Goal: Transaction & Acquisition: Download file/media

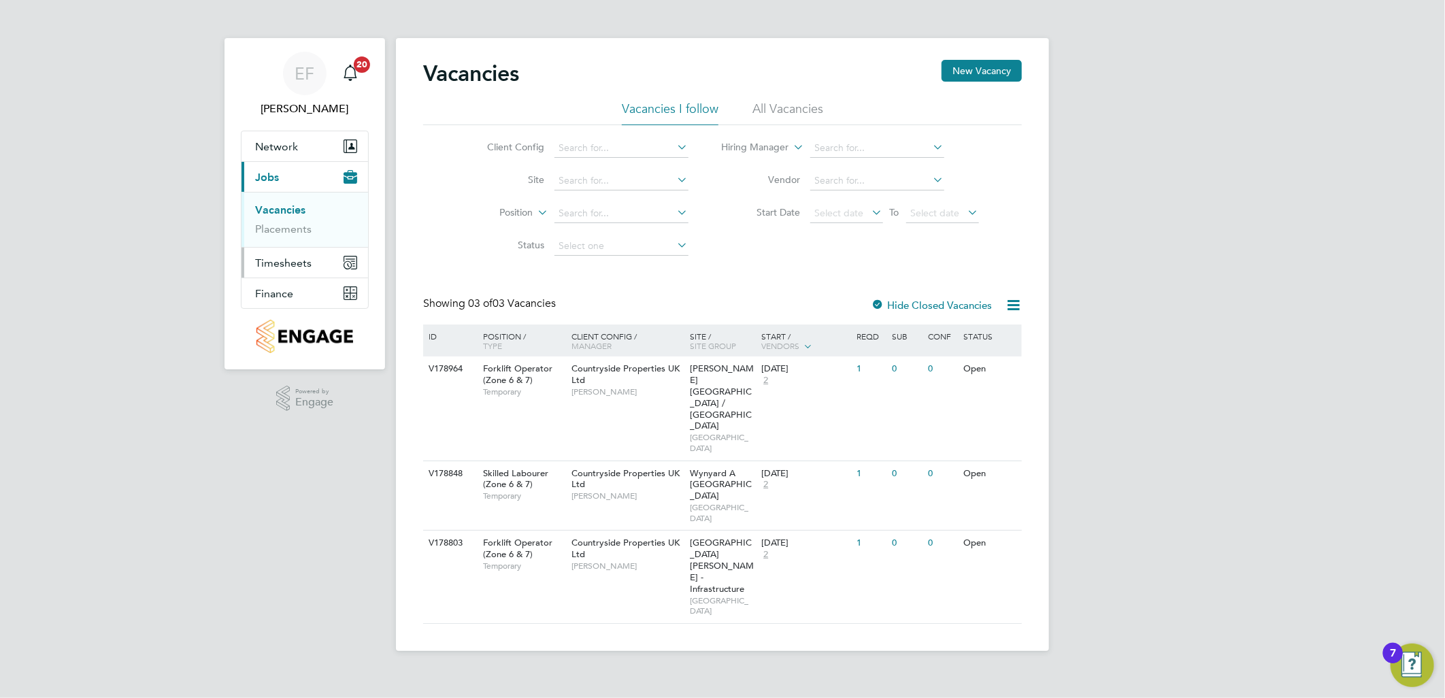
click at [296, 267] on span "Timesheets" at bounding box center [283, 262] width 56 height 13
click at [284, 246] on link "Timesheets" at bounding box center [283, 240] width 56 height 13
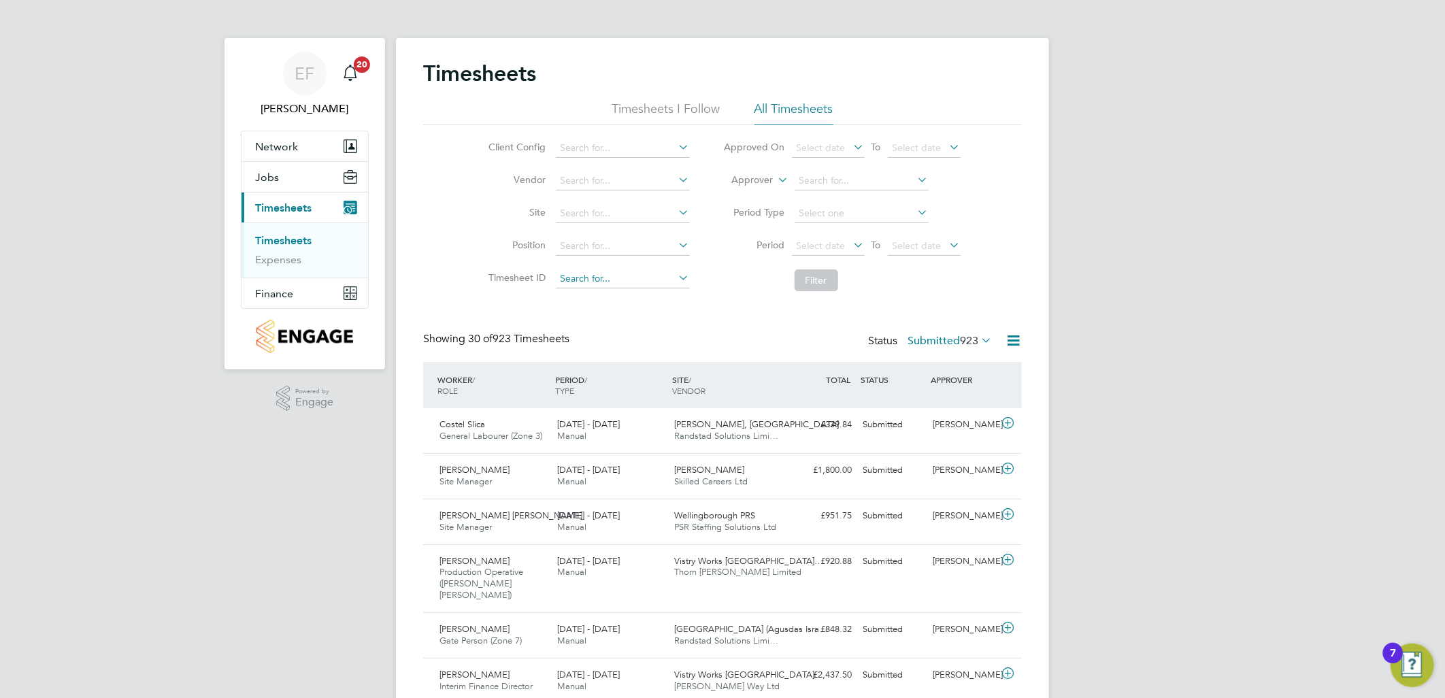
click at [588, 275] on input at bounding box center [623, 278] width 134 height 19
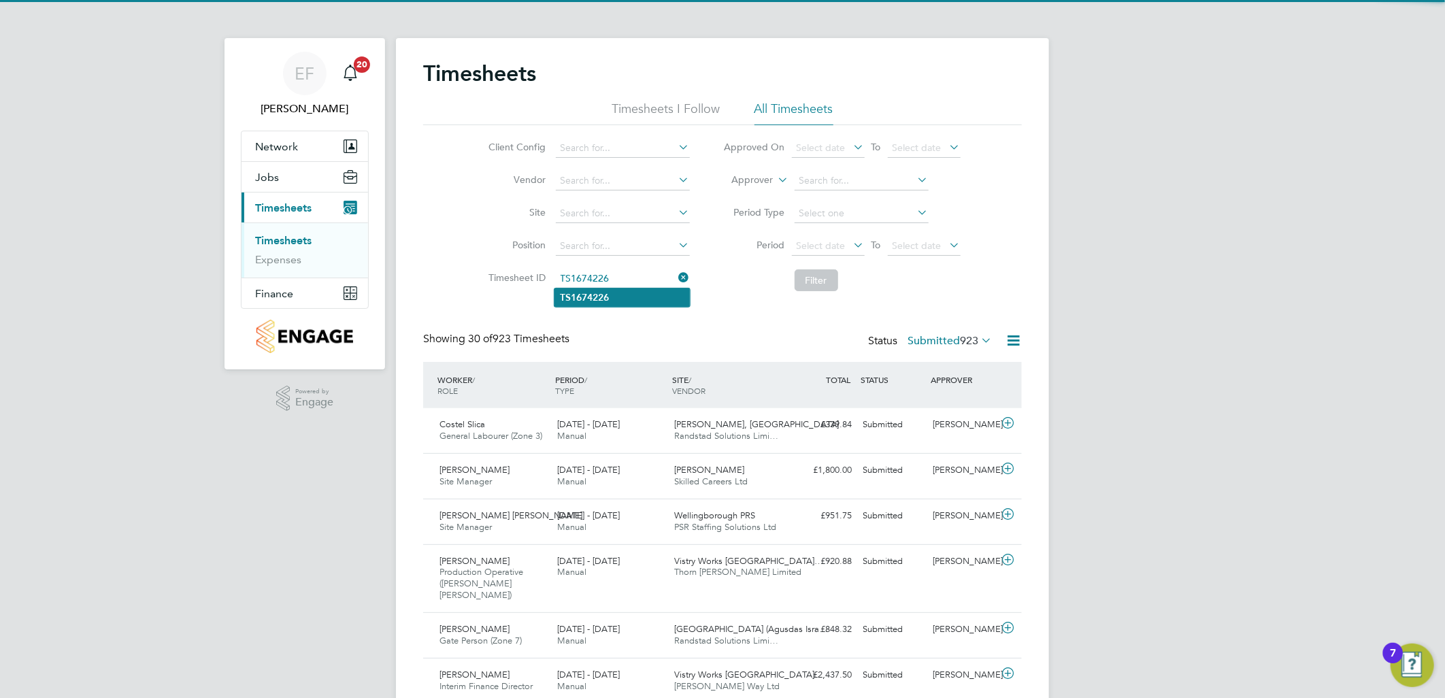
type input "TS1674226"
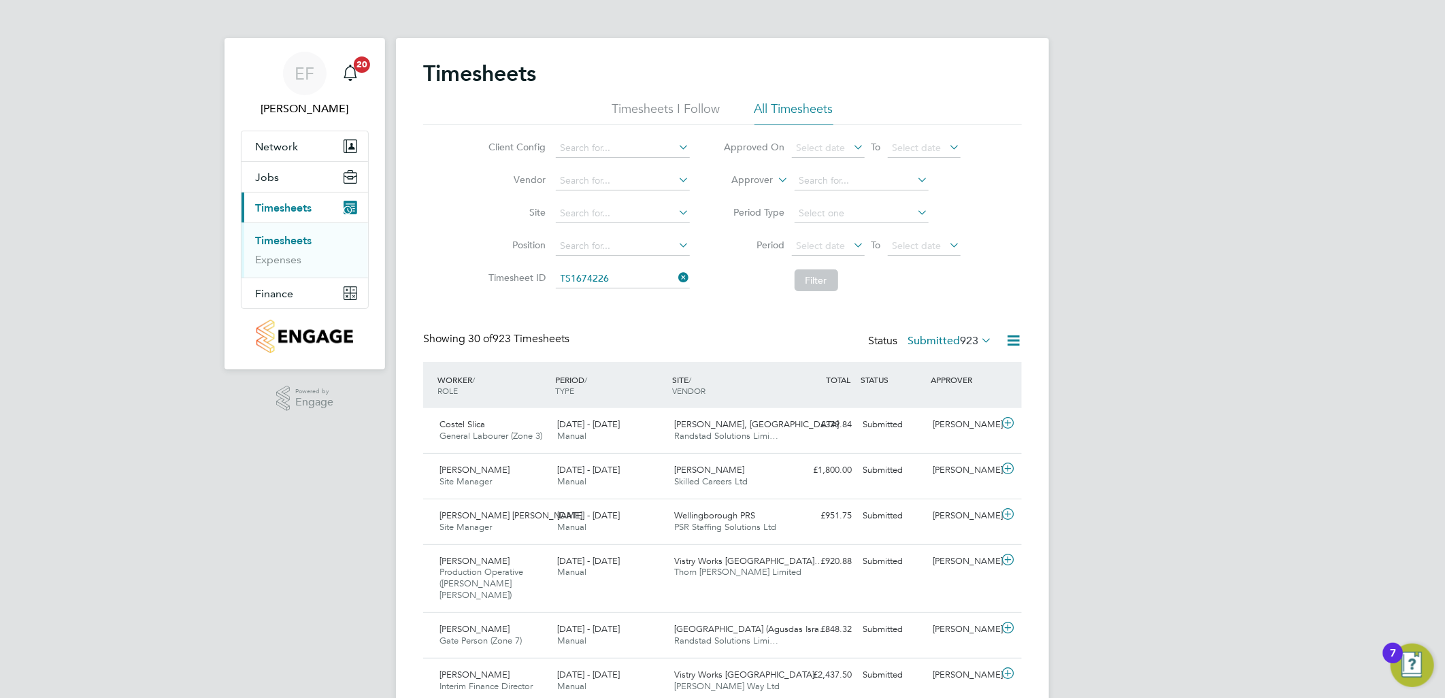
click at [609, 295] on b "TS1674226" at bounding box center [584, 298] width 49 height 12
click at [808, 276] on button "Filter" at bounding box center [817, 280] width 44 height 22
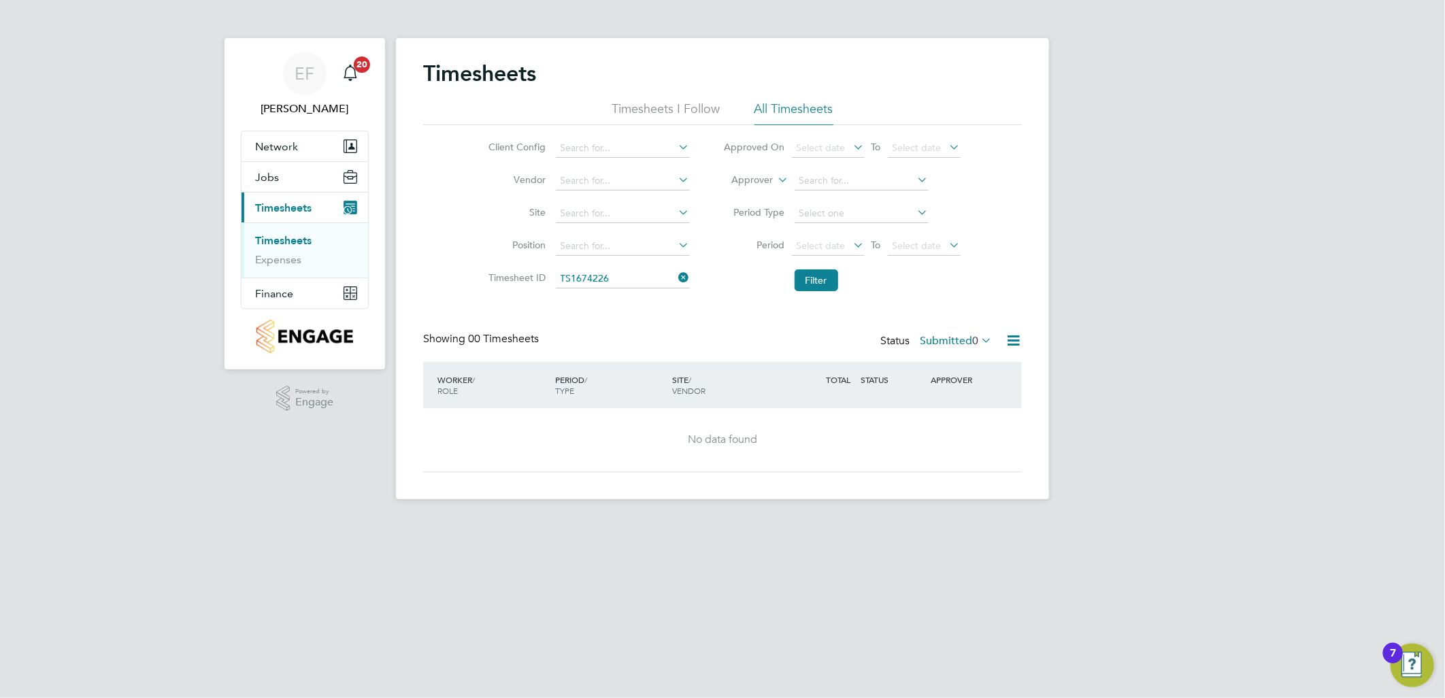
click at [978, 339] on icon at bounding box center [978, 340] width 0 height 19
click at [967, 363] on li "All" at bounding box center [957, 364] width 63 height 19
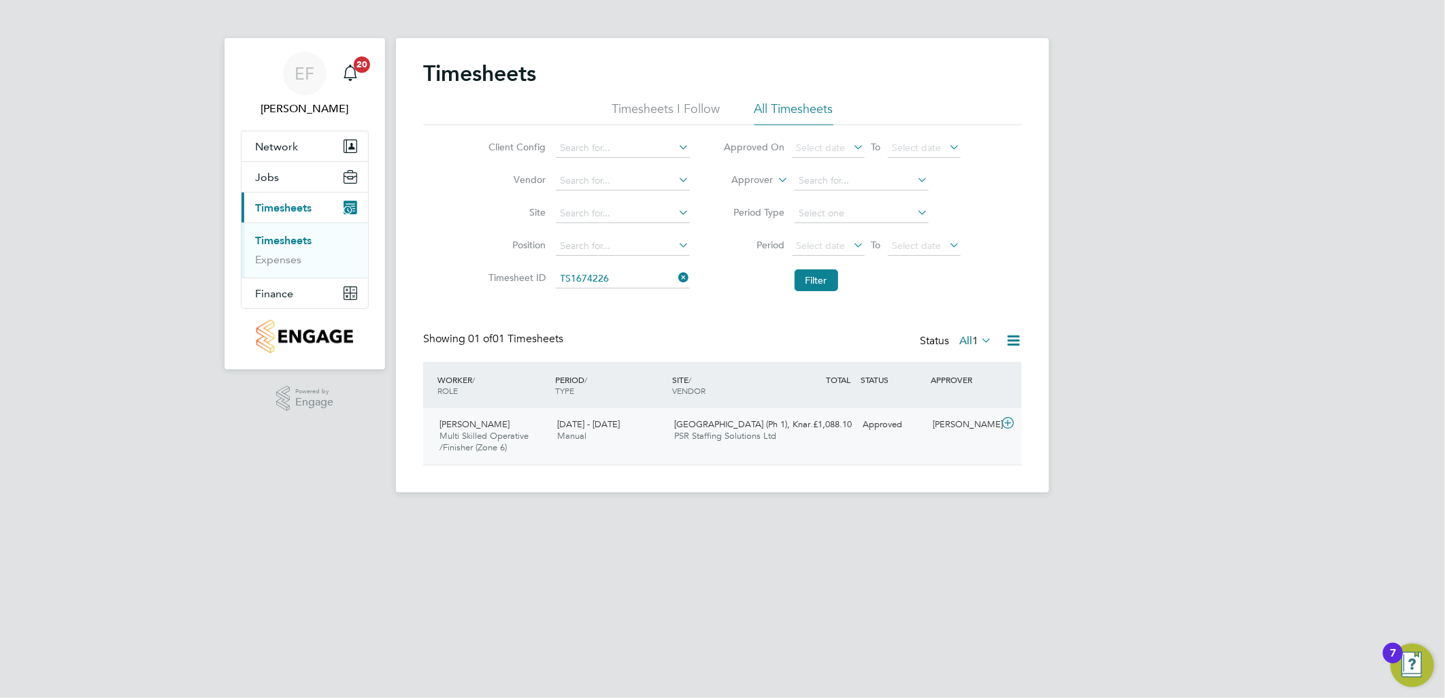
click at [1009, 422] on icon at bounding box center [1007, 423] width 17 height 11
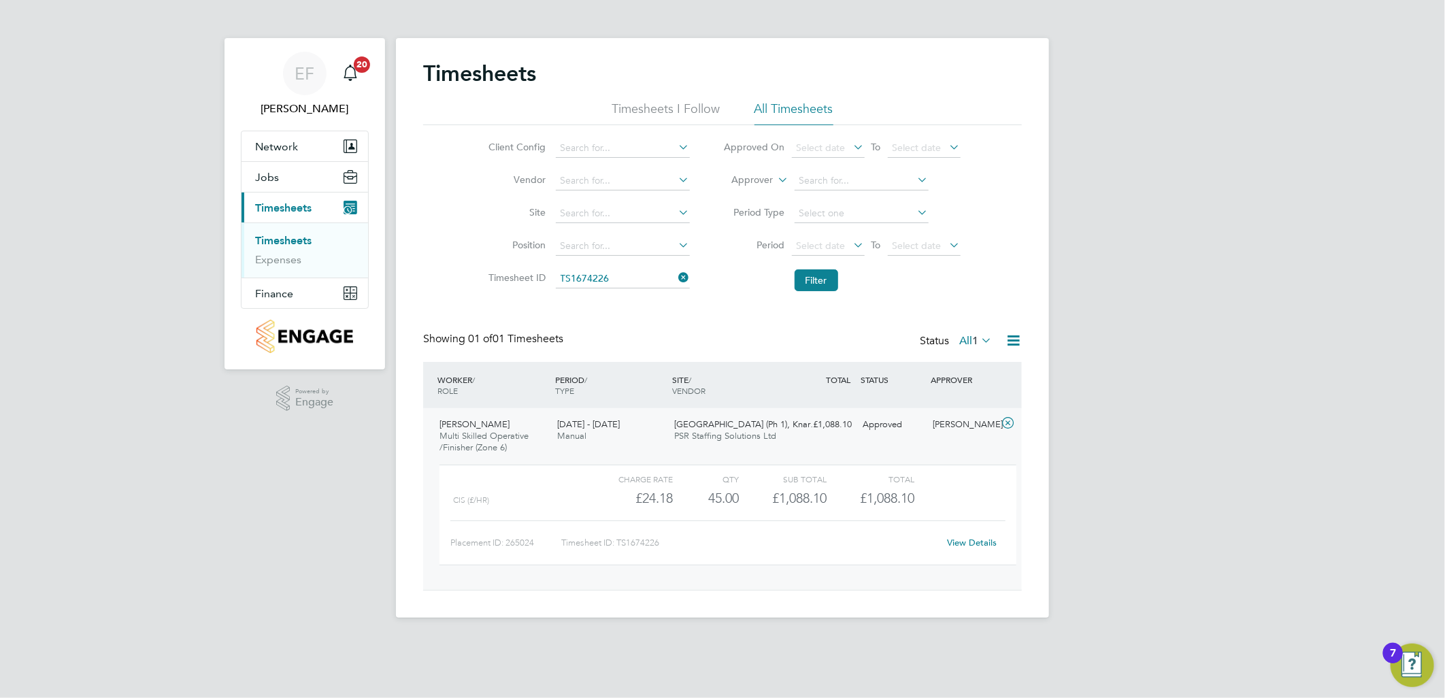
click at [981, 540] on link "View Details" at bounding box center [973, 543] width 50 height 12
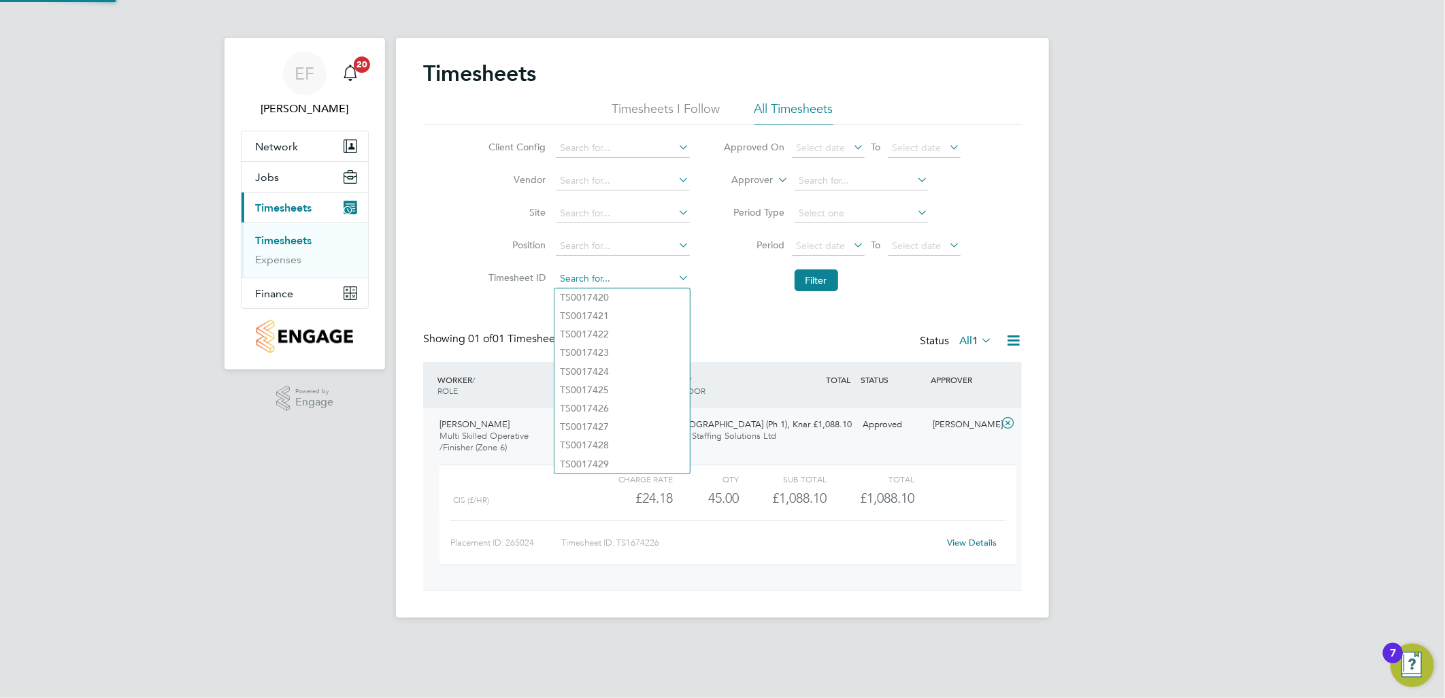
drag, startPoint x: 622, startPoint y: 281, endPoint x: 587, endPoint y: 282, distance: 35.4
click at [587, 282] on input at bounding box center [623, 278] width 134 height 19
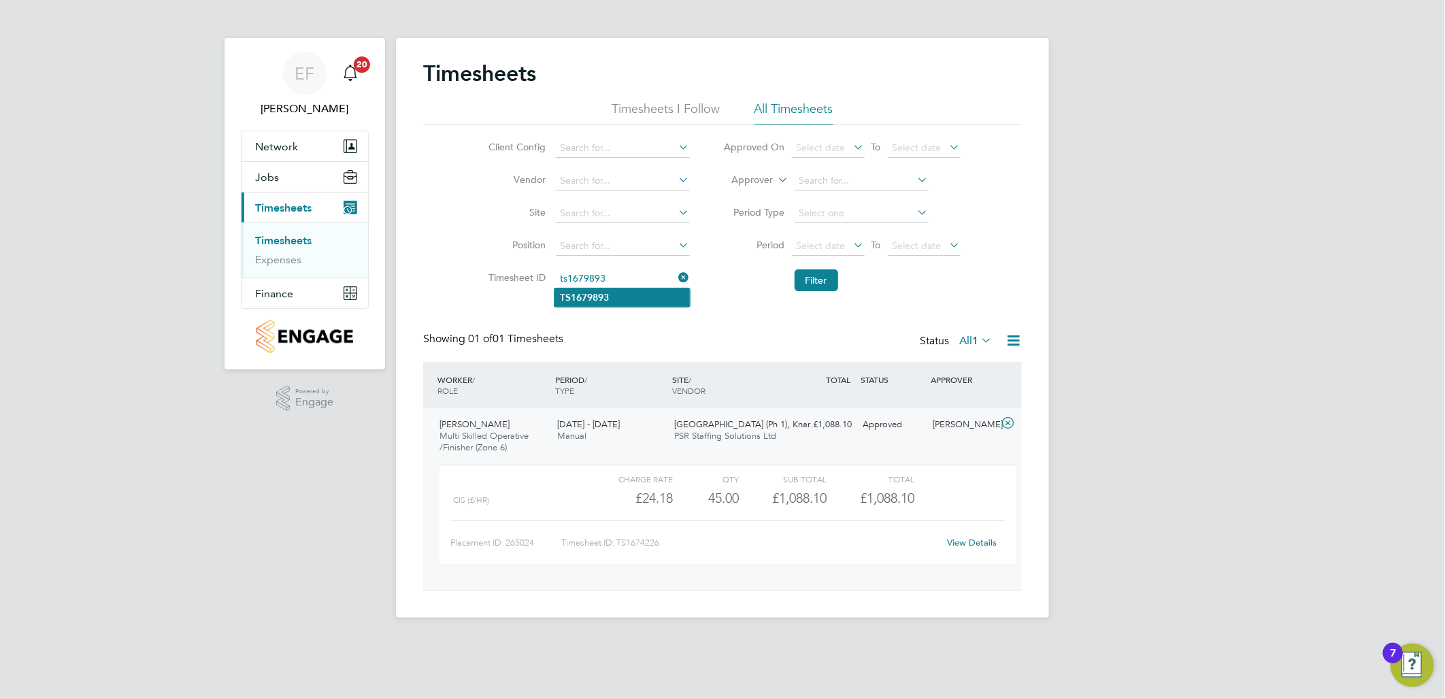
click at [621, 297] on li "TS1679893" at bounding box center [621, 297] width 135 height 18
type input "TS1679893"
click at [832, 288] on button "Filter" at bounding box center [817, 280] width 44 height 22
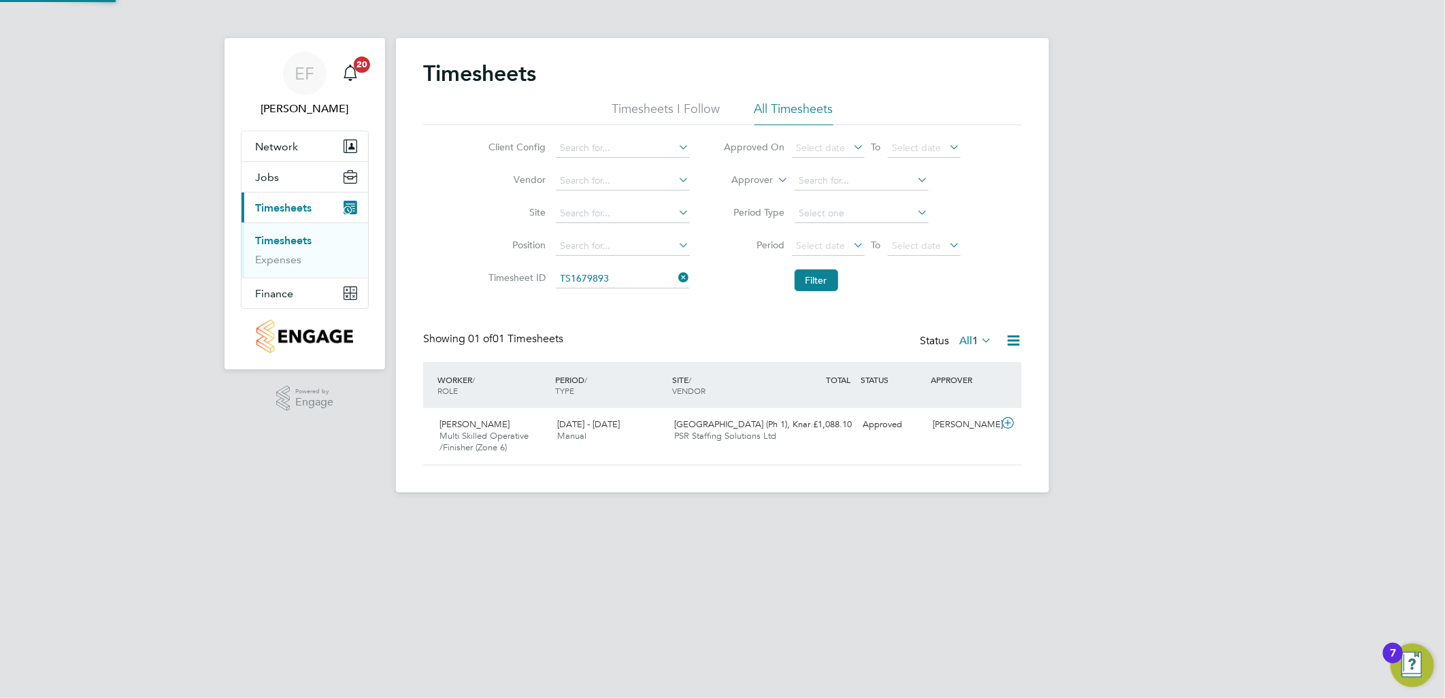
scroll to position [34, 118]
click at [1010, 422] on icon at bounding box center [1007, 423] width 17 height 11
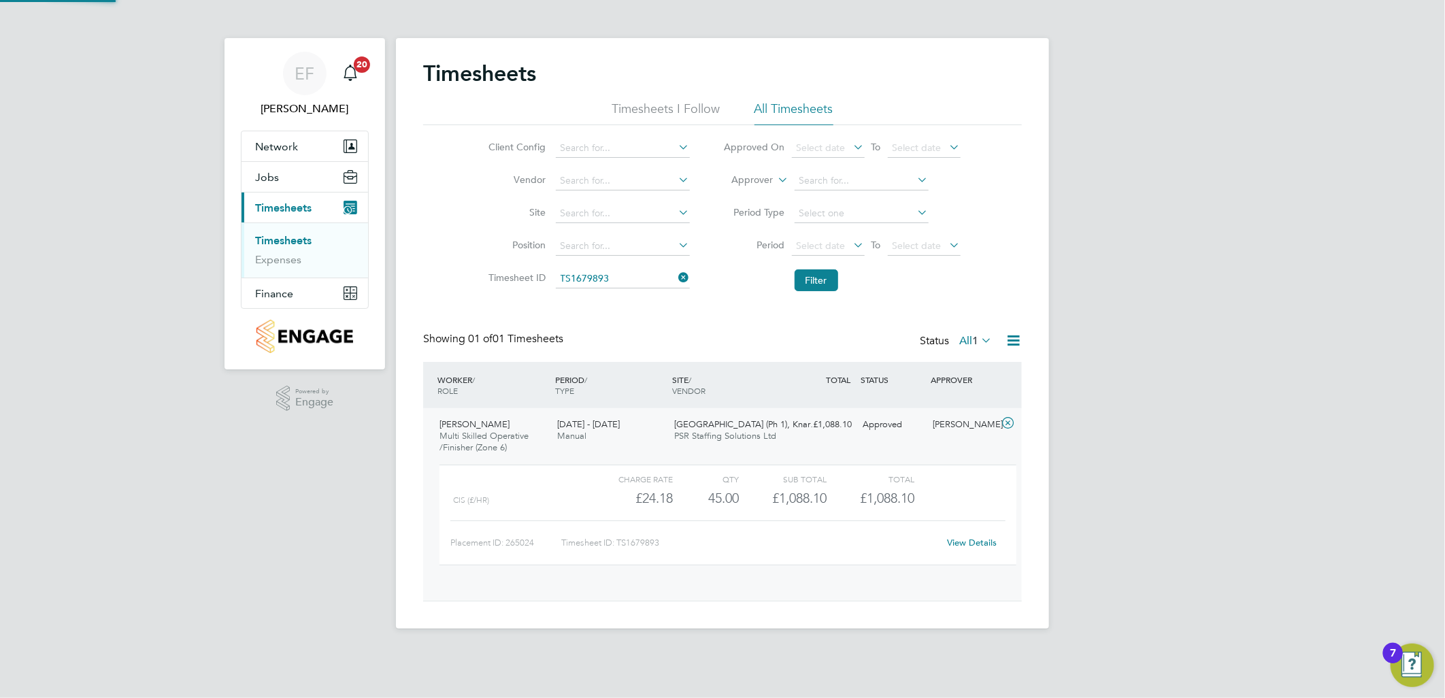
scroll to position [22, 133]
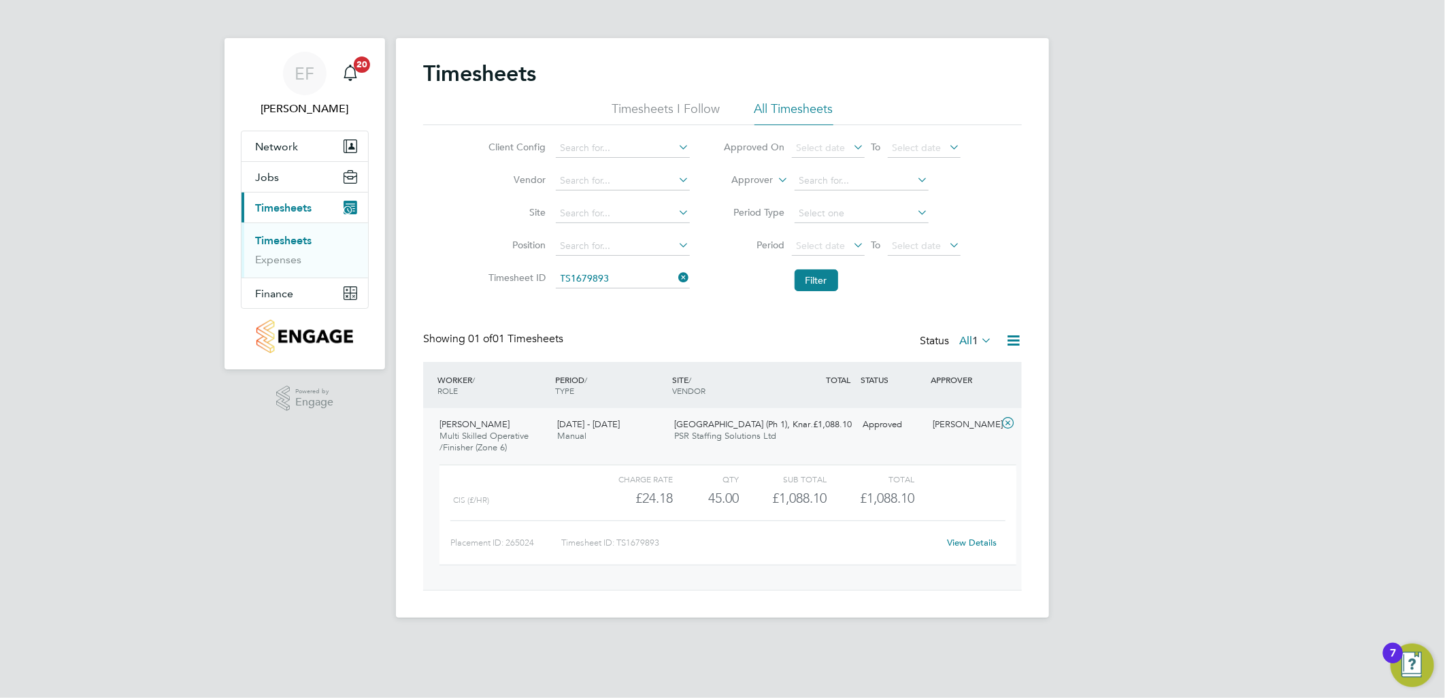
click at [970, 539] on link "View Details" at bounding box center [973, 543] width 50 height 12
click at [676, 280] on icon at bounding box center [676, 277] width 0 height 19
click at [626, 274] on input at bounding box center [623, 278] width 134 height 19
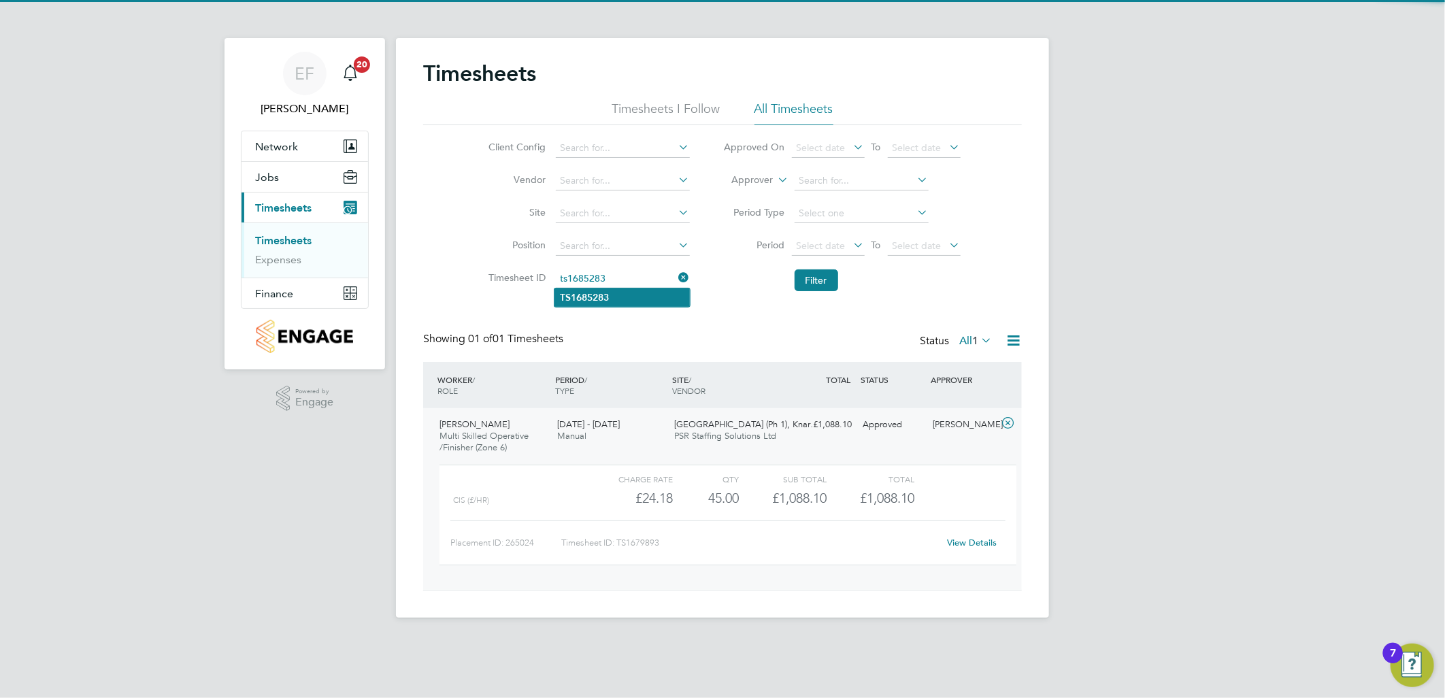
click at [621, 303] on li "TS1685283" at bounding box center [621, 297] width 135 height 18
type input "TS1685283"
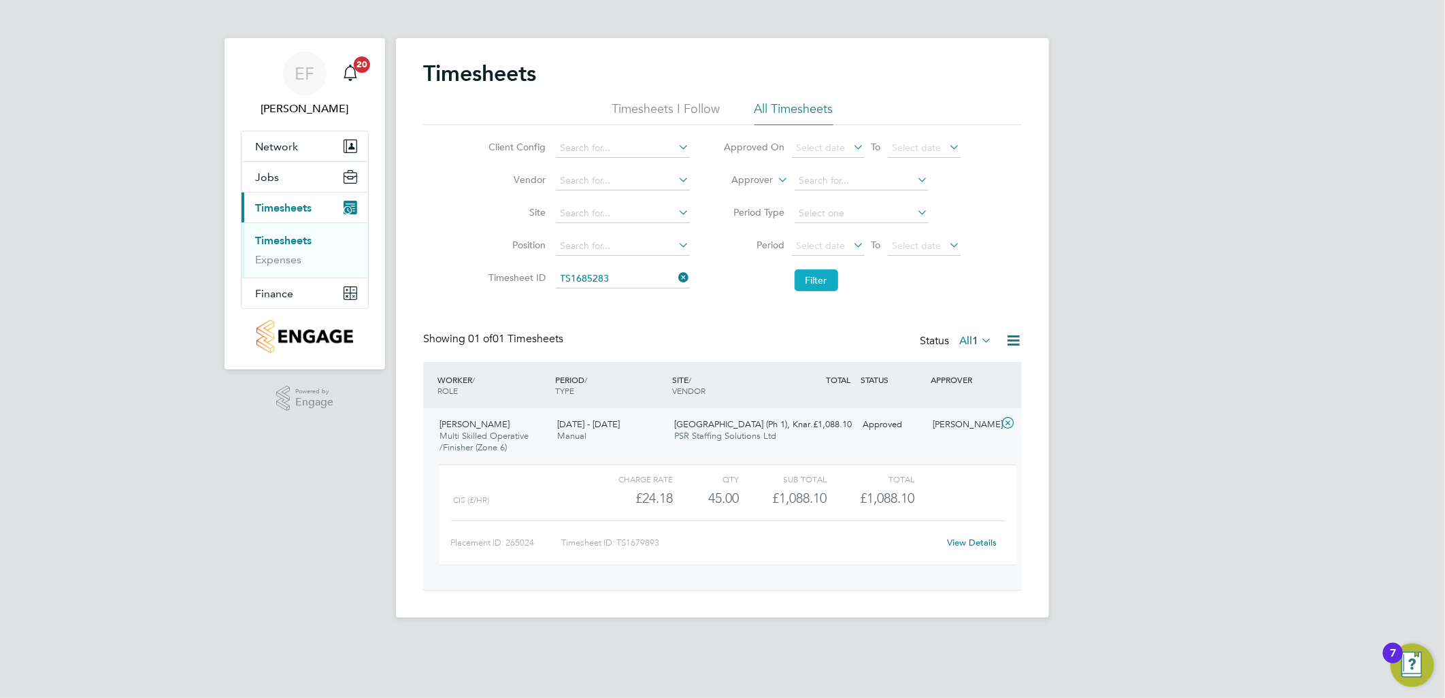
click at [826, 281] on button "Filter" at bounding box center [817, 280] width 44 height 22
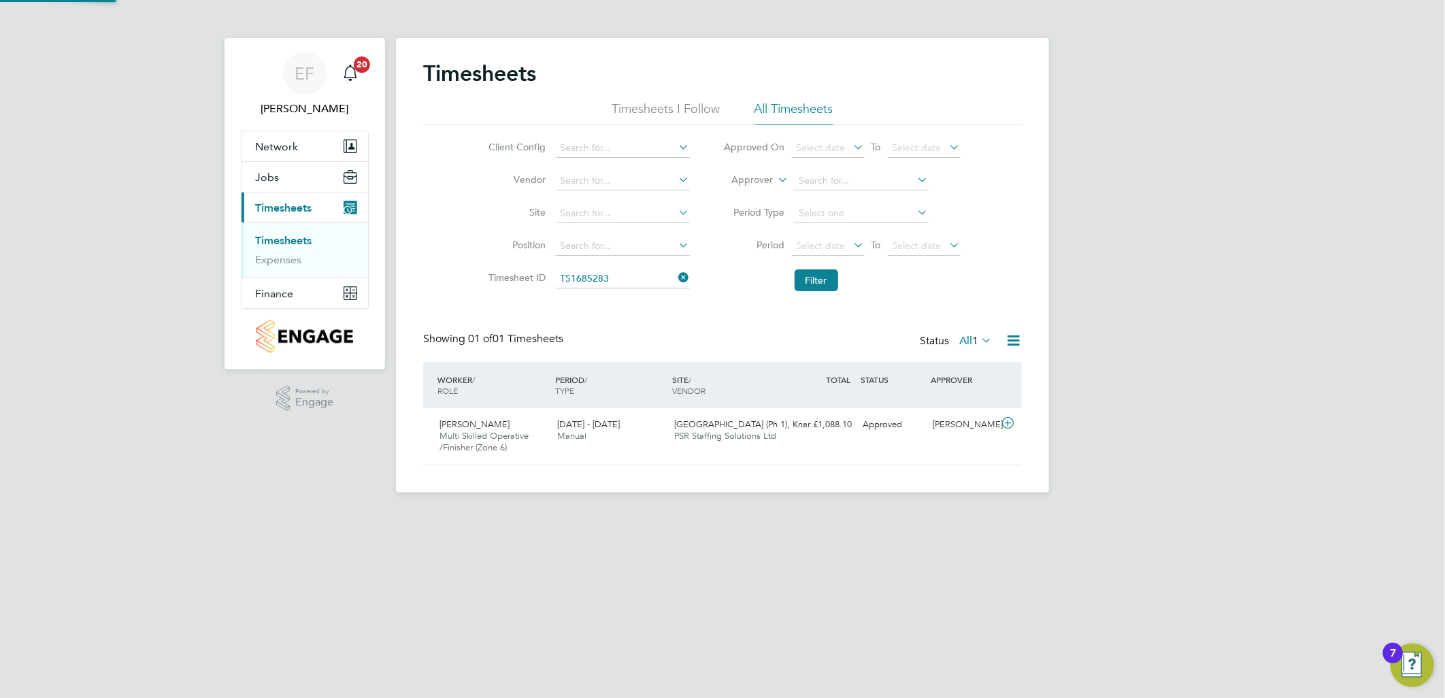
scroll to position [34, 118]
click at [1005, 423] on icon at bounding box center [1007, 423] width 17 height 11
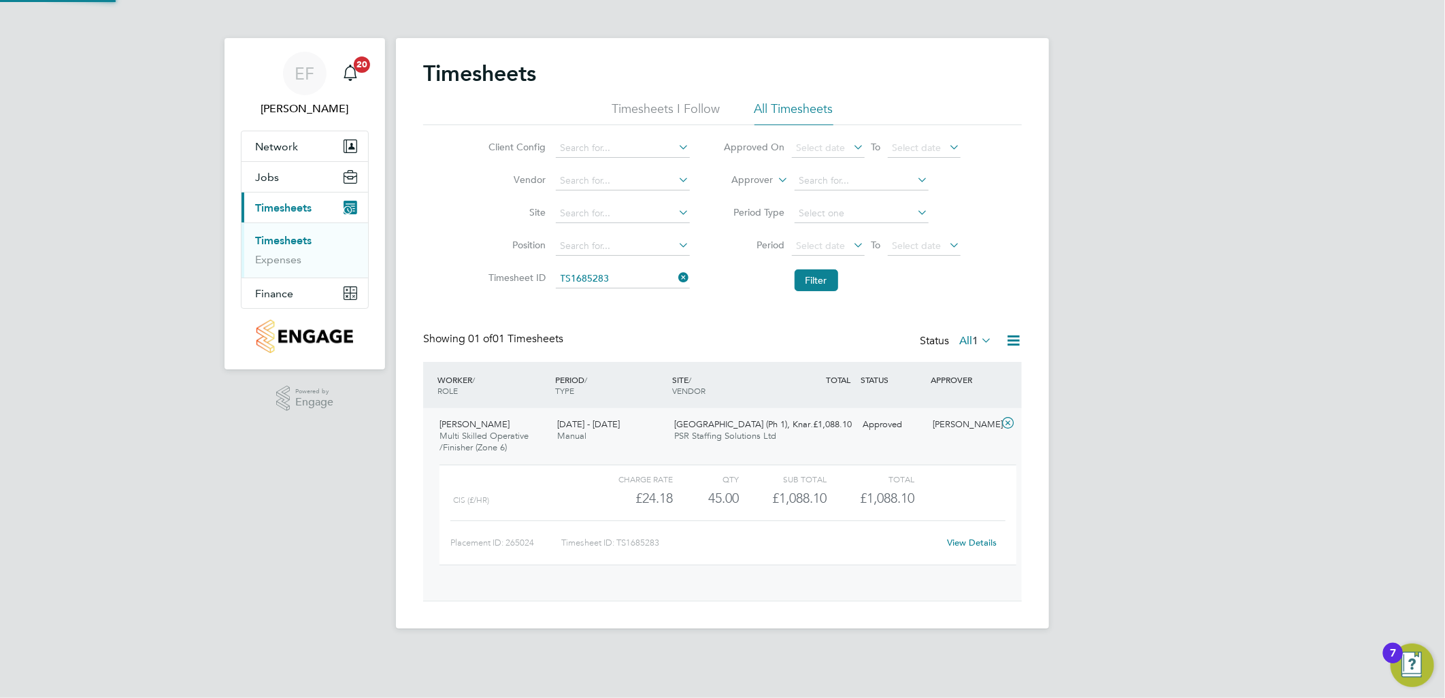
scroll to position [22, 133]
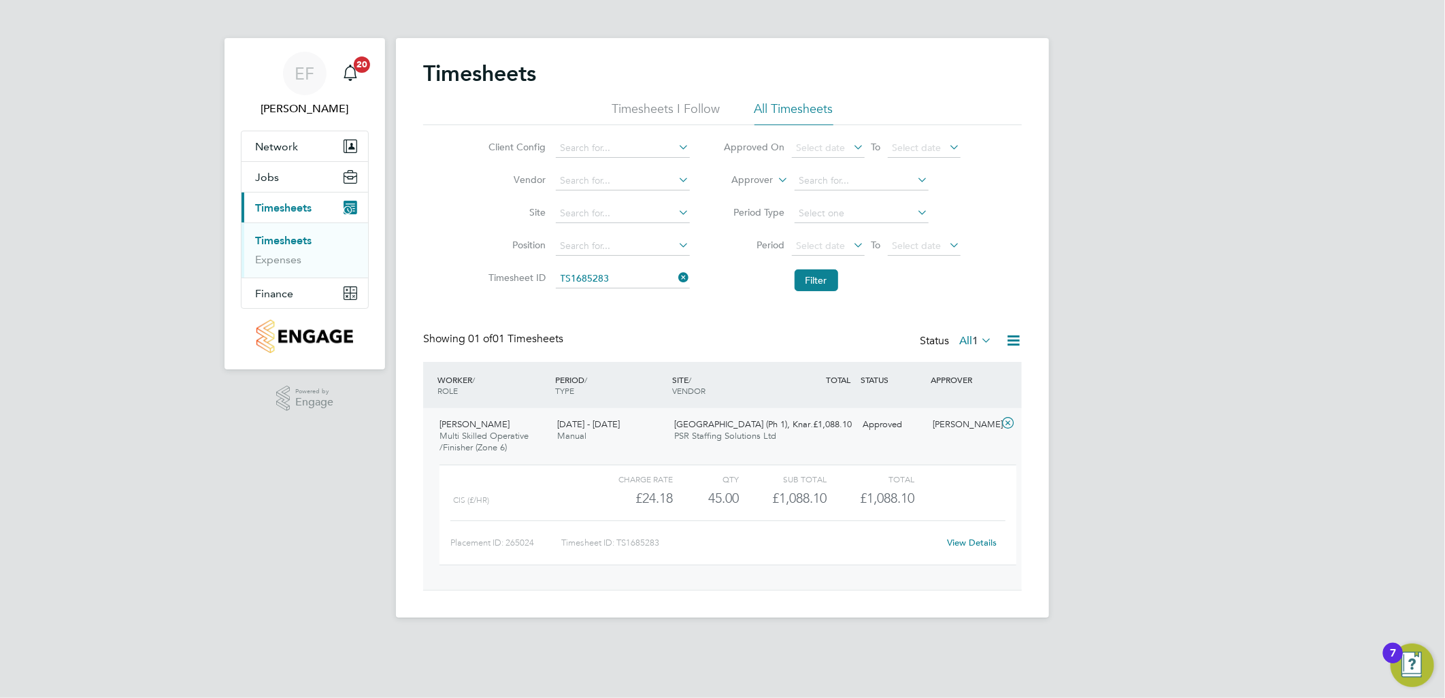
click at [981, 546] on link "View Details" at bounding box center [973, 543] width 50 height 12
click at [633, 278] on input at bounding box center [623, 278] width 134 height 19
click at [614, 302] on li "TS1691003" at bounding box center [621, 297] width 135 height 18
type input "TS1691003"
click at [811, 279] on button "Filter" at bounding box center [817, 280] width 44 height 22
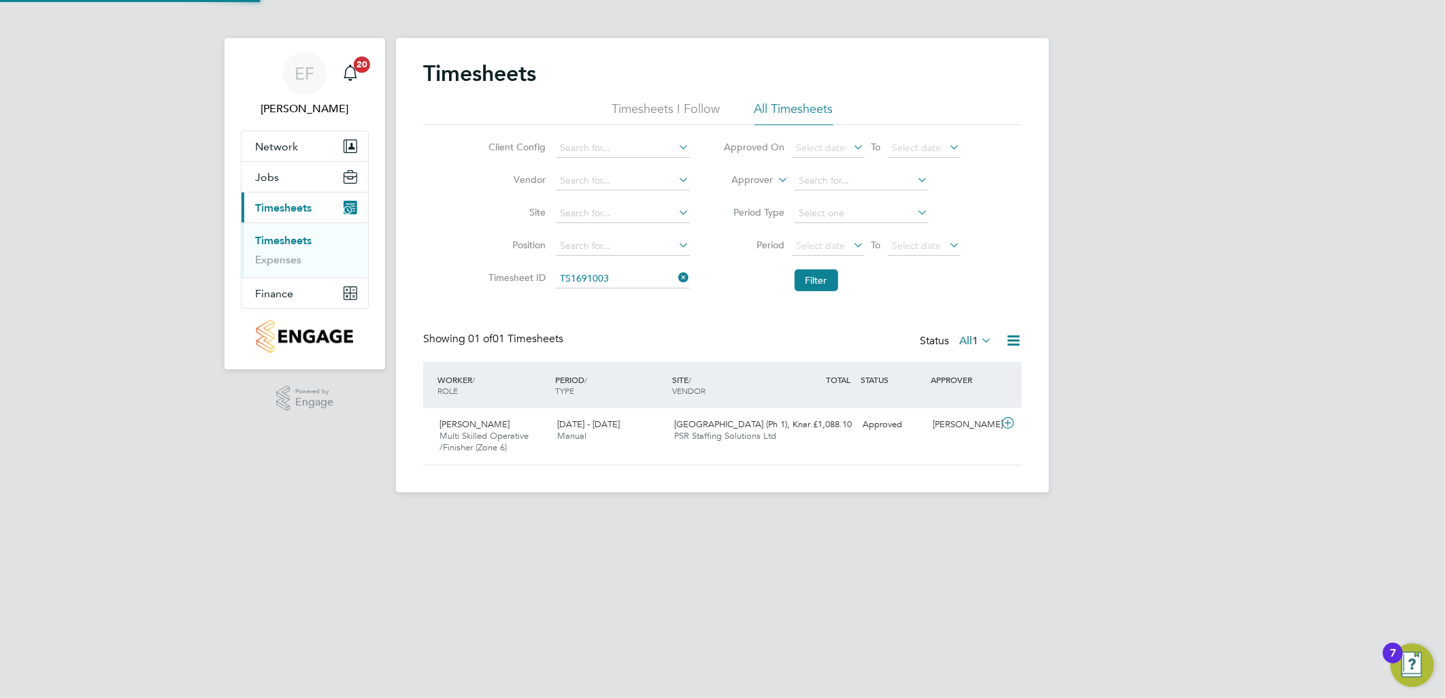
scroll to position [34, 118]
click at [997, 425] on div "[PERSON_NAME]" at bounding box center [963, 425] width 71 height 22
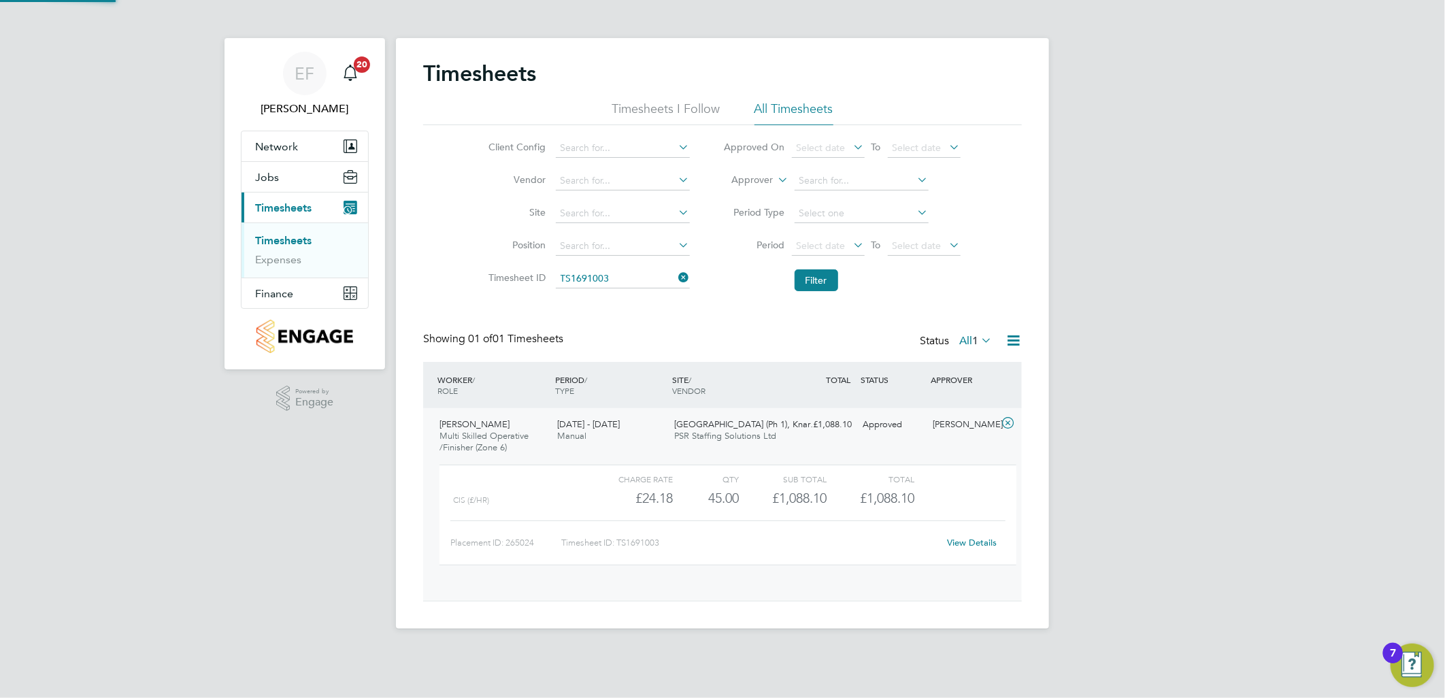
scroll to position [22, 133]
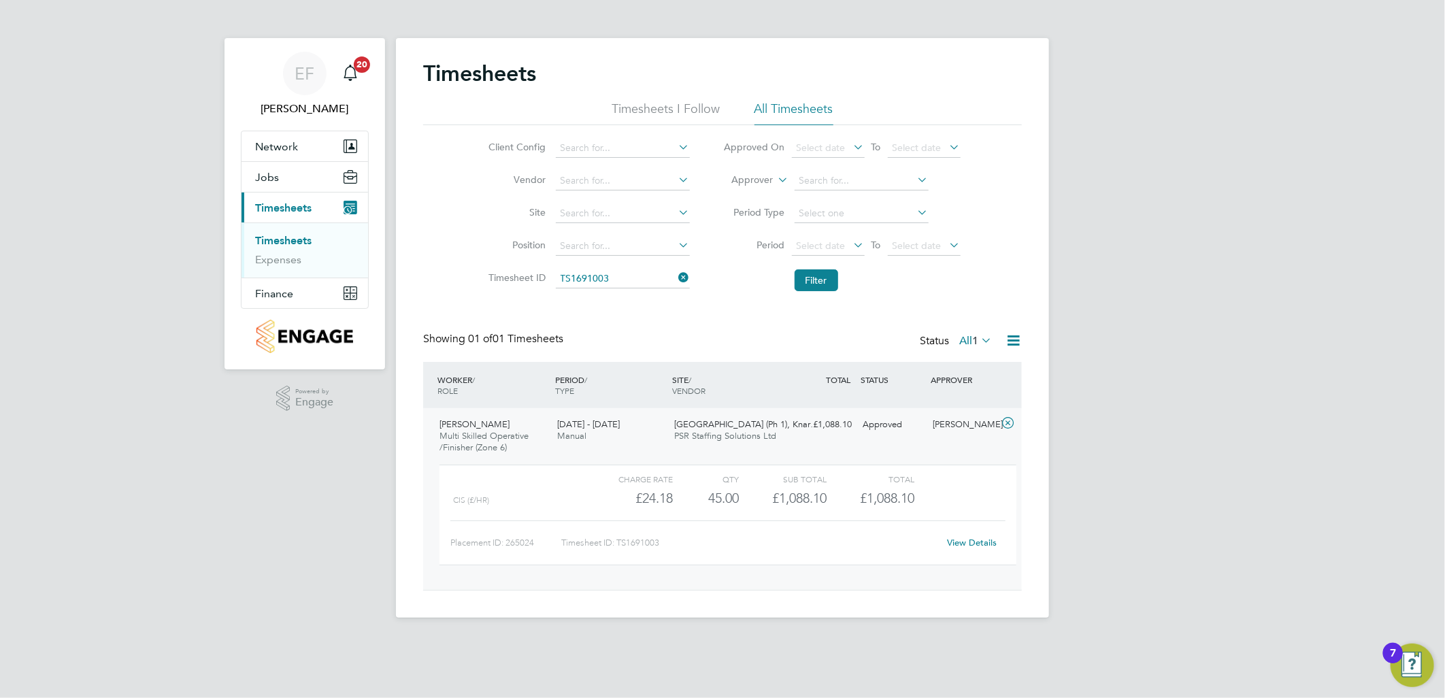
click at [949, 549] on div "View Details" at bounding box center [972, 543] width 67 height 22
click at [958, 547] on link "View Details" at bounding box center [973, 543] width 50 height 12
click at [620, 282] on input at bounding box center [623, 278] width 134 height 19
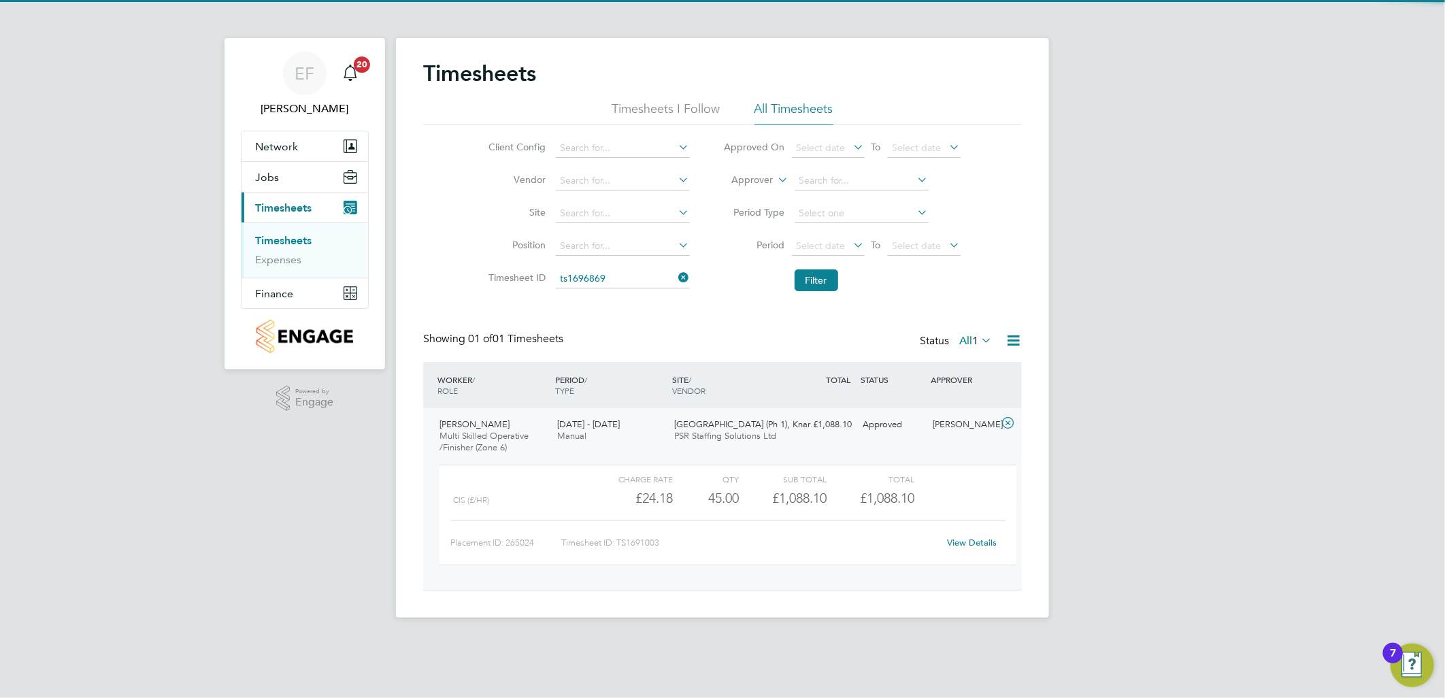
click at [611, 295] on li "TS1696869" at bounding box center [621, 297] width 135 height 18
type input "TS1696869"
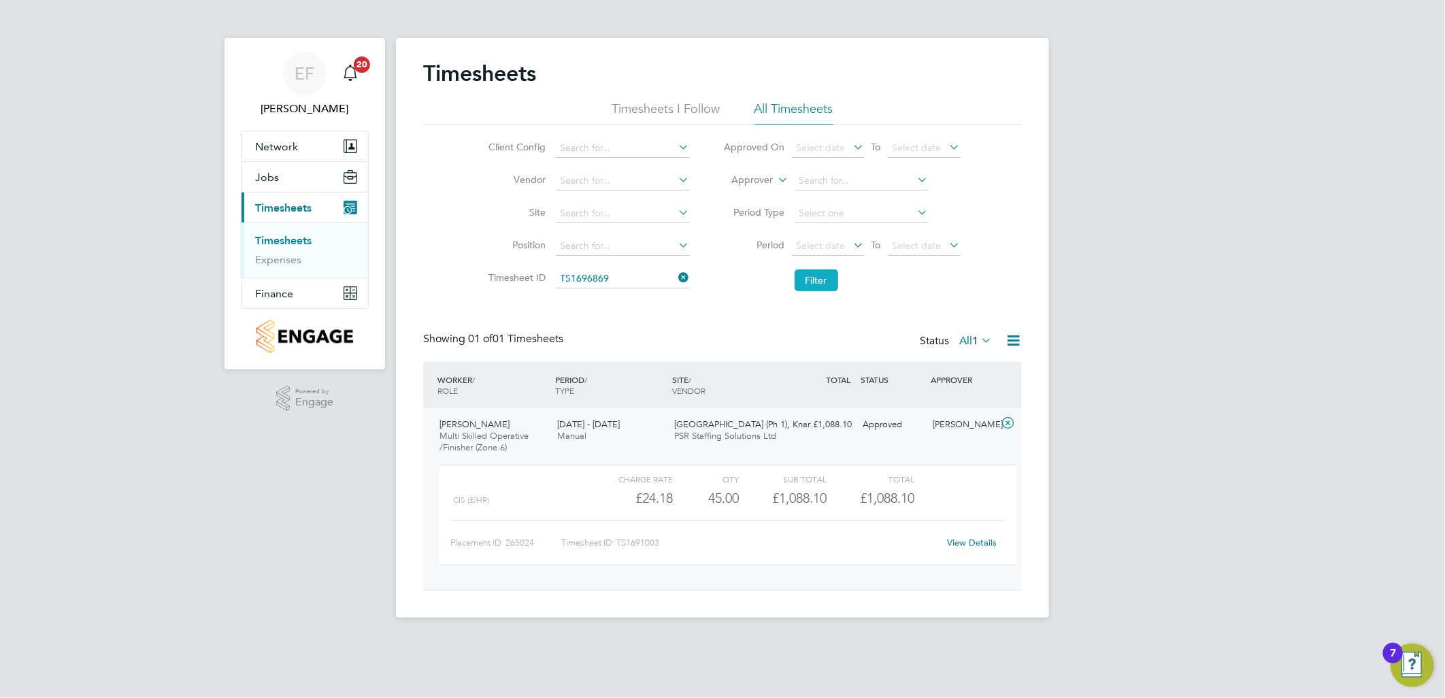
click at [806, 282] on button "Filter" at bounding box center [817, 280] width 44 height 22
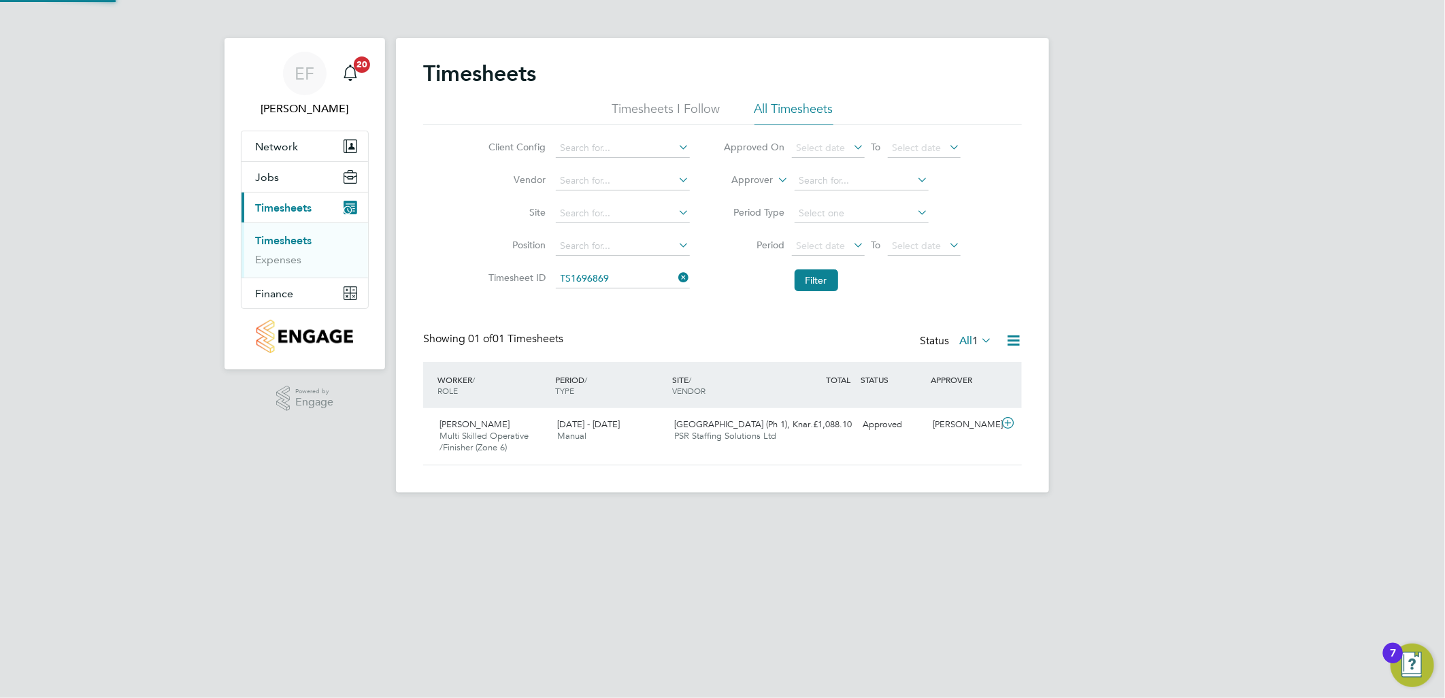
scroll to position [34, 118]
click at [1009, 418] on icon at bounding box center [1007, 423] width 17 height 11
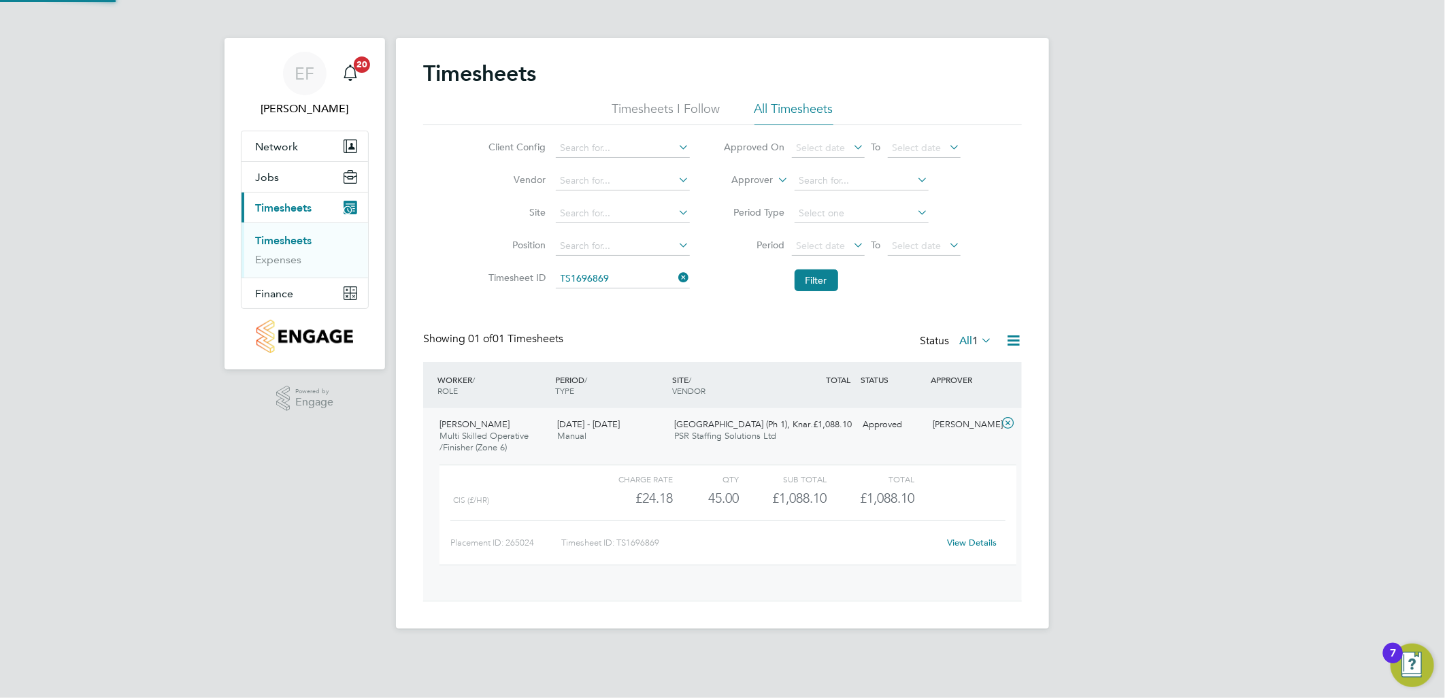
scroll to position [22, 133]
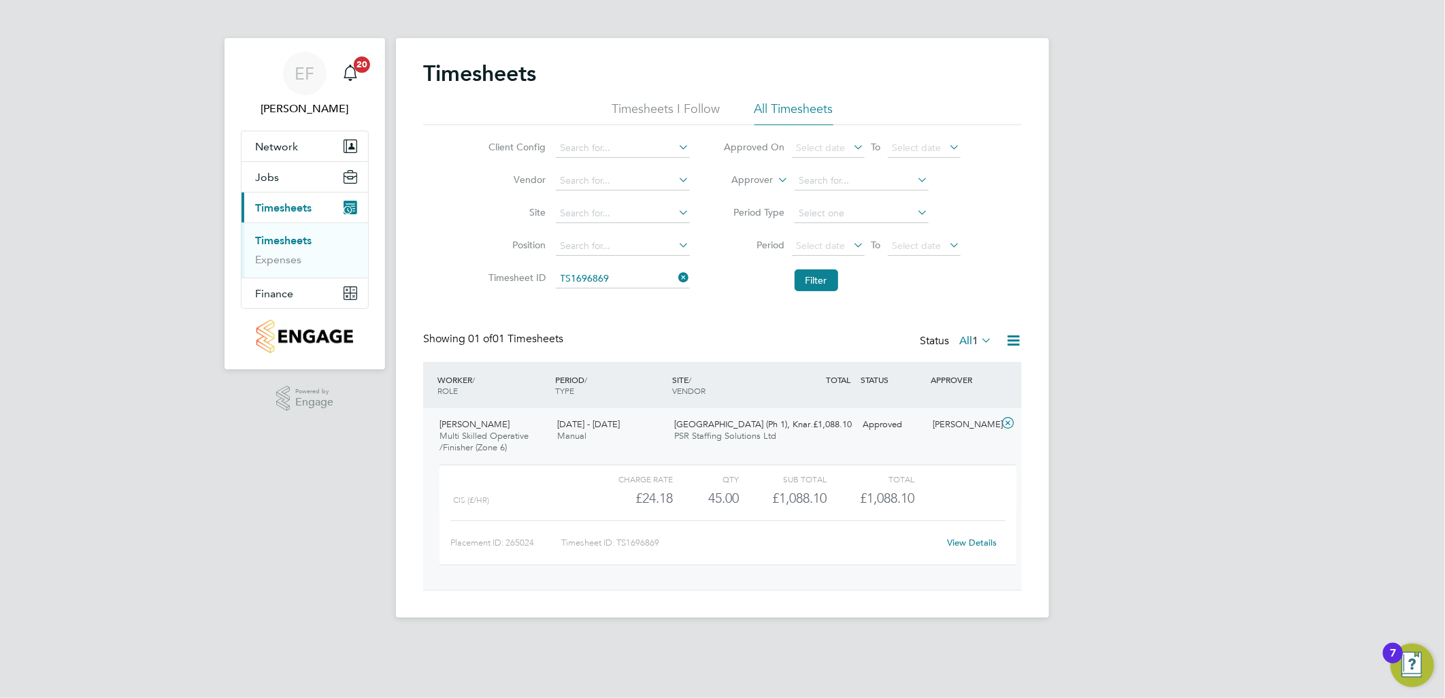
click at [988, 543] on link "View Details" at bounding box center [973, 543] width 50 height 12
click at [616, 281] on input at bounding box center [623, 278] width 134 height 19
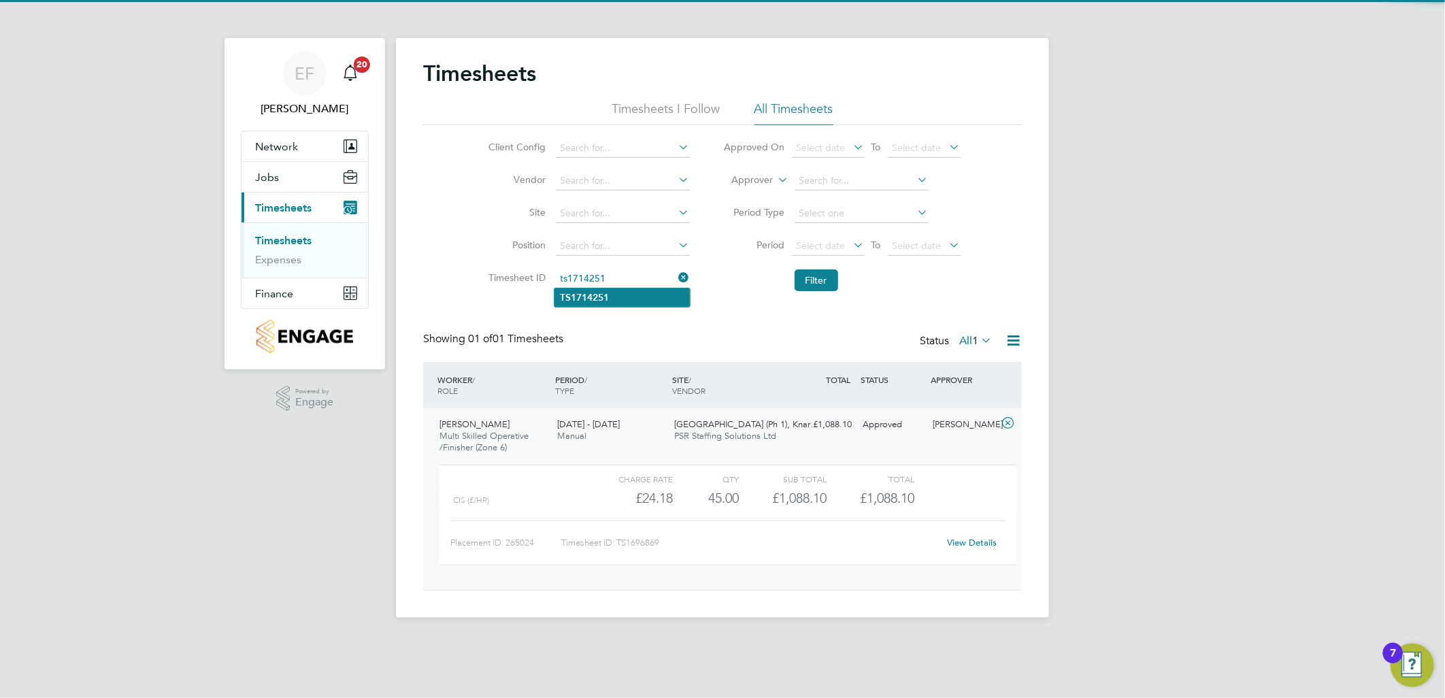
drag, startPoint x: 610, startPoint y: 295, endPoint x: 656, endPoint y: 299, distance: 46.4
click at [609, 296] on b "TS1714251" at bounding box center [584, 298] width 49 height 12
type input "TS1714251"
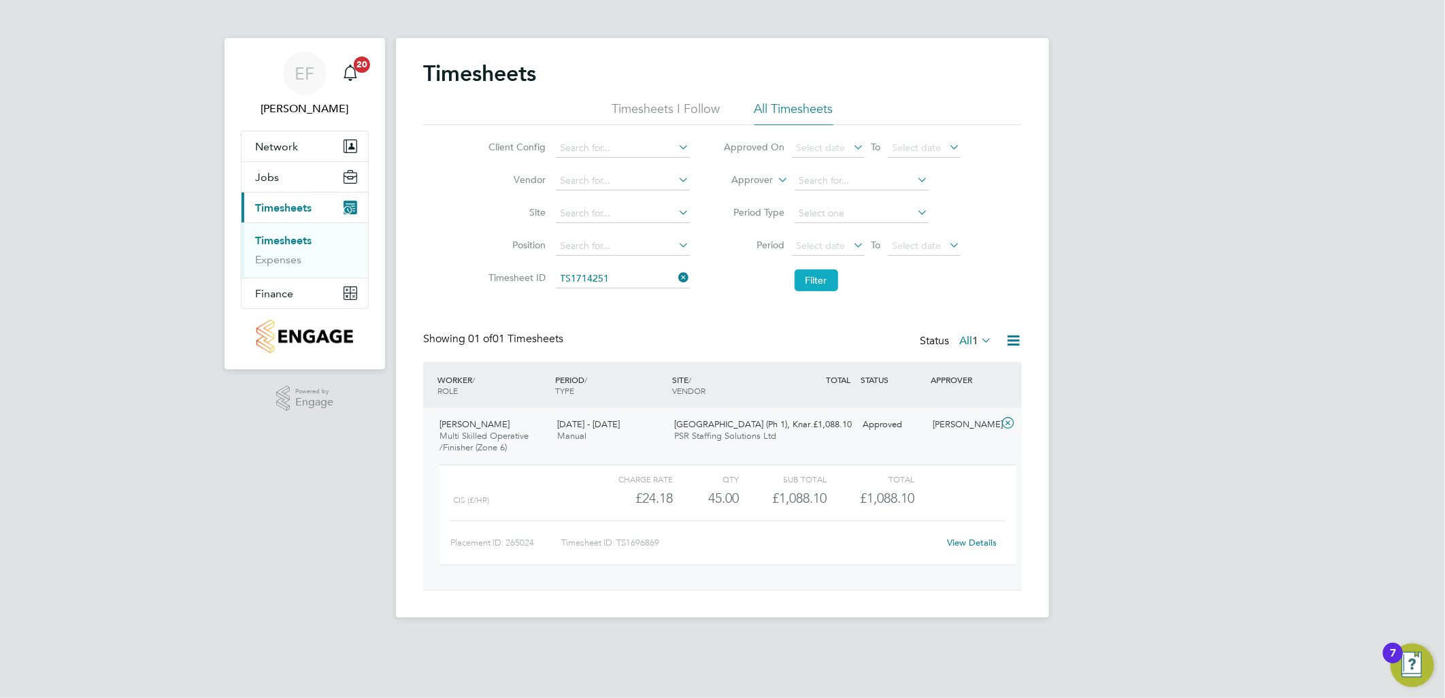
click at [822, 284] on button "Filter" at bounding box center [817, 280] width 44 height 22
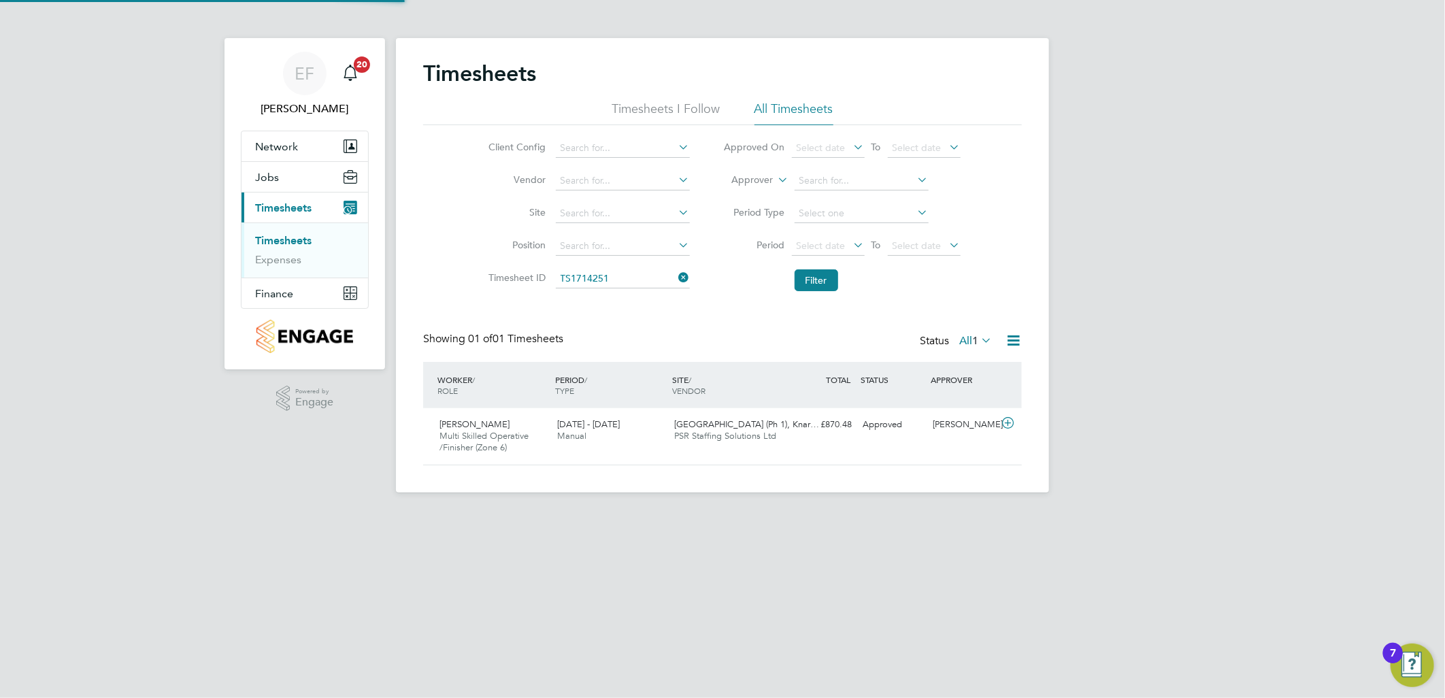
scroll to position [34, 118]
click at [1009, 424] on icon at bounding box center [1007, 423] width 17 height 11
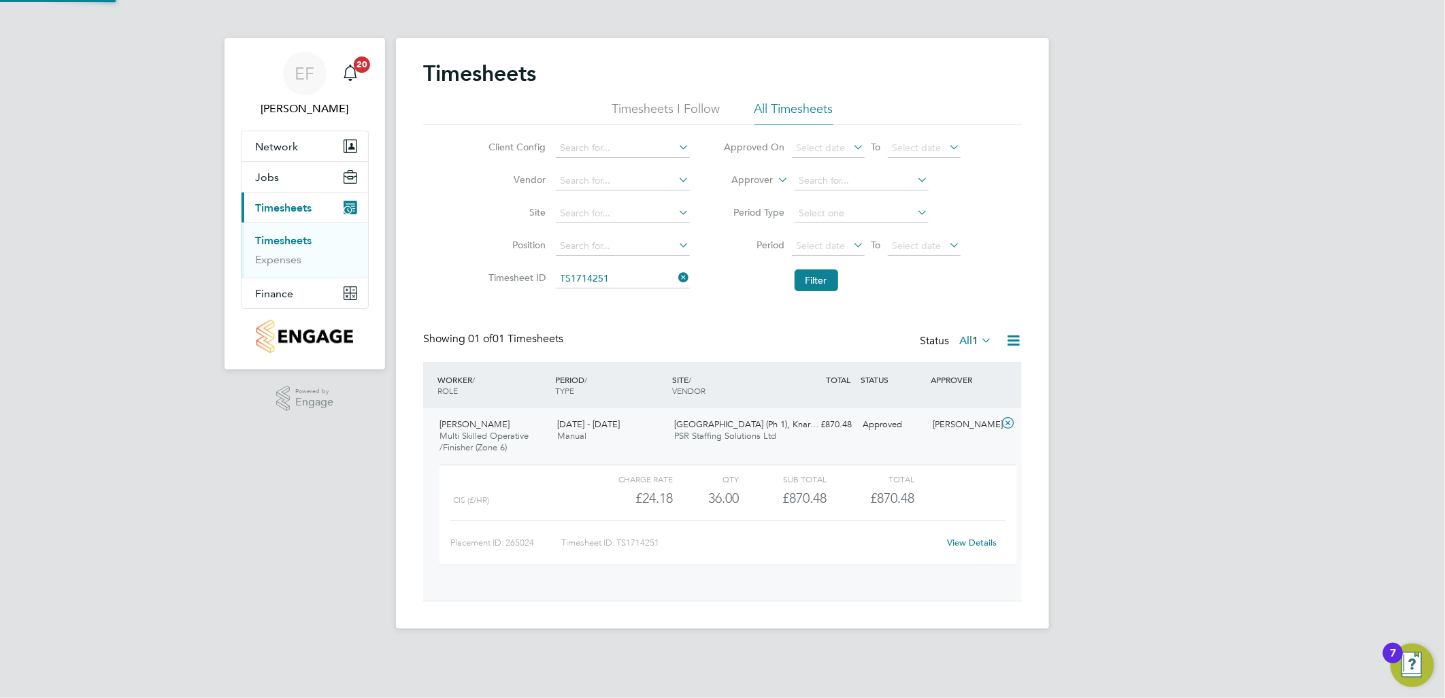
scroll to position [22, 133]
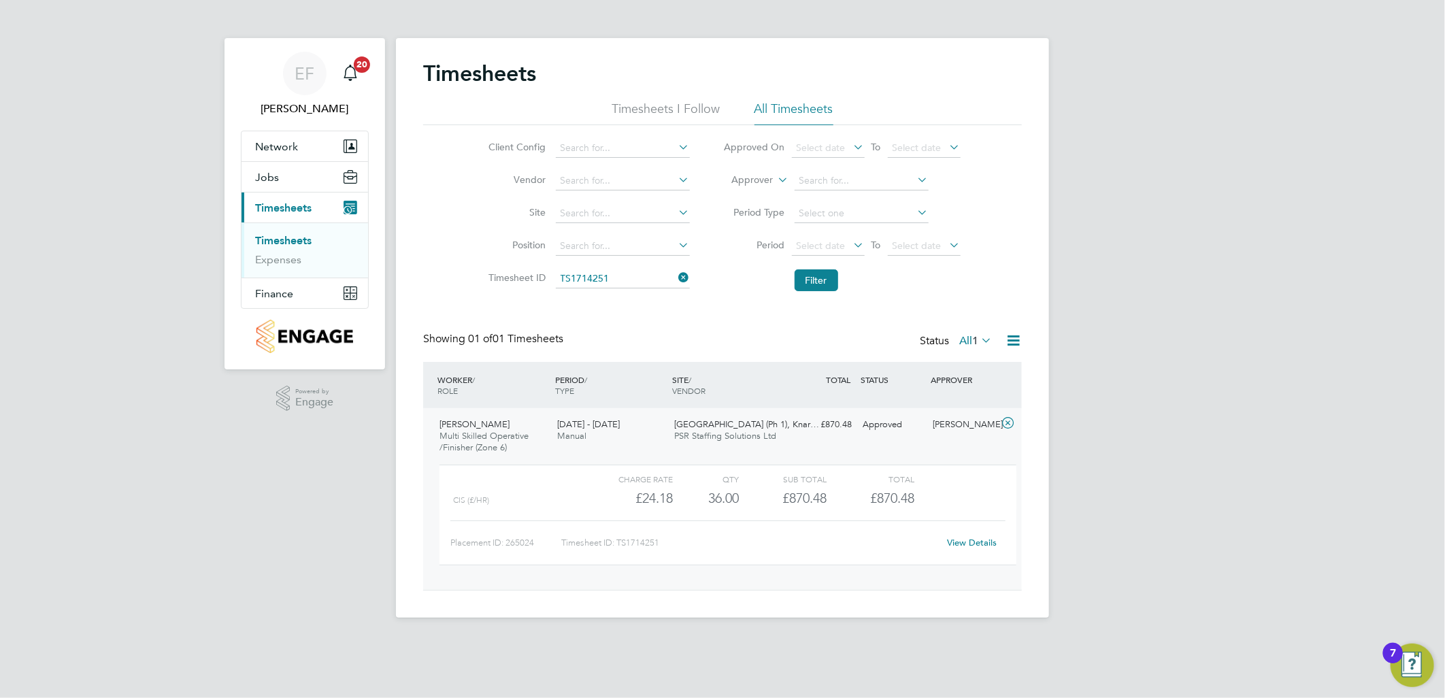
click at [969, 541] on link "View Details" at bounding box center [973, 543] width 50 height 12
click at [609, 280] on input at bounding box center [623, 278] width 134 height 19
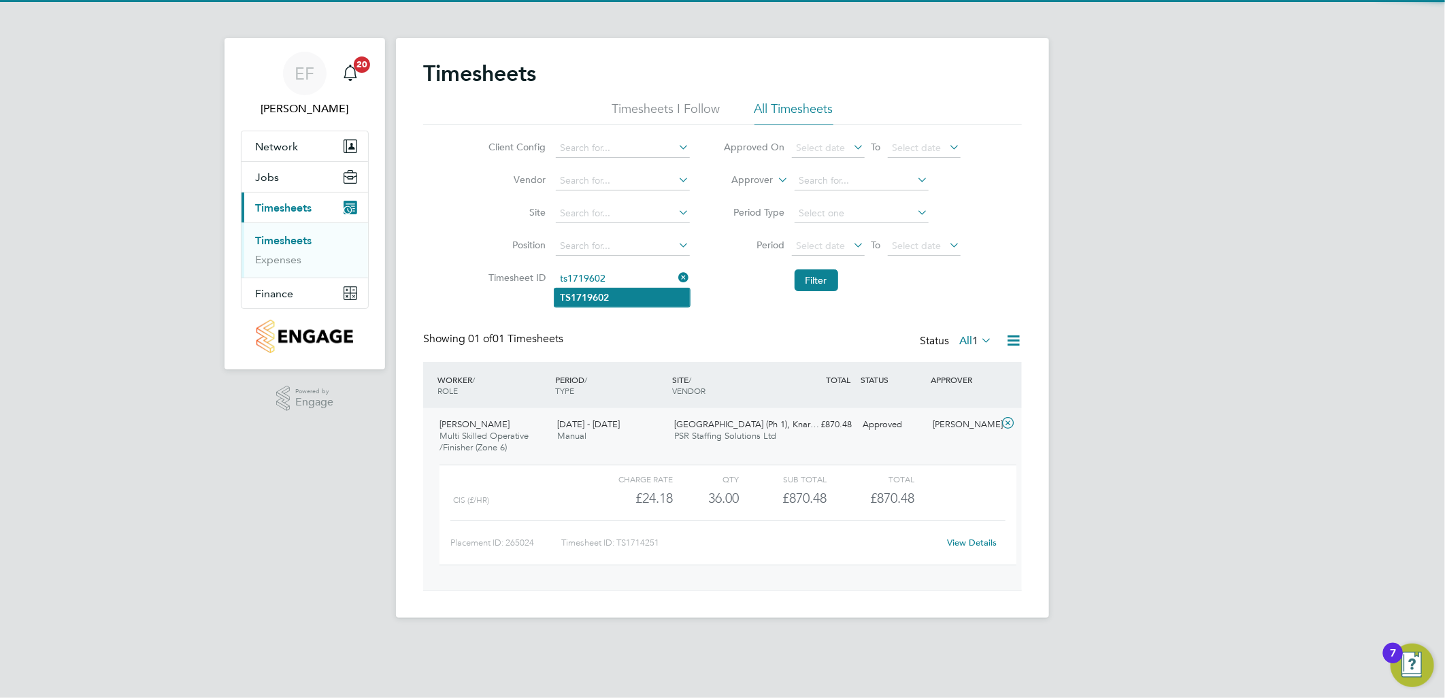
click at [612, 299] on li "TS1719602" at bounding box center [621, 297] width 135 height 18
type input "TS1719602"
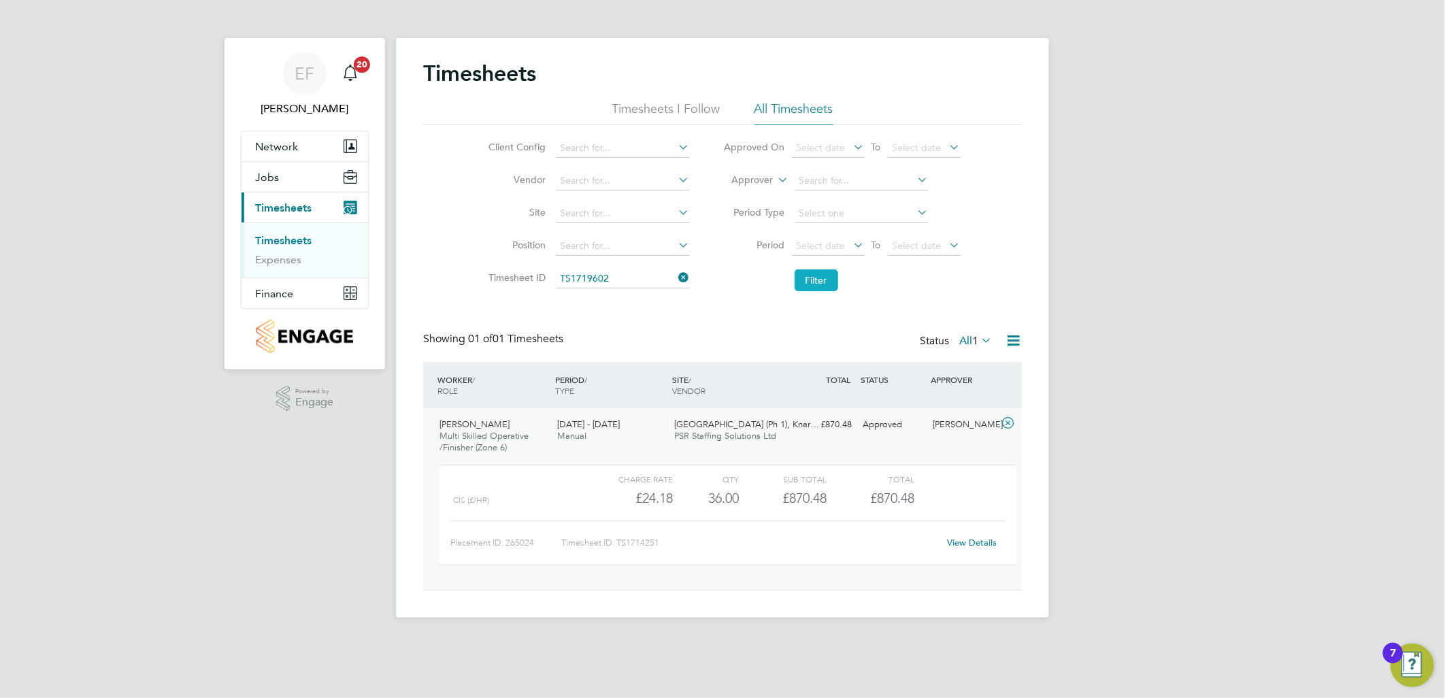
click at [827, 282] on button "Filter" at bounding box center [817, 280] width 44 height 22
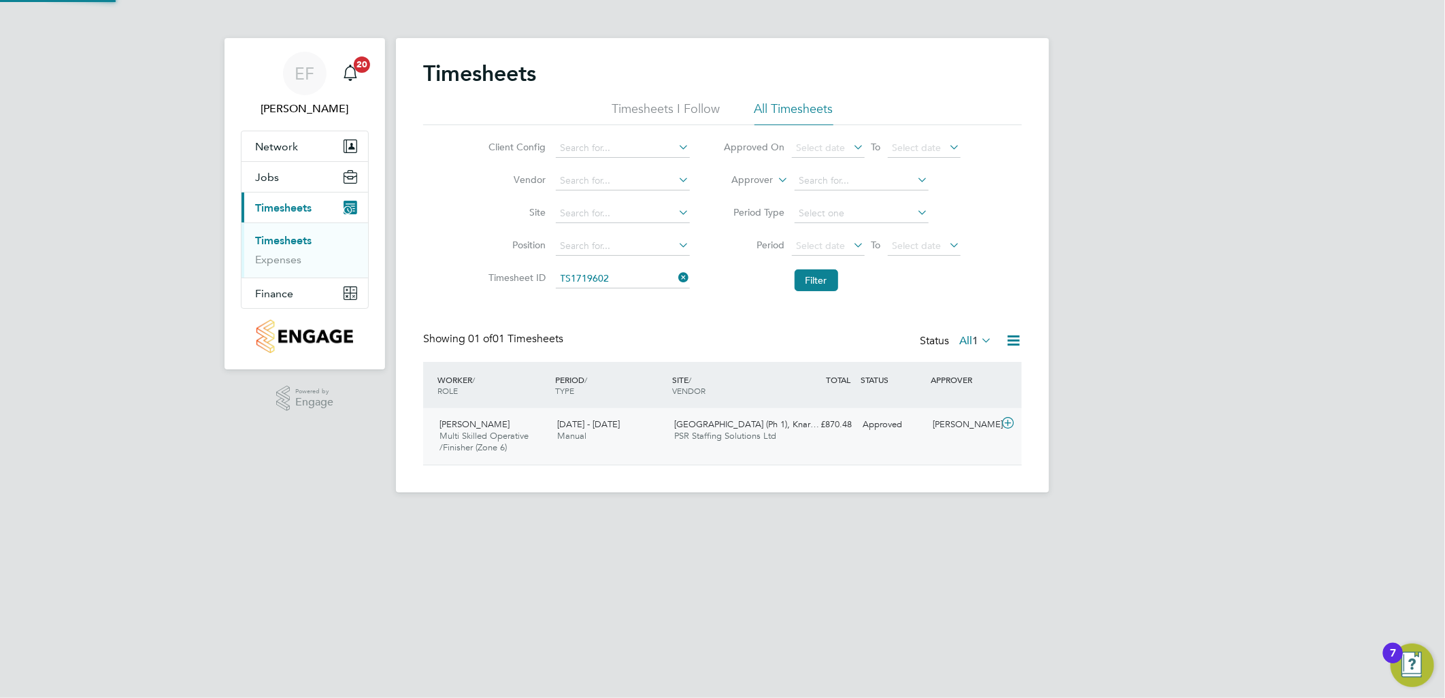
scroll to position [34, 118]
click at [1005, 418] on icon at bounding box center [1007, 423] width 17 height 11
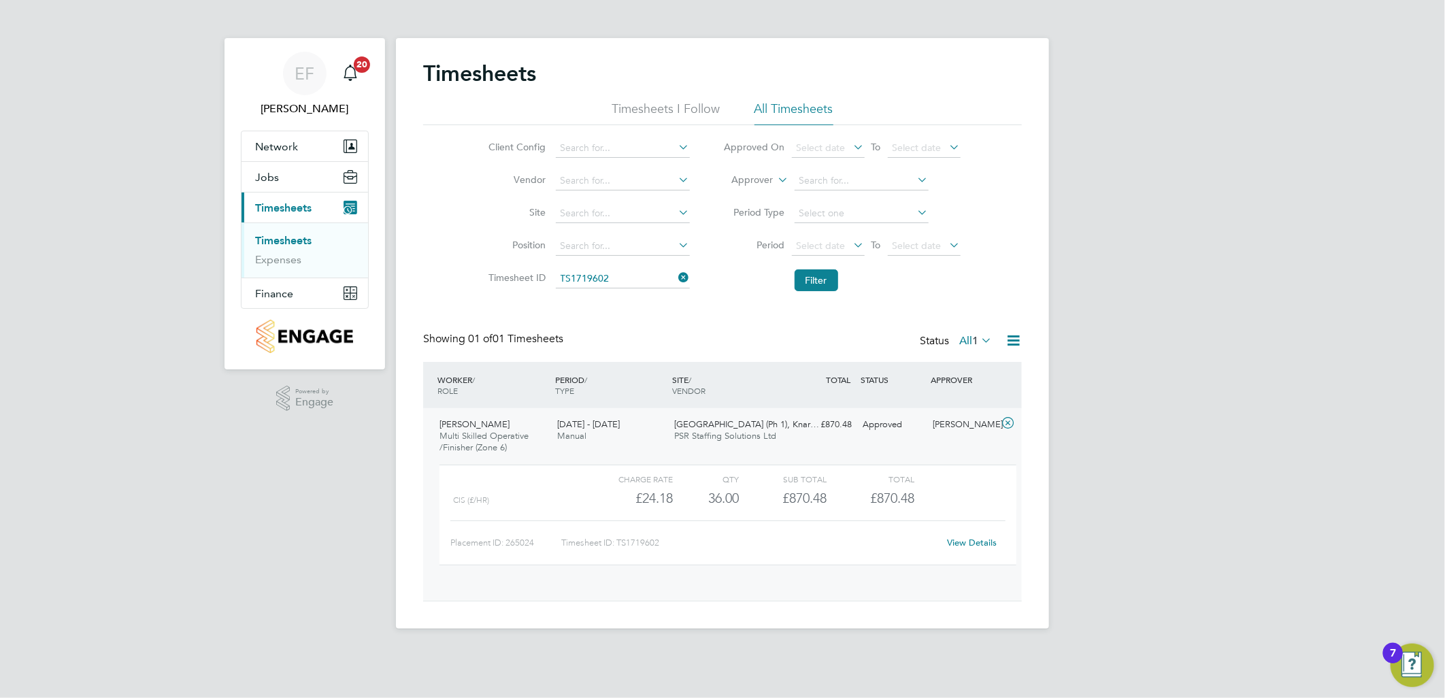
scroll to position [22, 133]
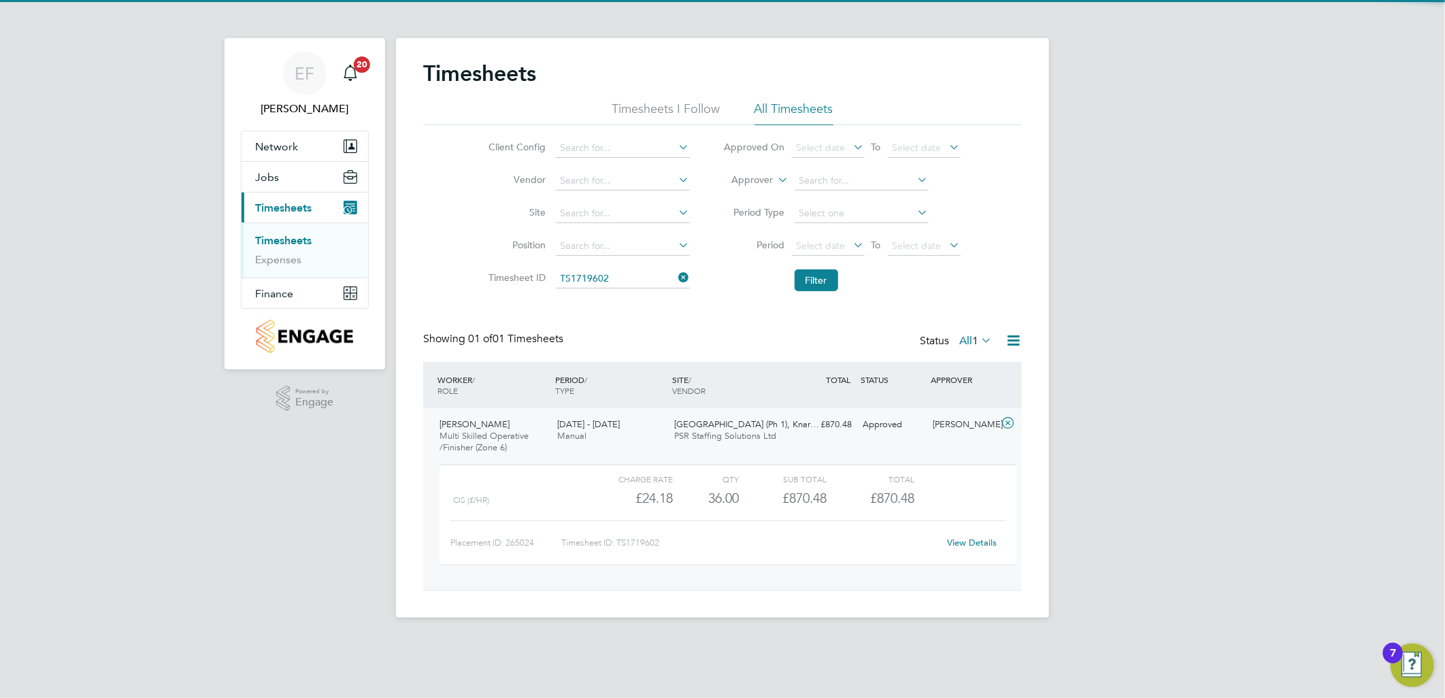
click at [967, 542] on link "View Details" at bounding box center [973, 543] width 50 height 12
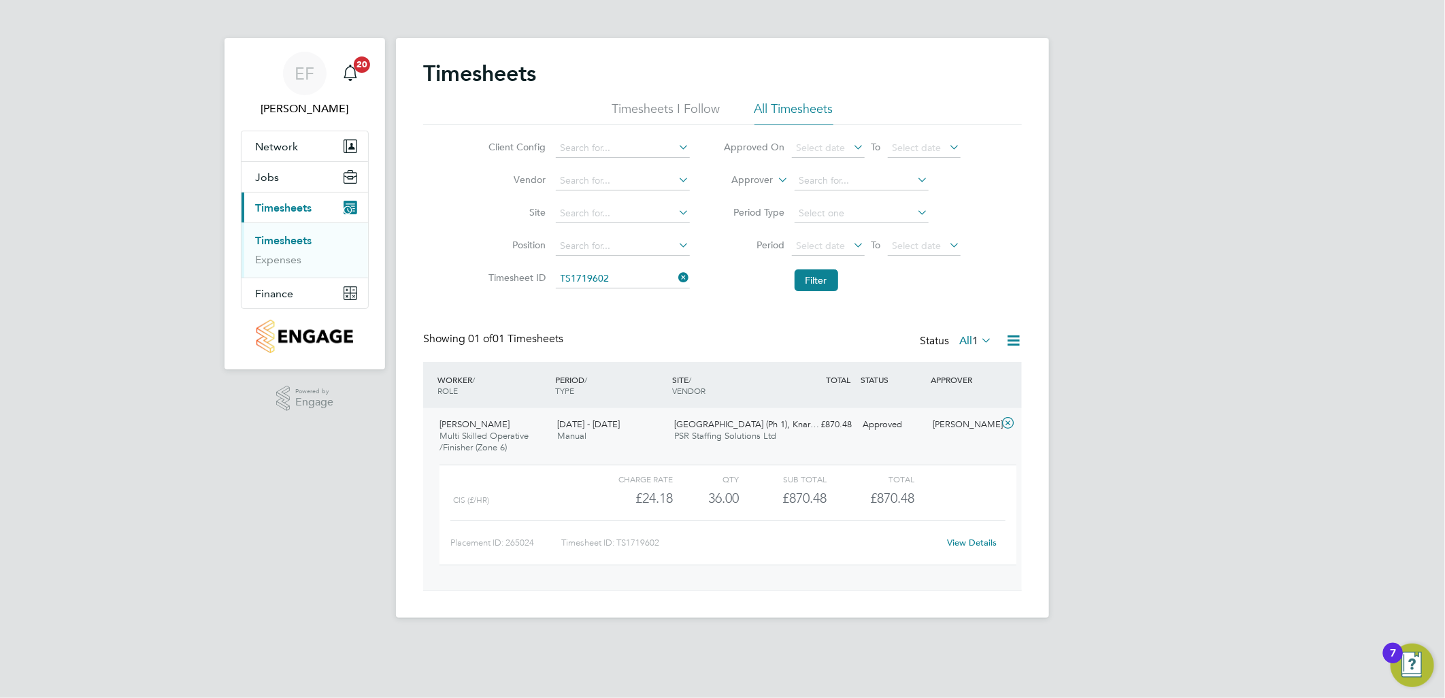
click at [301, 237] on link "Timesheets" at bounding box center [283, 240] width 56 height 13
click at [286, 288] on span "Finance" at bounding box center [274, 293] width 38 height 13
drag, startPoint x: 283, startPoint y: 271, endPoint x: 376, endPoint y: 288, distance: 94.9
click at [283, 272] on link "Invoices & Credit Notes" at bounding box center [297, 278] width 85 height 27
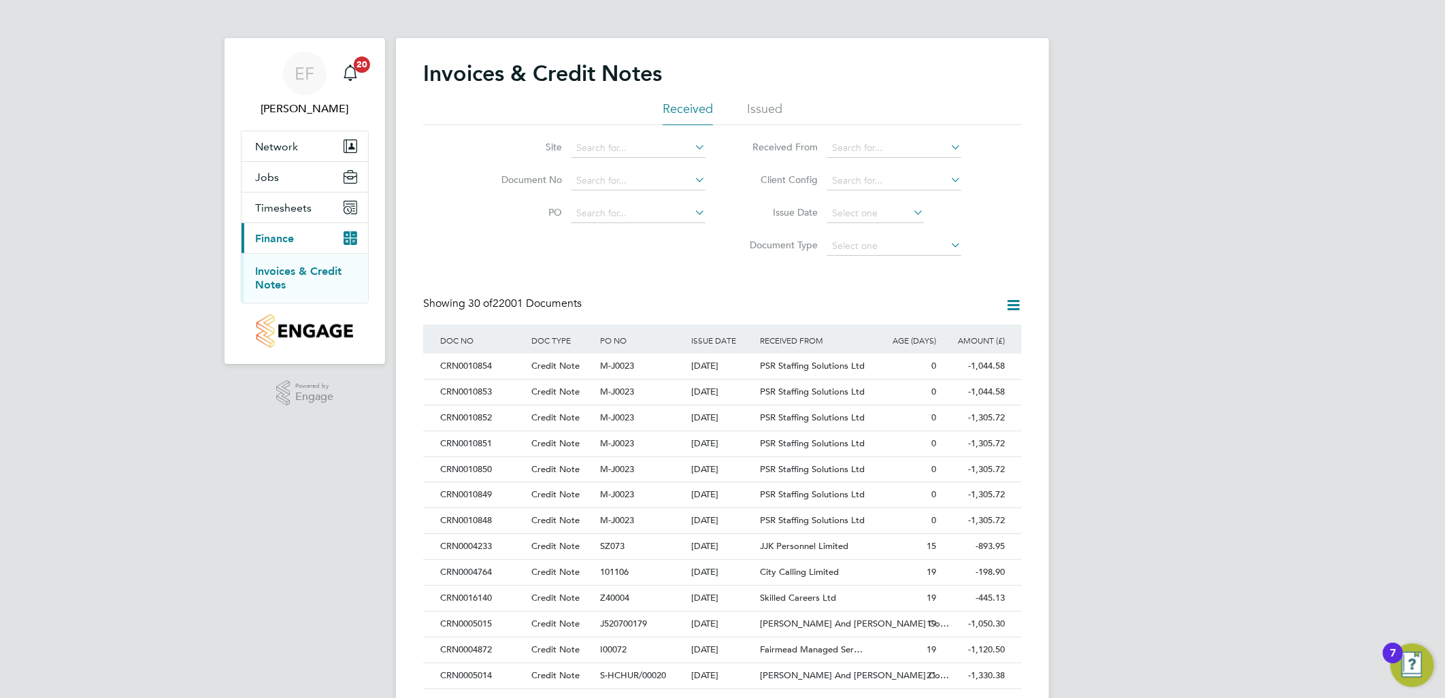
scroll to position [25, 92]
click at [458, 364] on div "CRN0010854" at bounding box center [482, 366] width 91 height 25
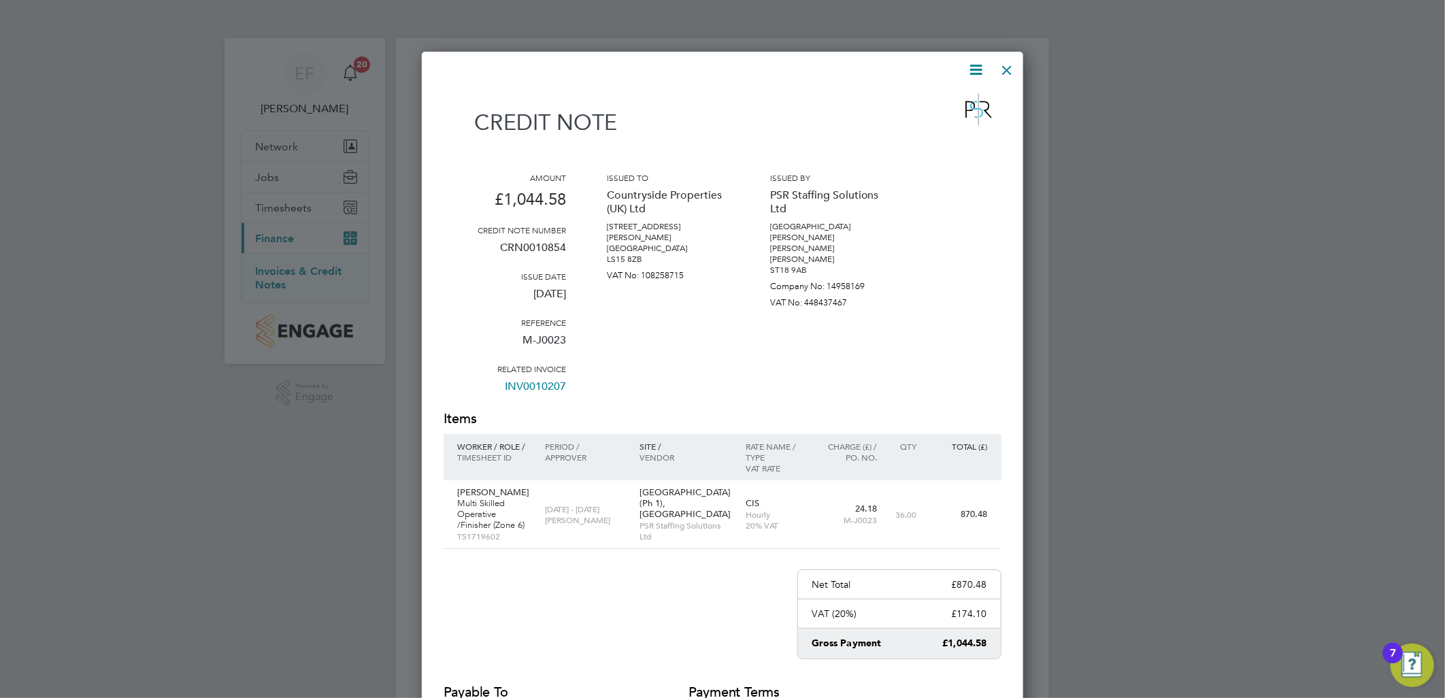
click at [982, 70] on icon at bounding box center [976, 69] width 17 height 17
click at [907, 101] on li "Download Credit Note" at bounding box center [924, 102] width 115 height 19
click at [1011, 65] on div at bounding box center [1007, 66] width 24 height 24
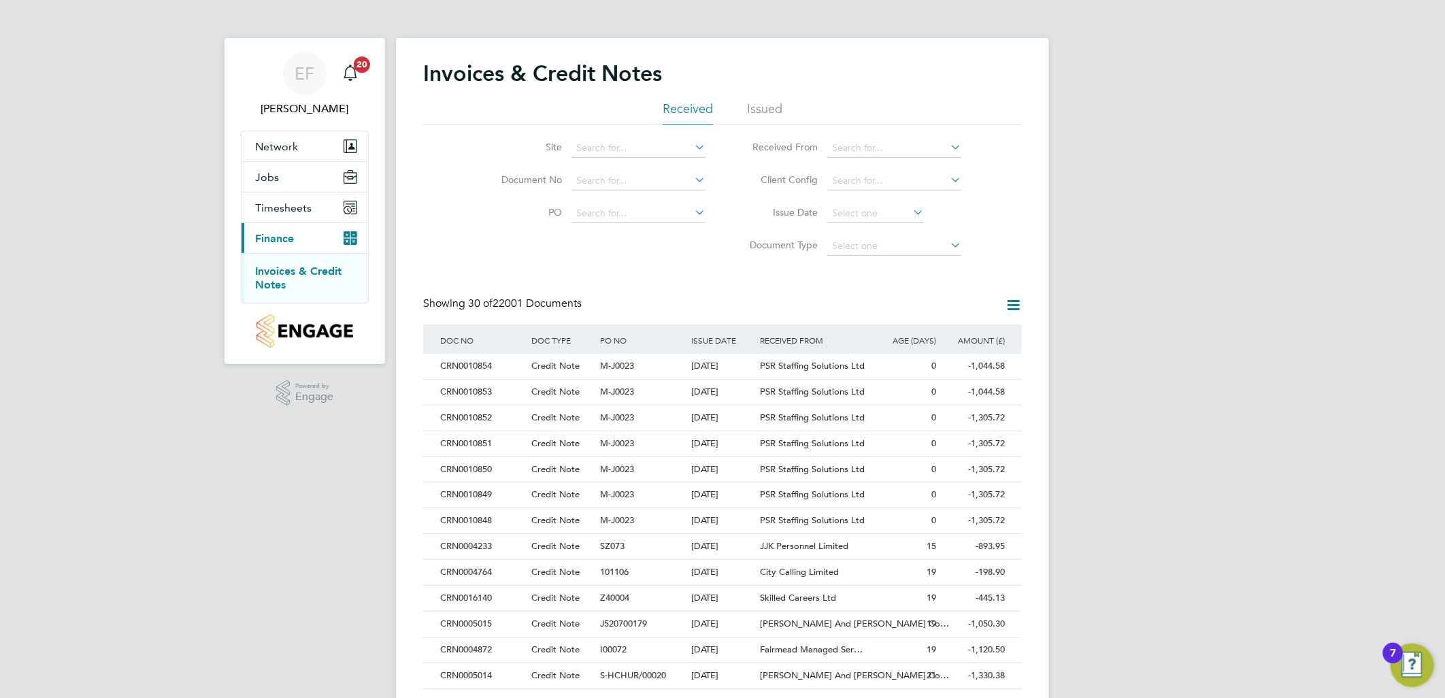
scroll to position [25, 92]
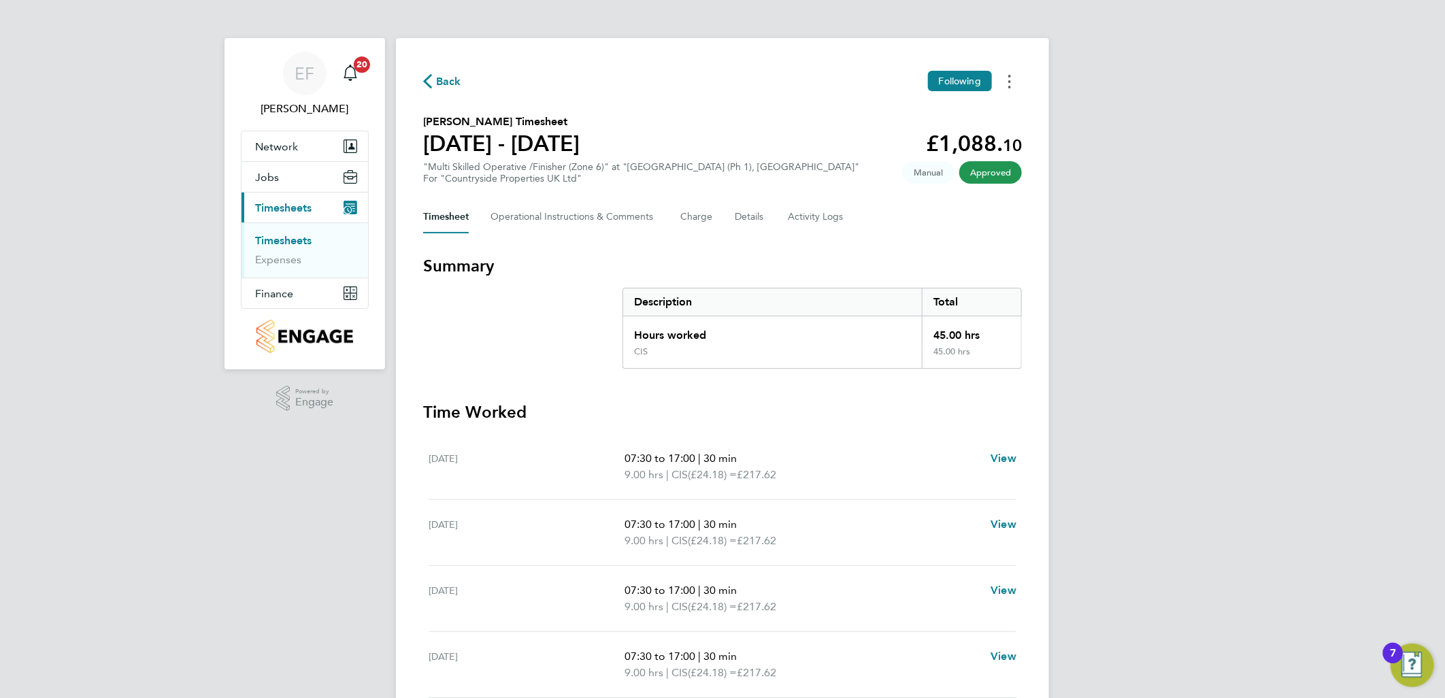
click at [1007, 83] on button "Timesheets Menu" at bounding box center [1009, 81] width 24 height 21
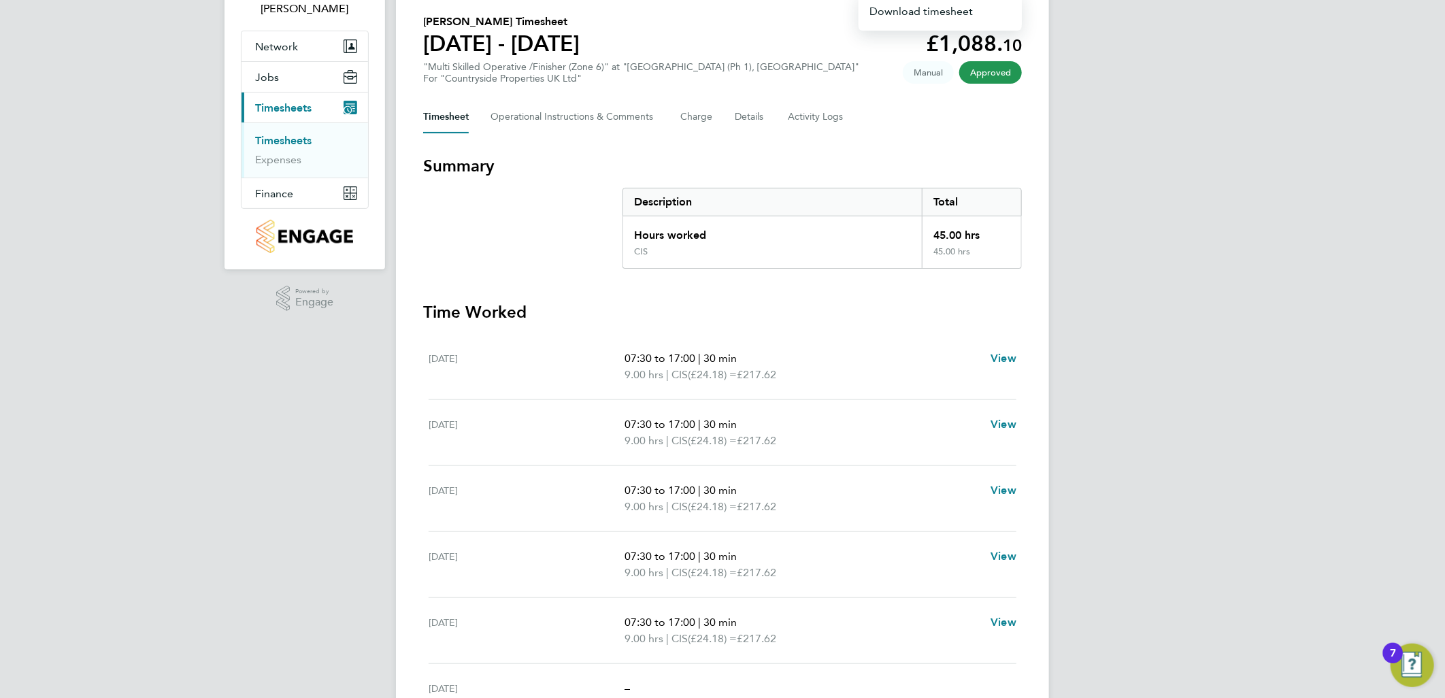
scroll to position [282, 0]
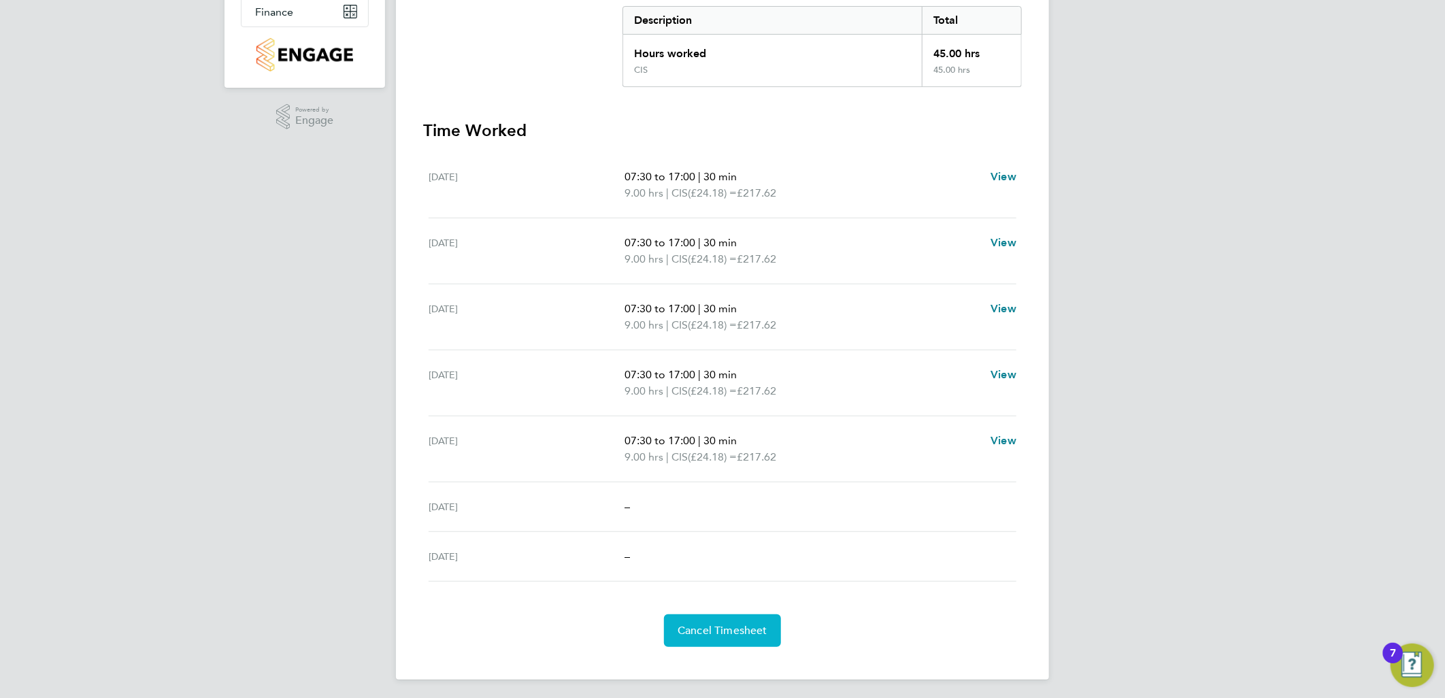
click at [712, 629] on span "Cancel Timesheet" at bounding box center [723, 631] width 90 height 14
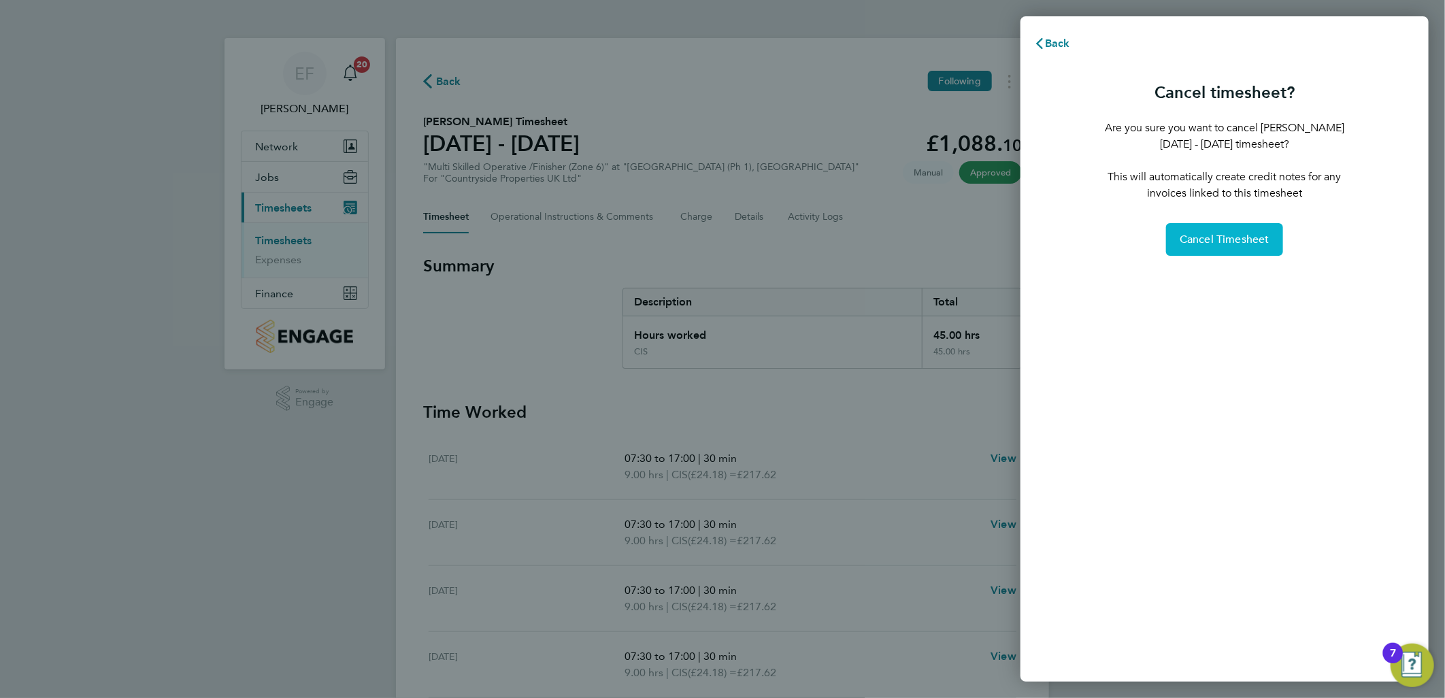
click at [1208, 247] on button "Cancel Timesheet" at bounding box center [1224, 239] width 117 height 33
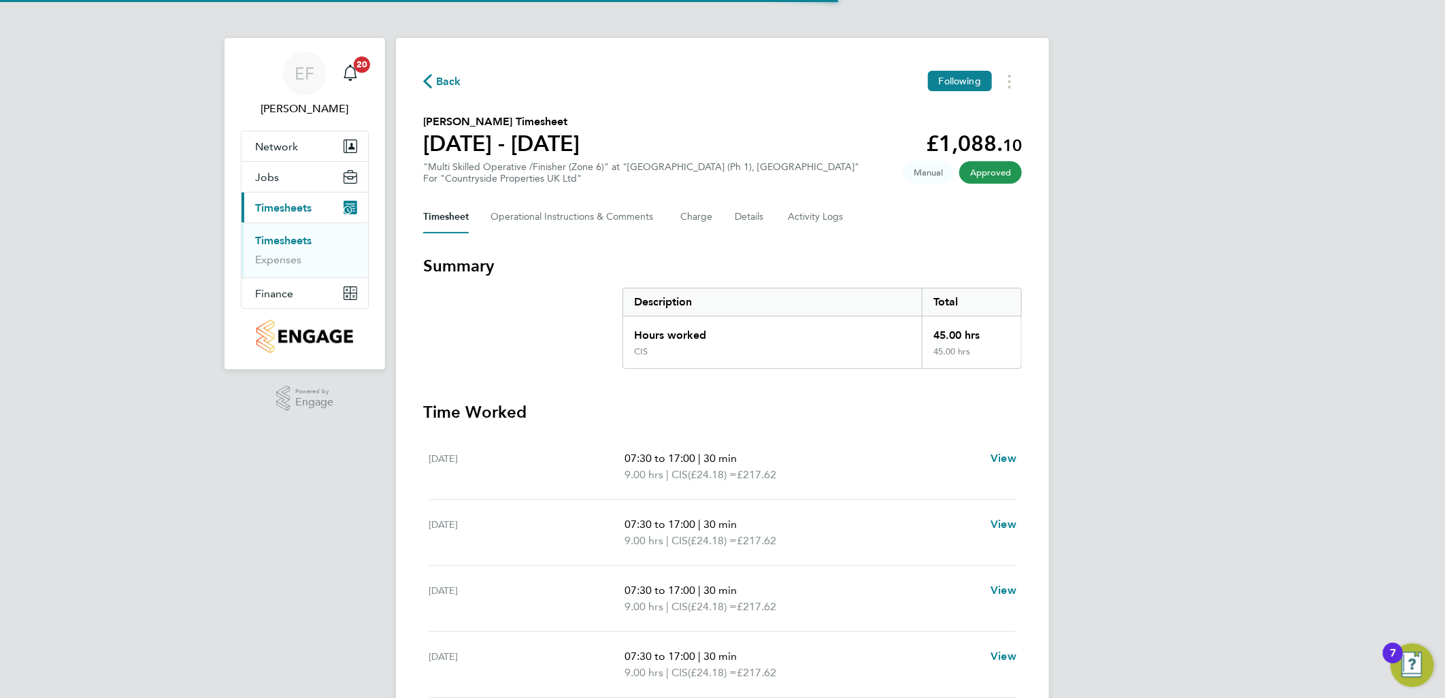
scroll to position [282, 0]
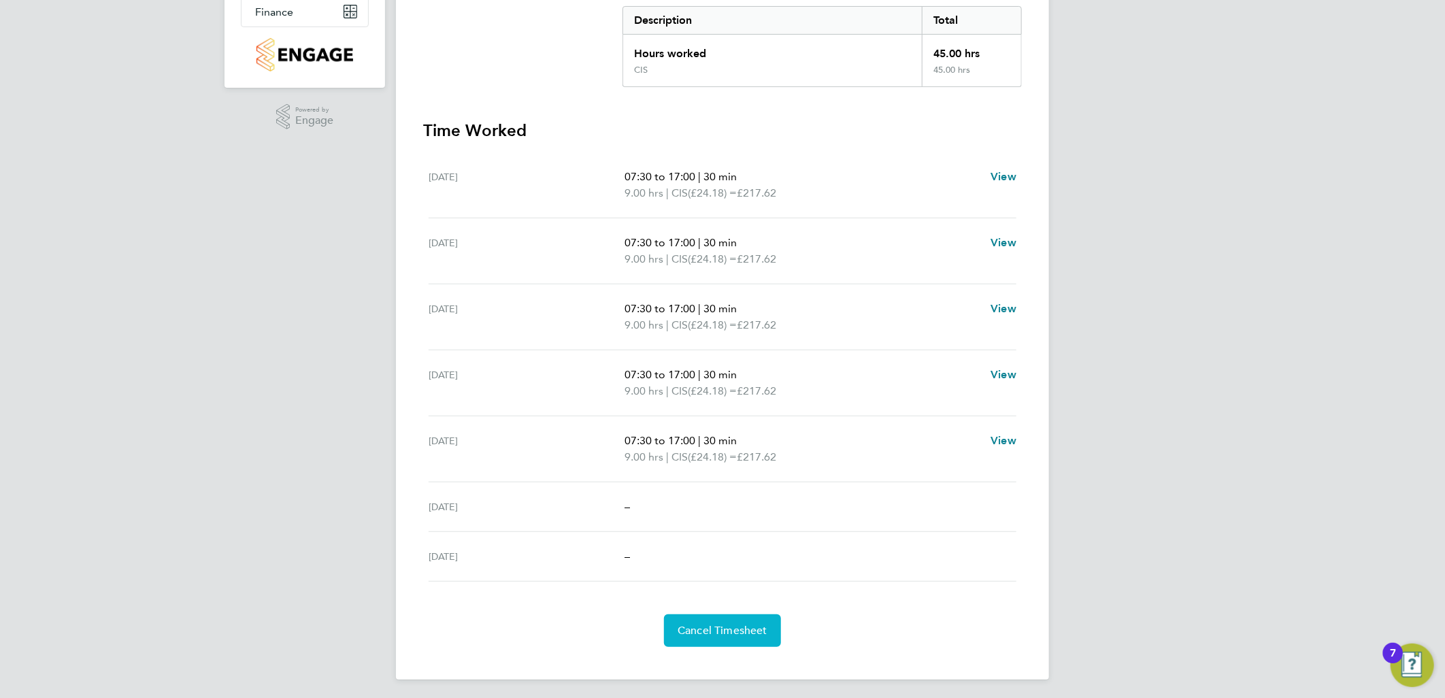
click at [744, 624] on span "Cancel Timesheet" at bounding box center [723, 631] width 90 height 14
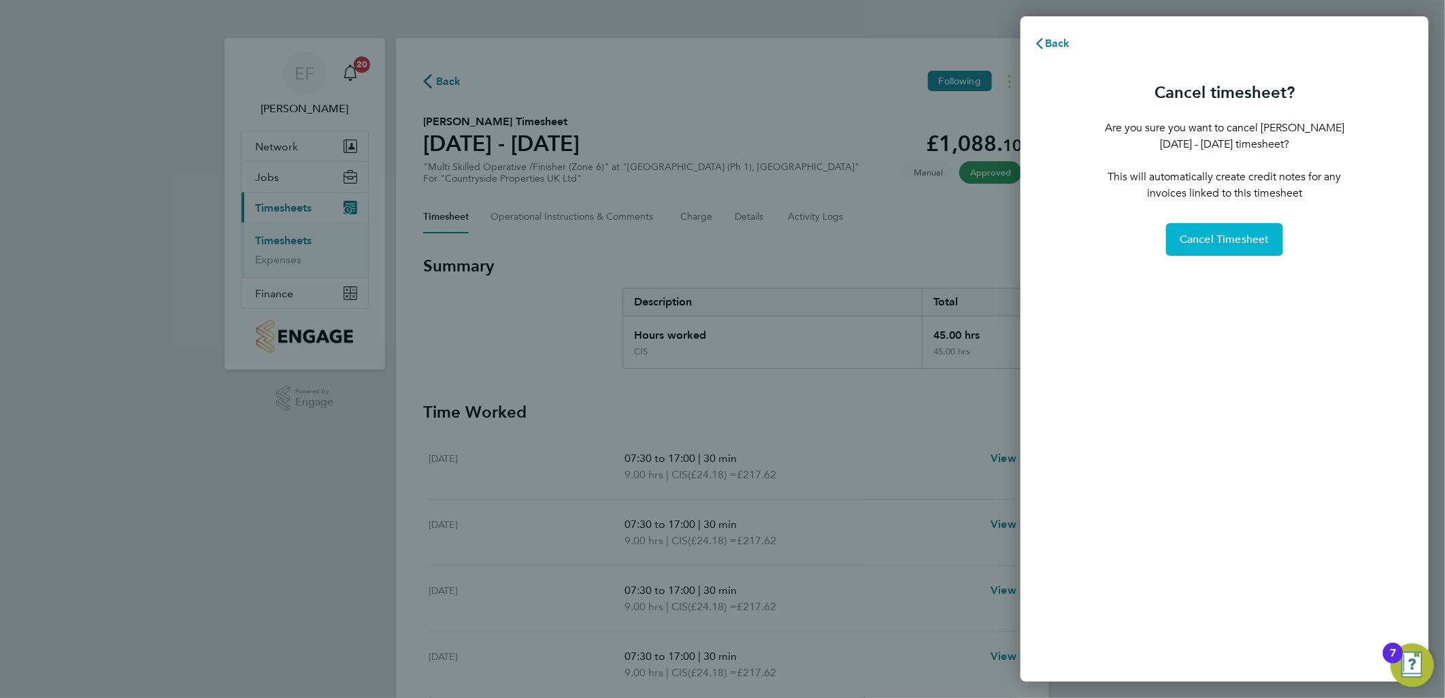
click at [1229, 238] on span "Cancel Timesheet" at bounding box center [1225, 240] width 90 height 14
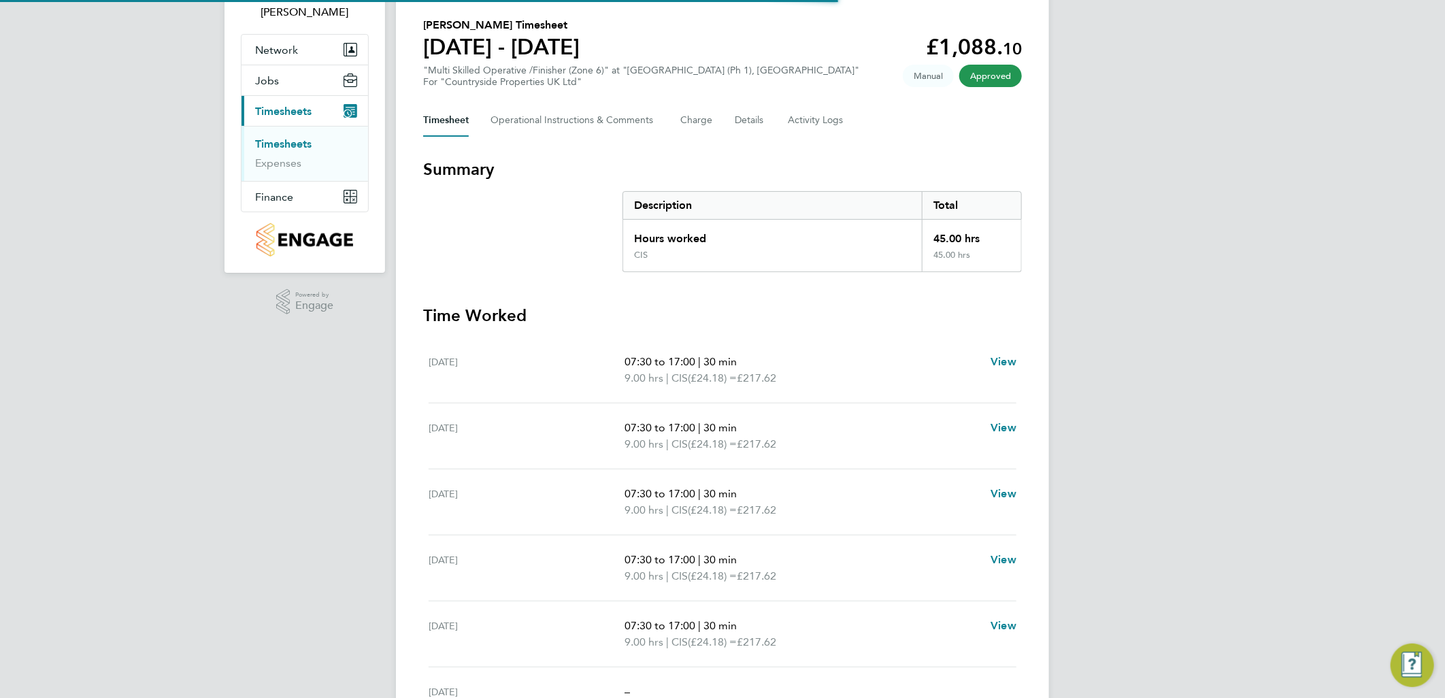
scroll to position [282, 0]
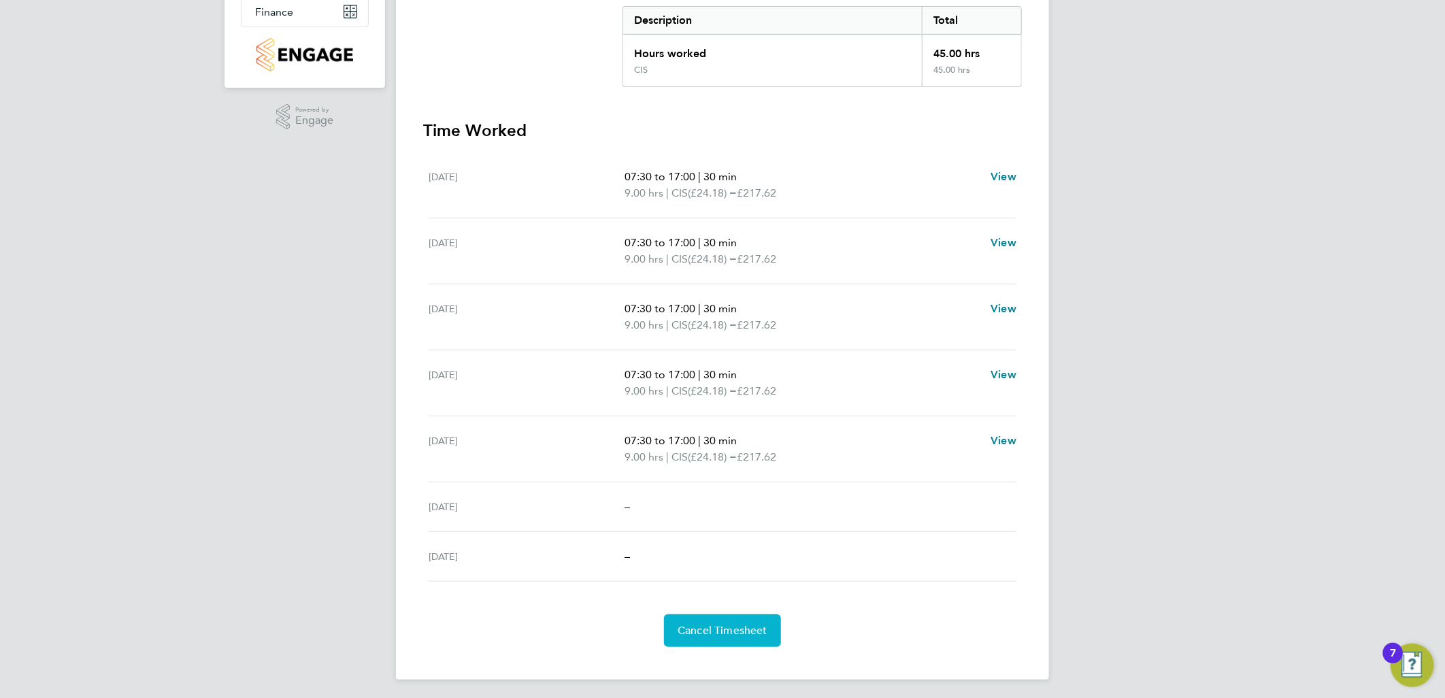
click at [756, 629] on span "Cancel Timesheet" at bounding box center [723, 631] width 90 height 14
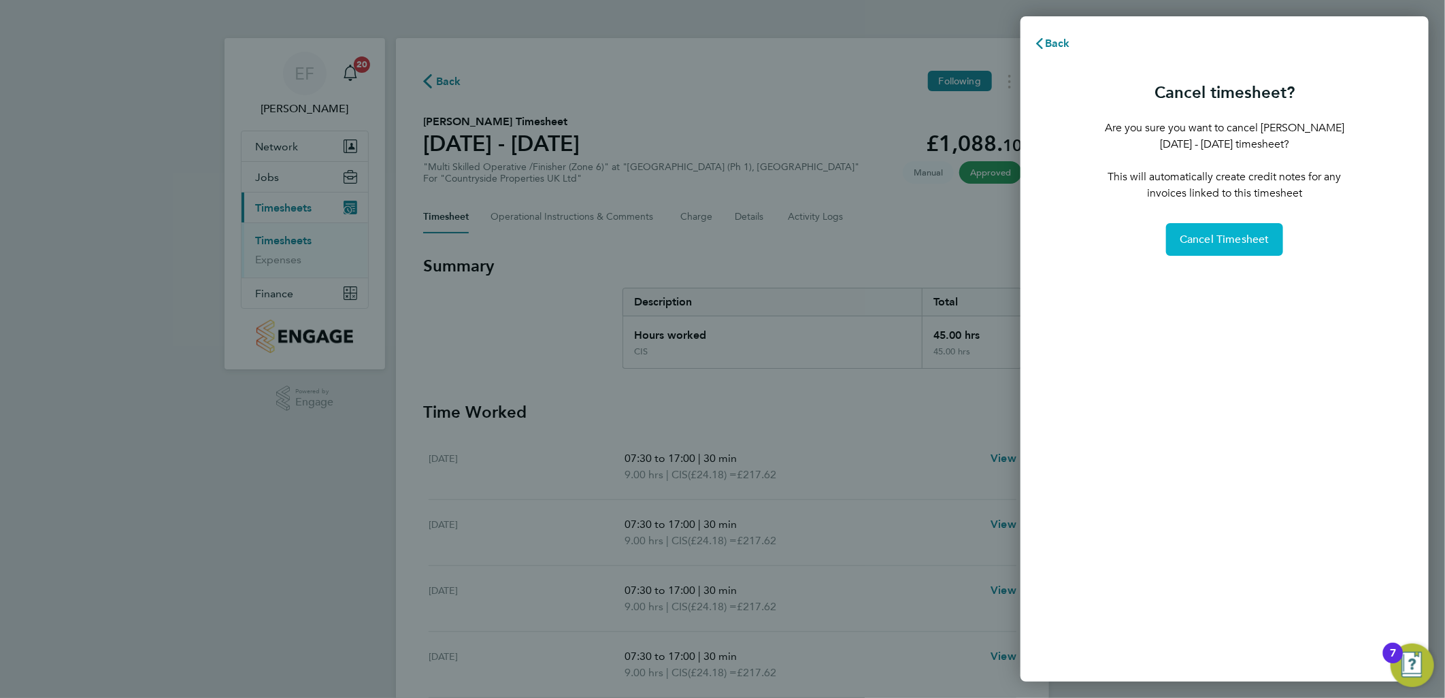
click at [1211, 234] on span "Cancel Timesheet" at bounding box center [1225, 240] width 90 height 14
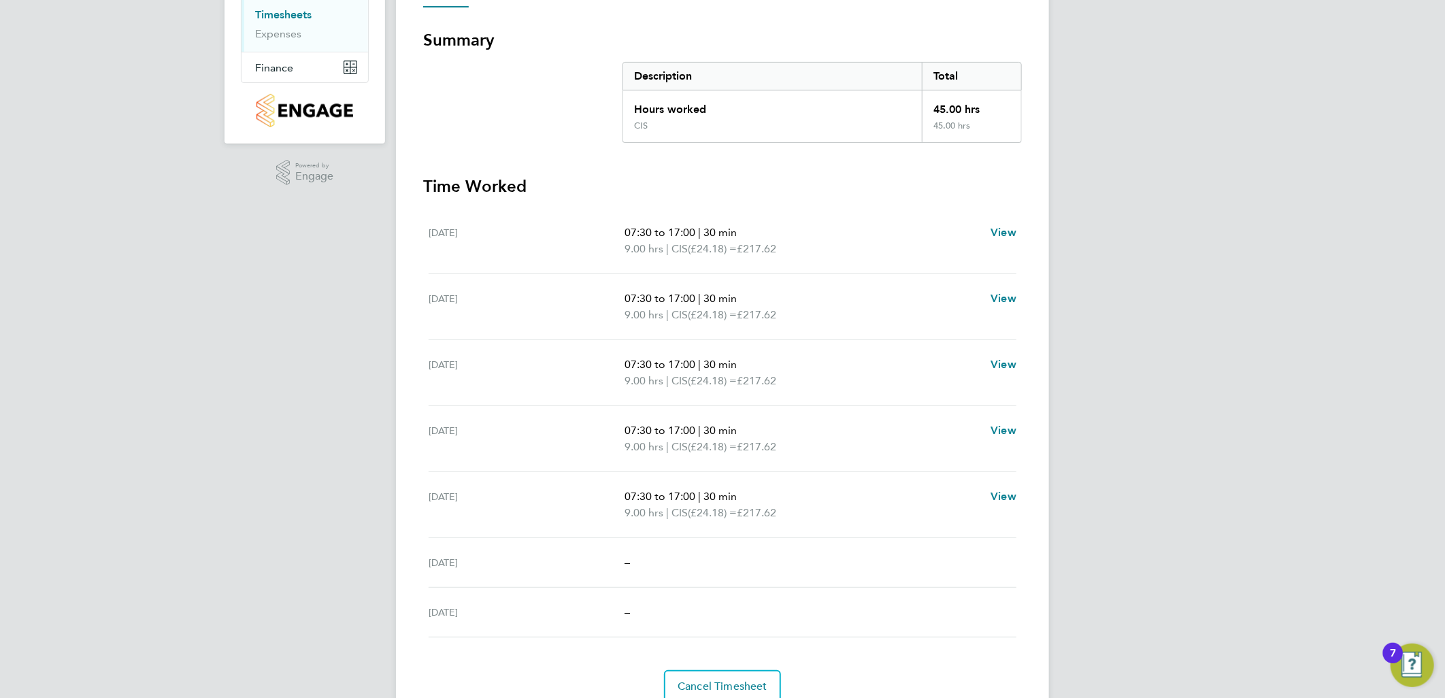
scroll to position [282, 0]
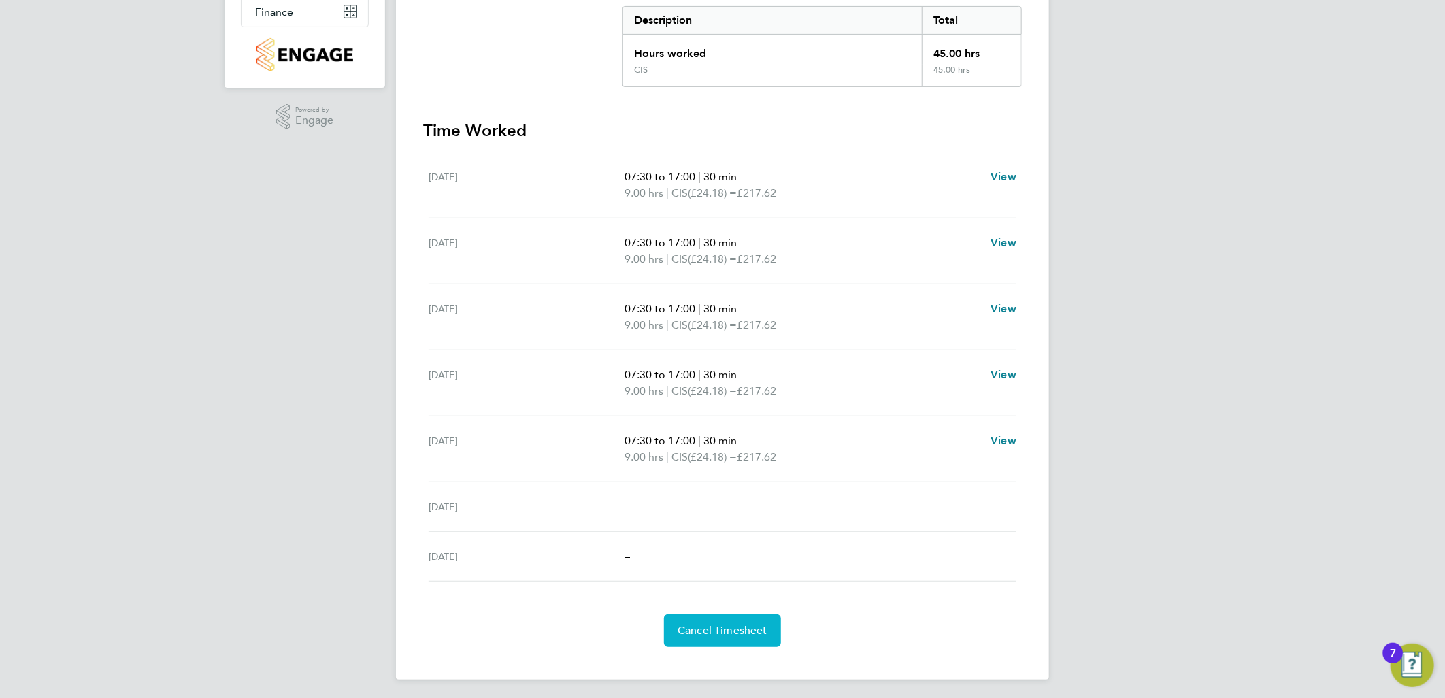
click at [742, 624] on span "Cancel Timesheet" at bounding box center [723, 631] width 90 height 14
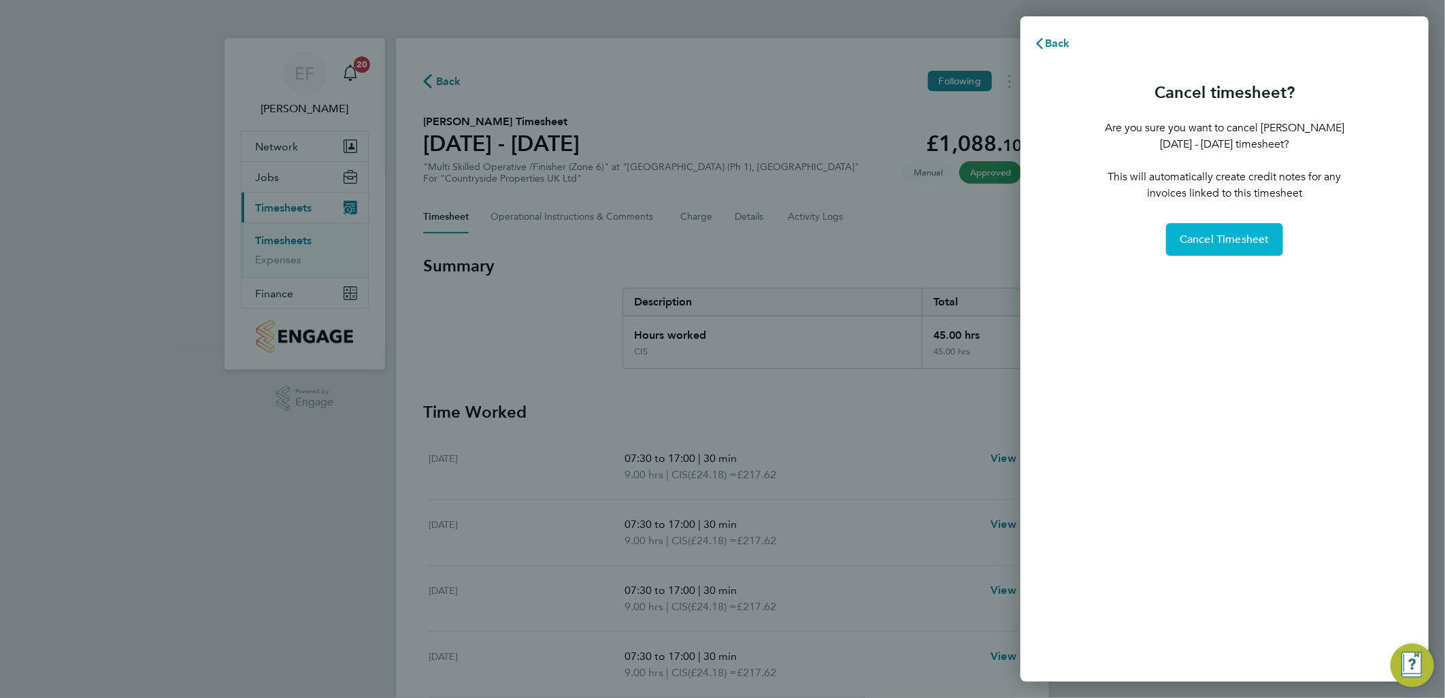
click at [1234, 239] on span "Cancel Timesheet" at bounding box center [1225, 240] width 90 height 14
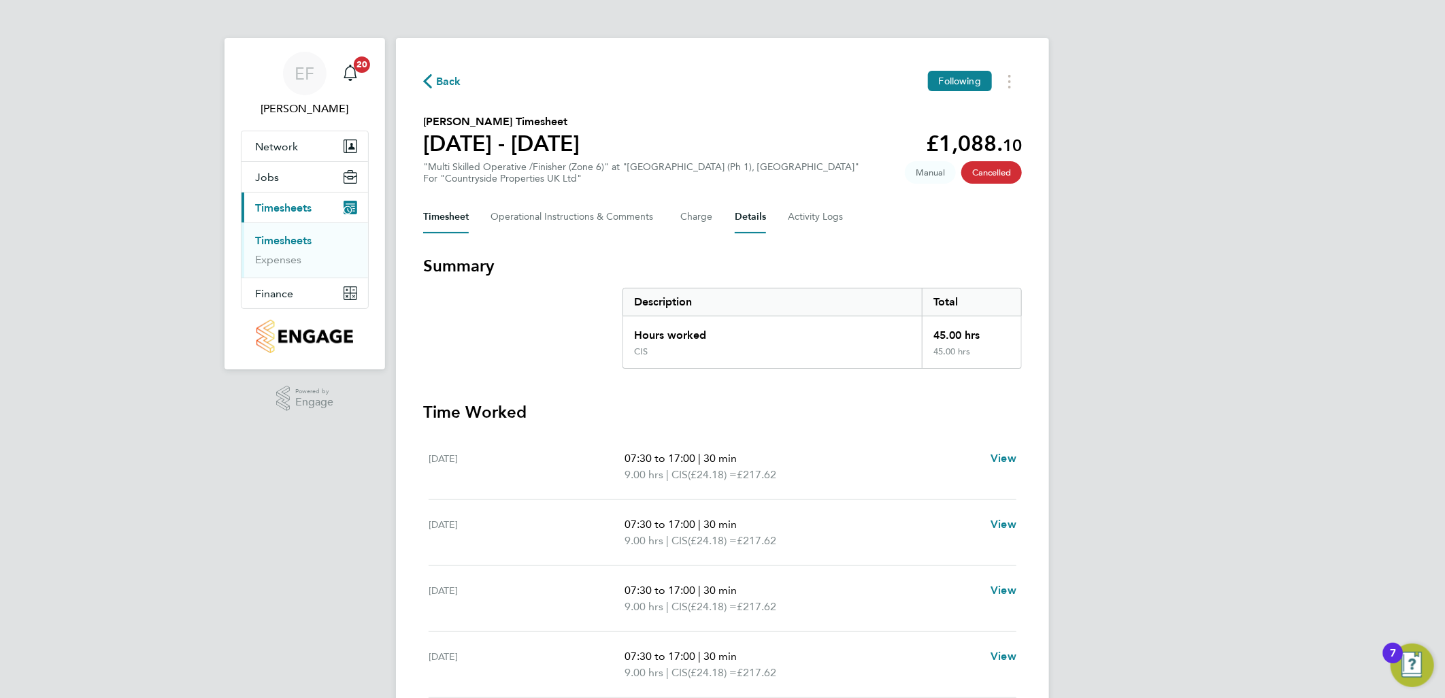
click at [747, 214] on button "Details" at bounding box center [750, 217] width 31 height 33
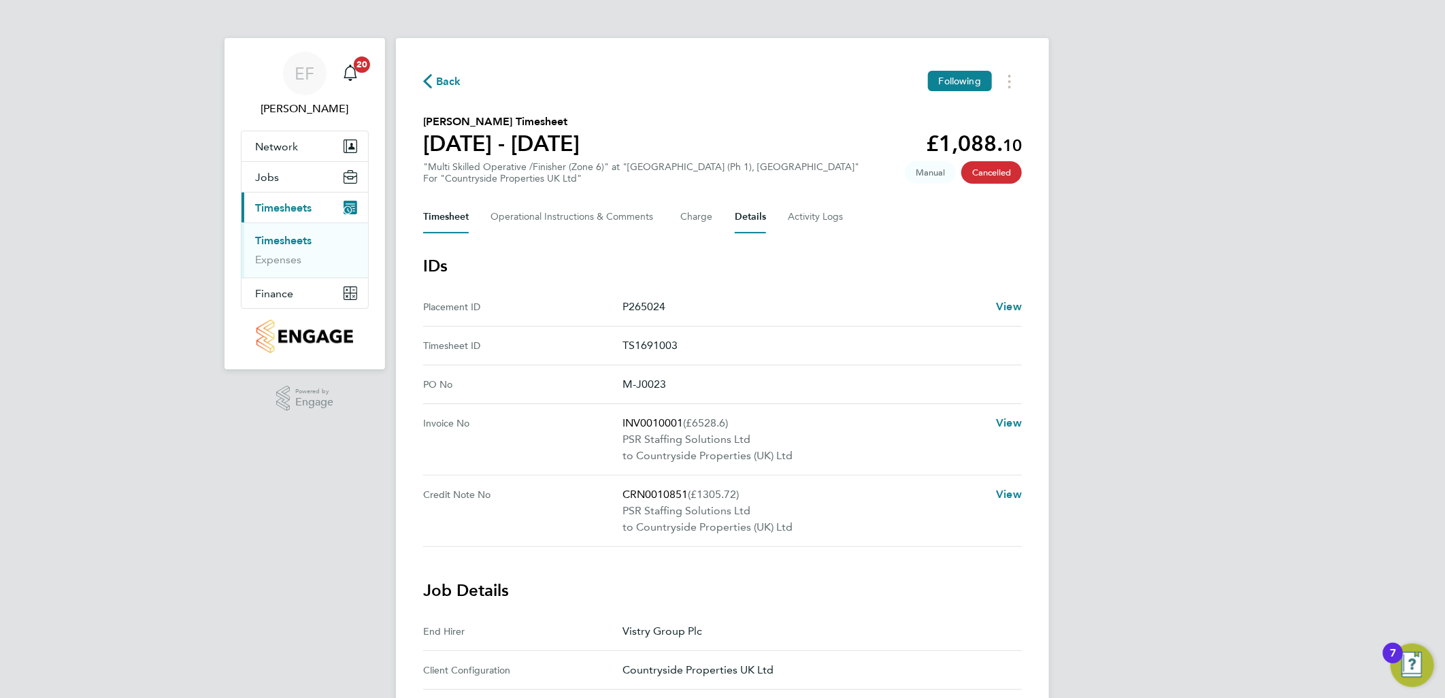
click at [450, 218] on button "Timesheet" at bounding box center [446, 217] width 46 height 33
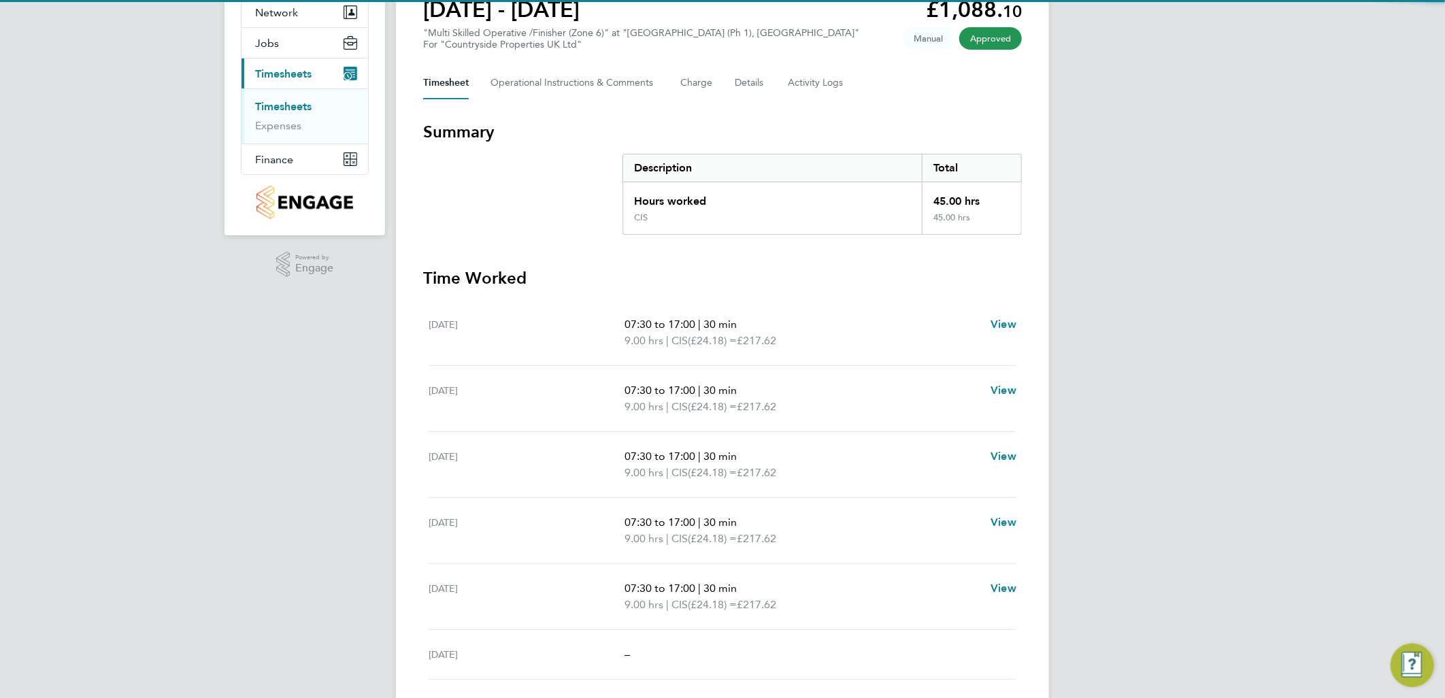
scroll to position [282, 0]
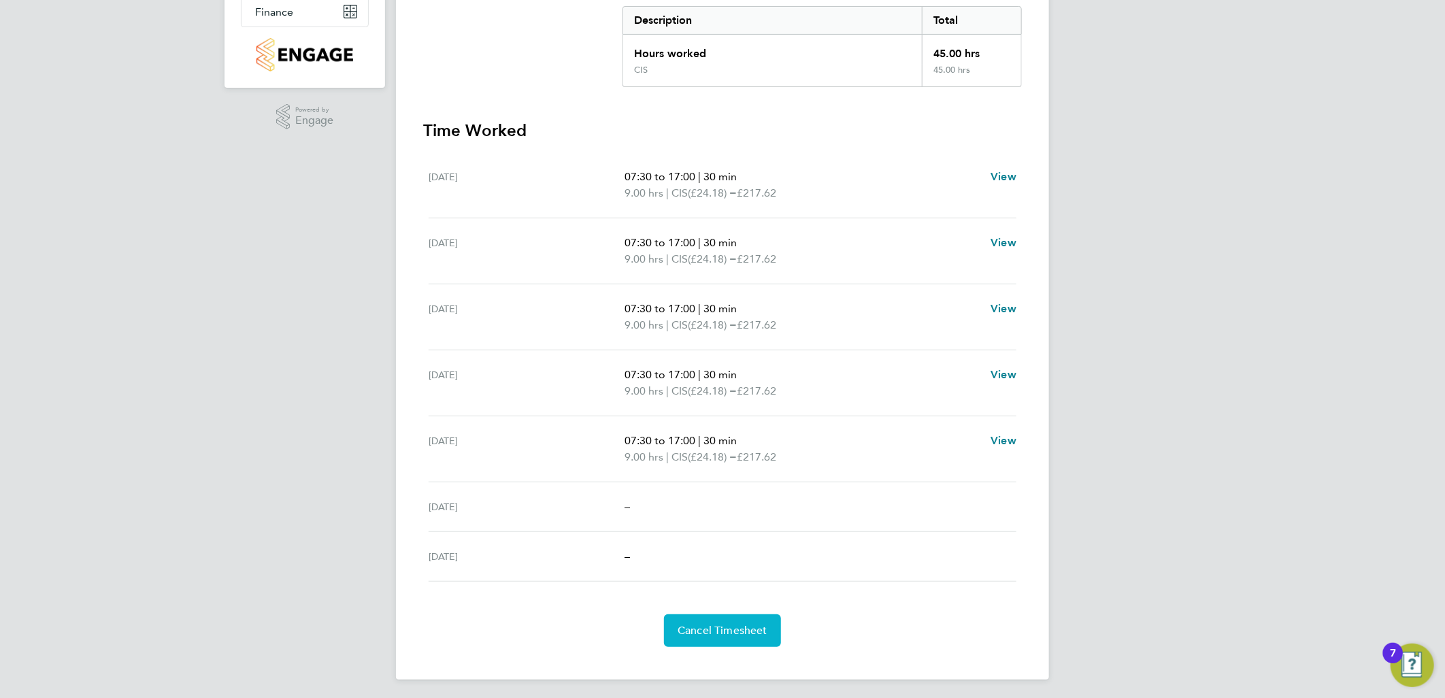
click at [767, 625] on button "Cancel Timesheet" at bounding box center [722, 630] width 117 height 33
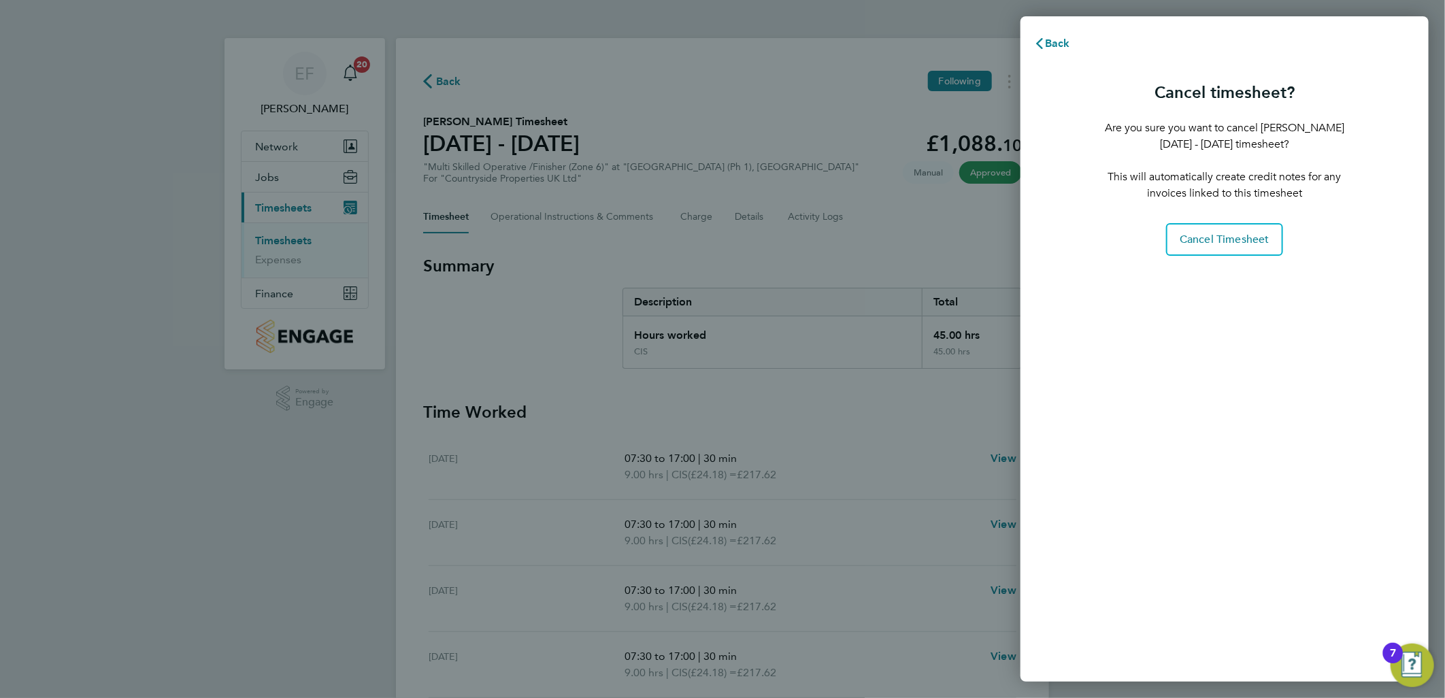
click at [1210, 221] on div "Cancel timesheet? Are you sure you want to cancel Costel Miron's 24 - 30 Mar 20…" at bounding box center [1224, 166] width 239 height 180
drag, startPoint x: 1206, startPoint y: 244, endPoint x: 1195, endPoint y: 254, distance: 14.4
click at [1204, 248] on button "Cancel Timesheet" at bounding box center [1224, 239] width 117 height 33
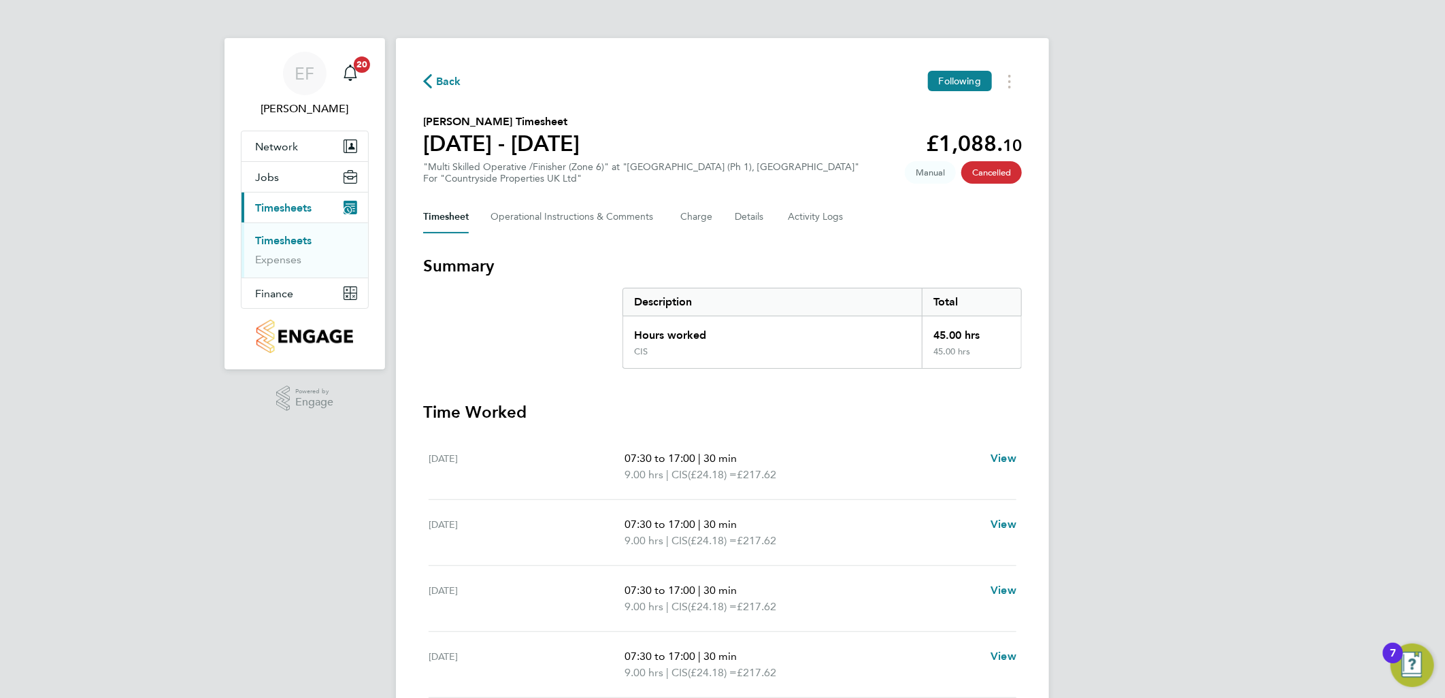
click at [296, 239] on link "Timesheets" at bounding box center [283, 240] width 56 height 13
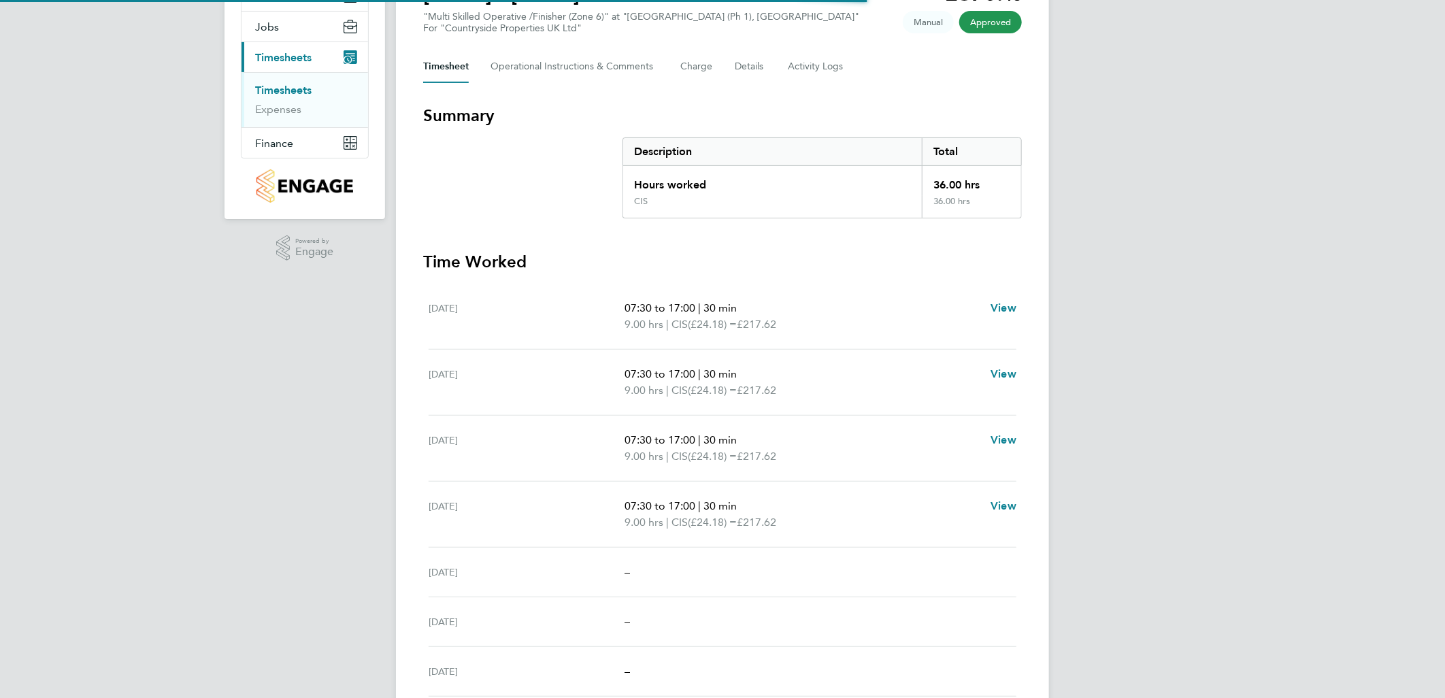
scroll to position [266, 0]
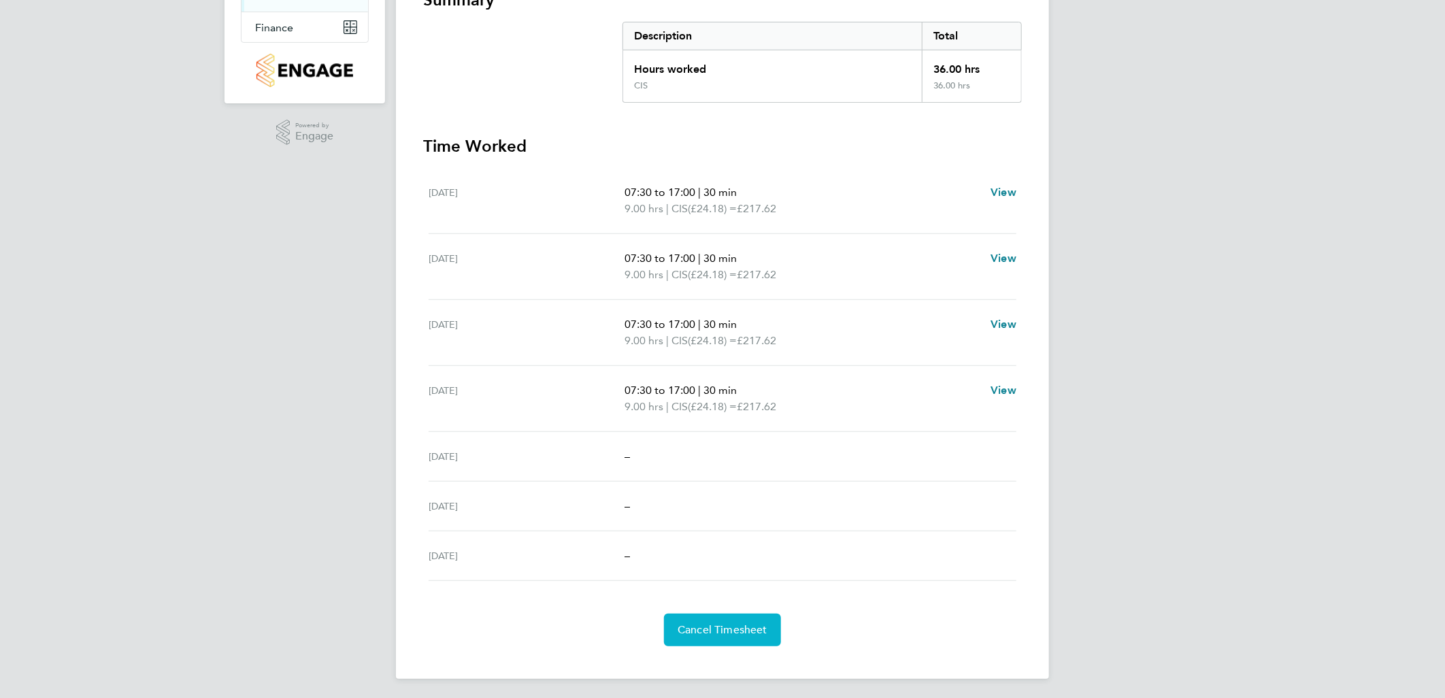
click at [744, 625] on span "Cancel Timesheet" at bounding box center [723, 630] width 90 height 14
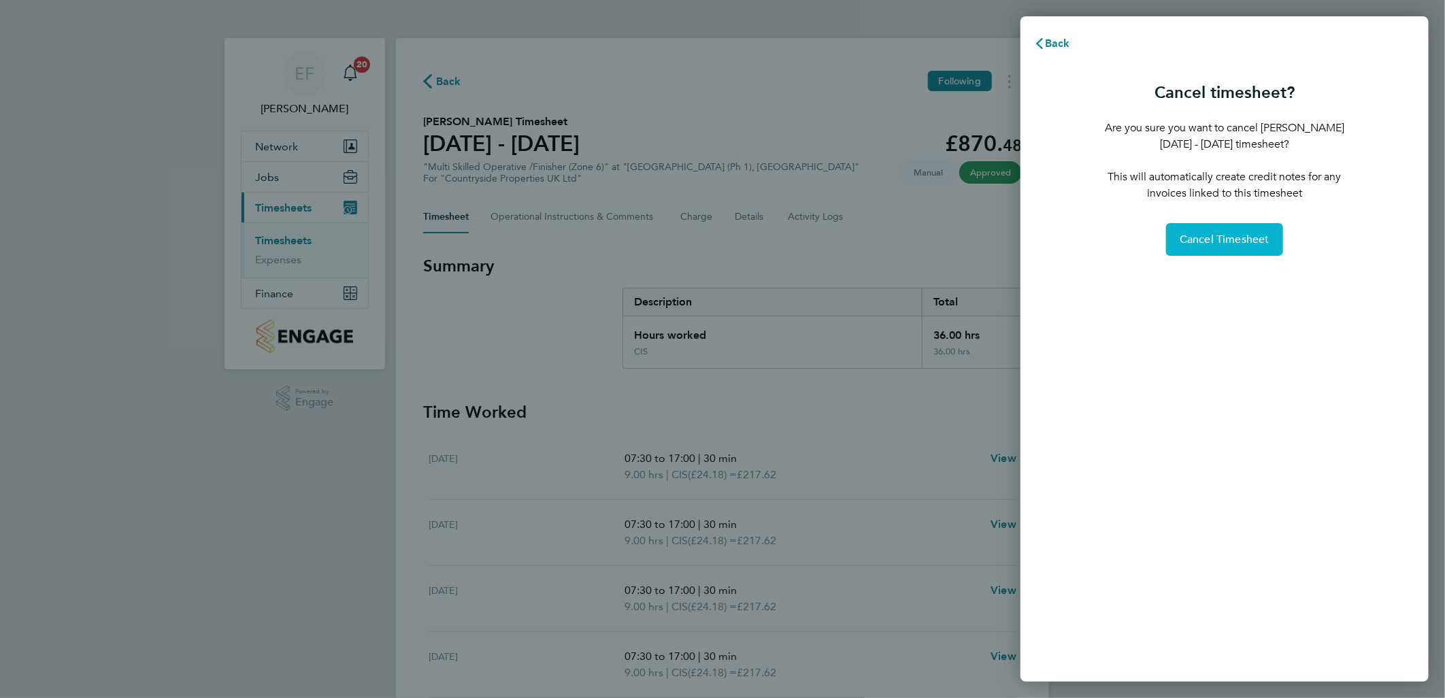
click at [1196, 252] on button "Cancel Timesheet" at bounding box center [1224, 239] width 117 height 33
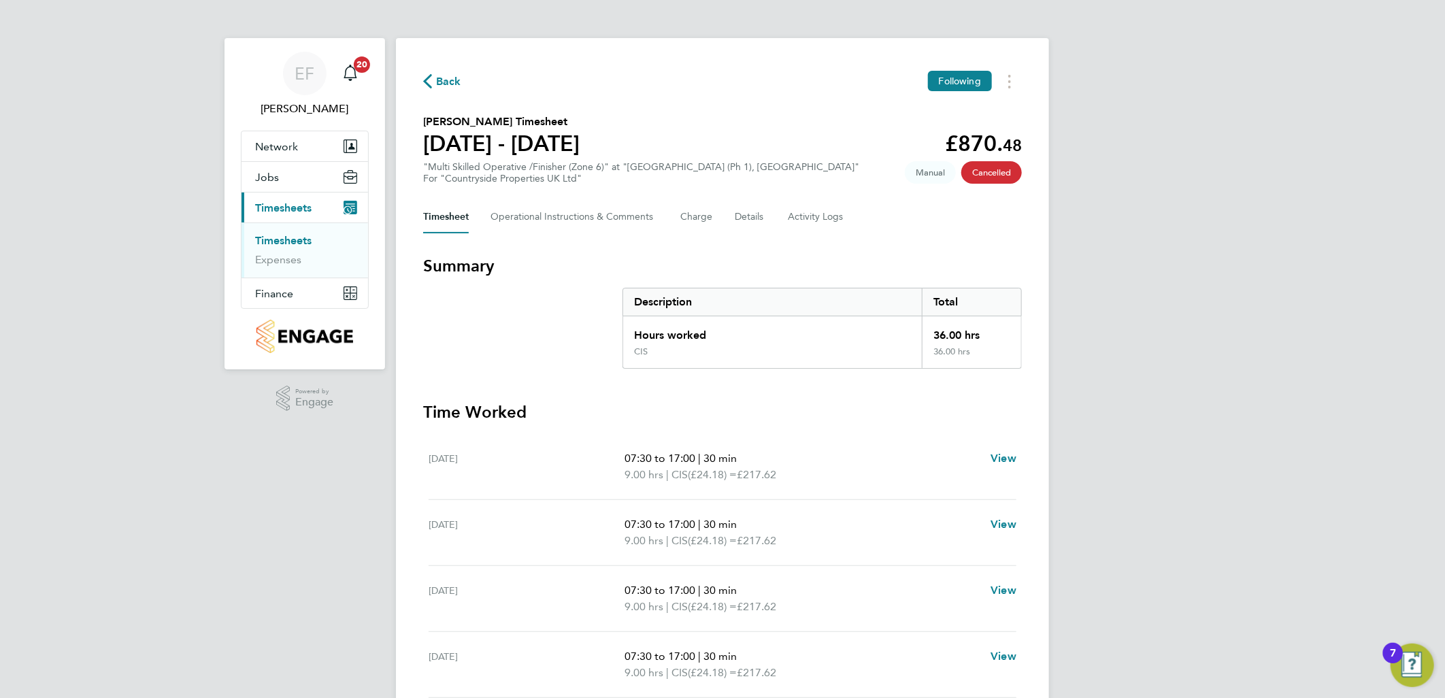
click at [303, 239] on link "Timesheets" at bounding box center [283, 240] width 56 height 13
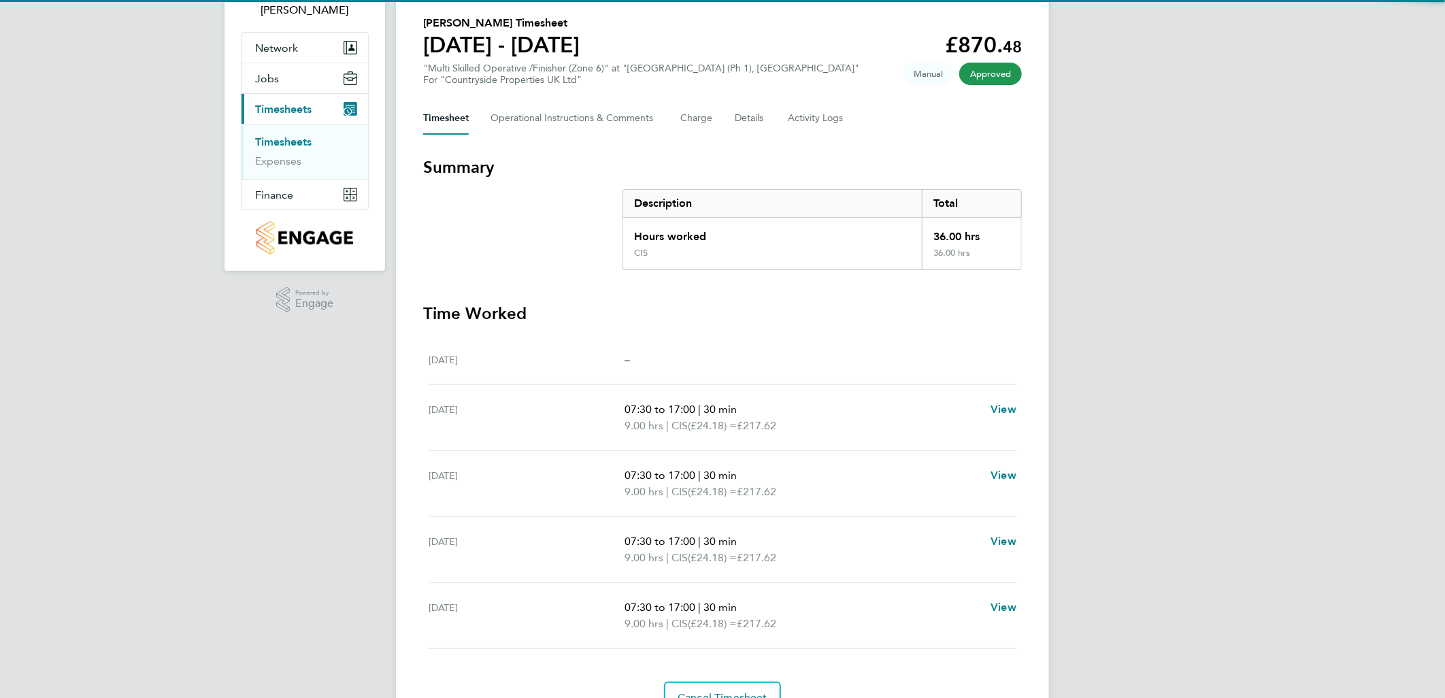
scroll to position [166, 0]
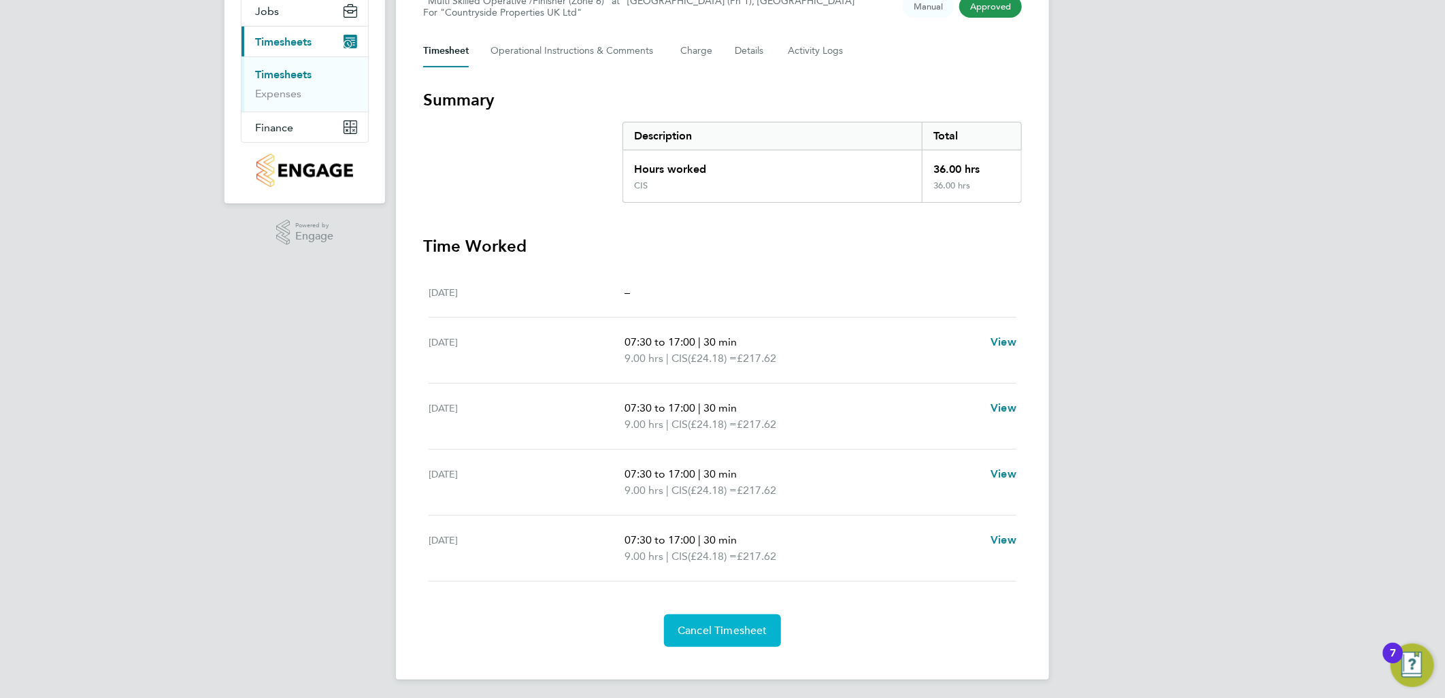
click at [755, 628] on span "Cancel Timesheet" at bounding box center [723, 631] width 90 height 14
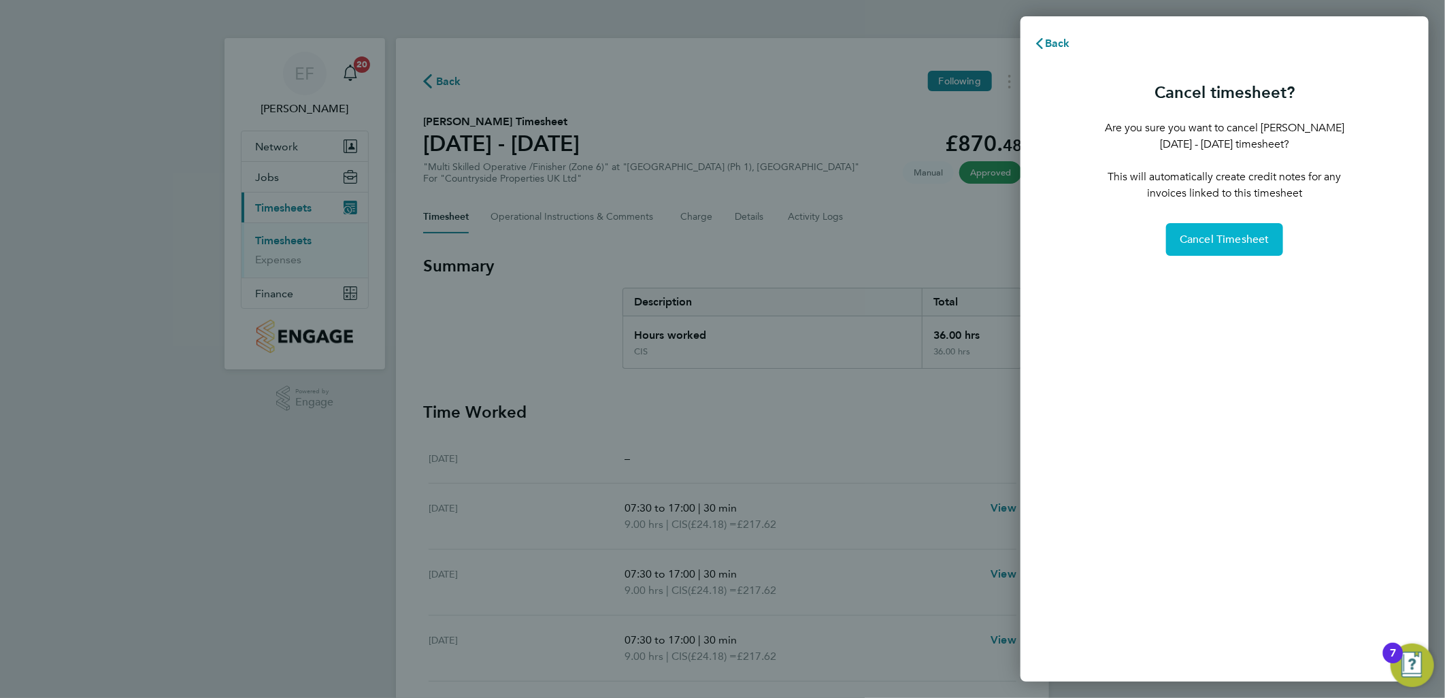
click at [1208, 239] on span "Cancel Timesheet" at bounding box center [1225, 240] width 90 height 14
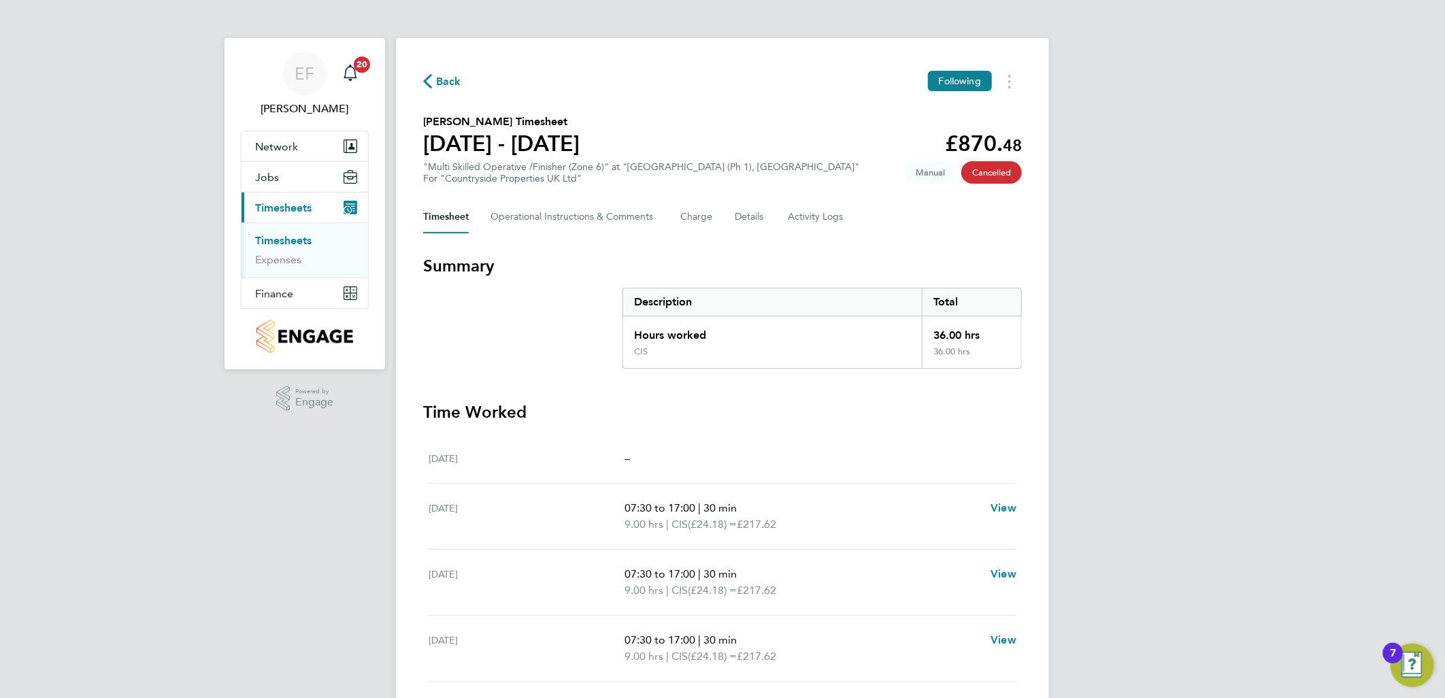
click at [279, 236] on link "Timesheets" at bounding box center [283, 240] width 56 height 13
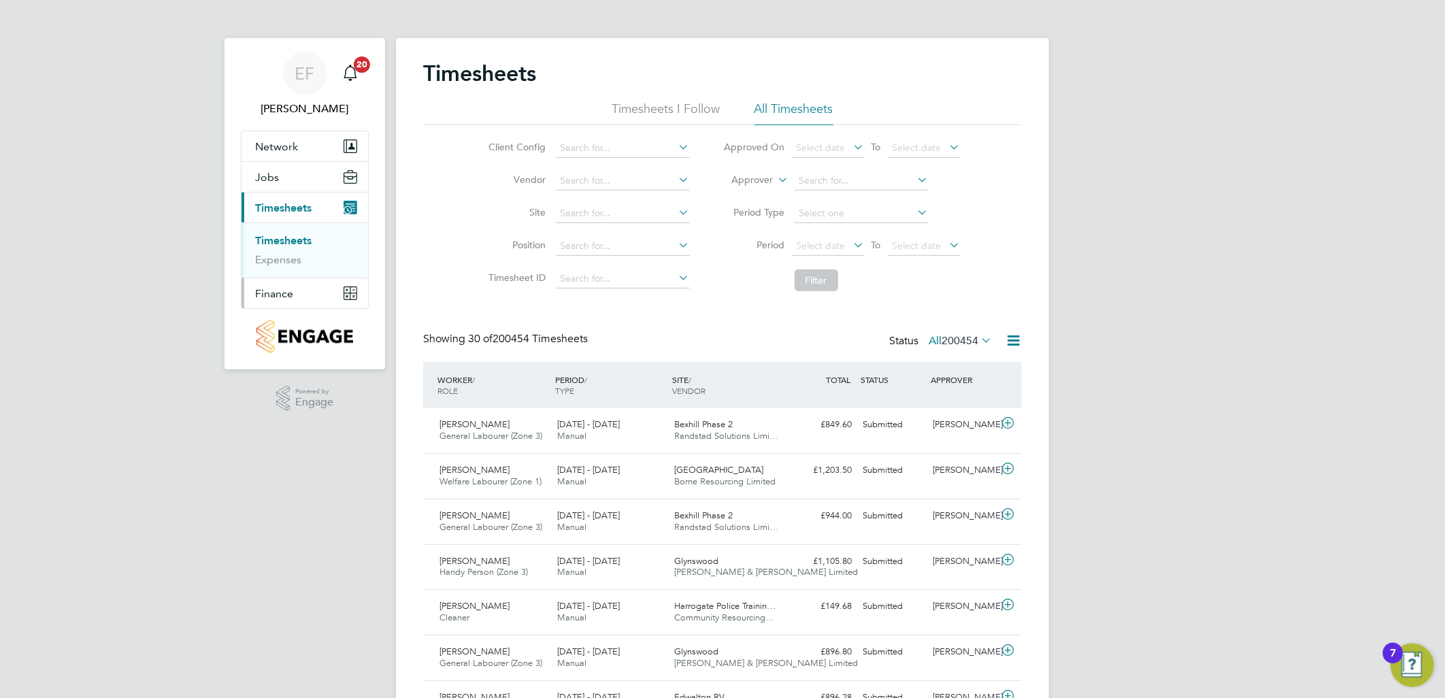
click at [272, 291] on span "Finance" at bounding box center [274, 293] width 38 height 13
click at [288, 272] on link "Invoices & Credit Notes" at bounding box center [297, 278] width 85 height 27
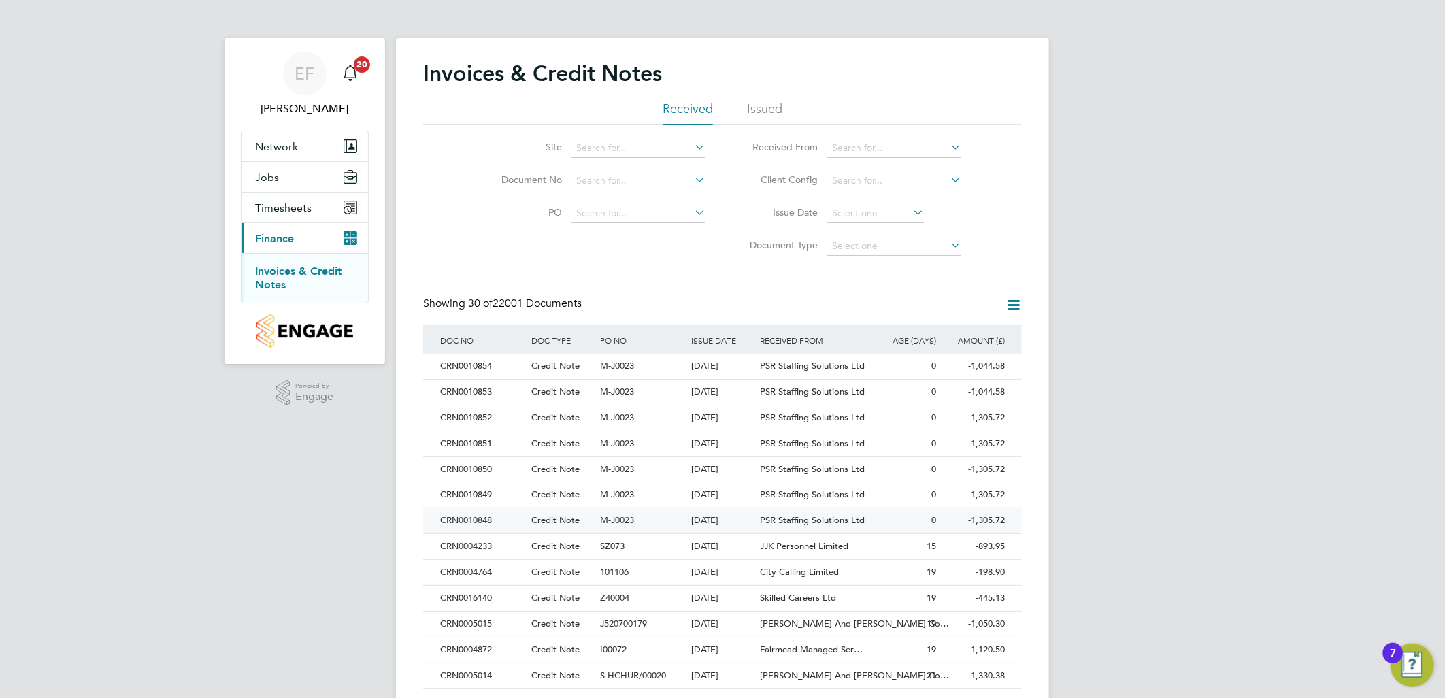
click at [478, 520] on div "CRN0010848" at bounding box center [482, 520] width 91 height 25
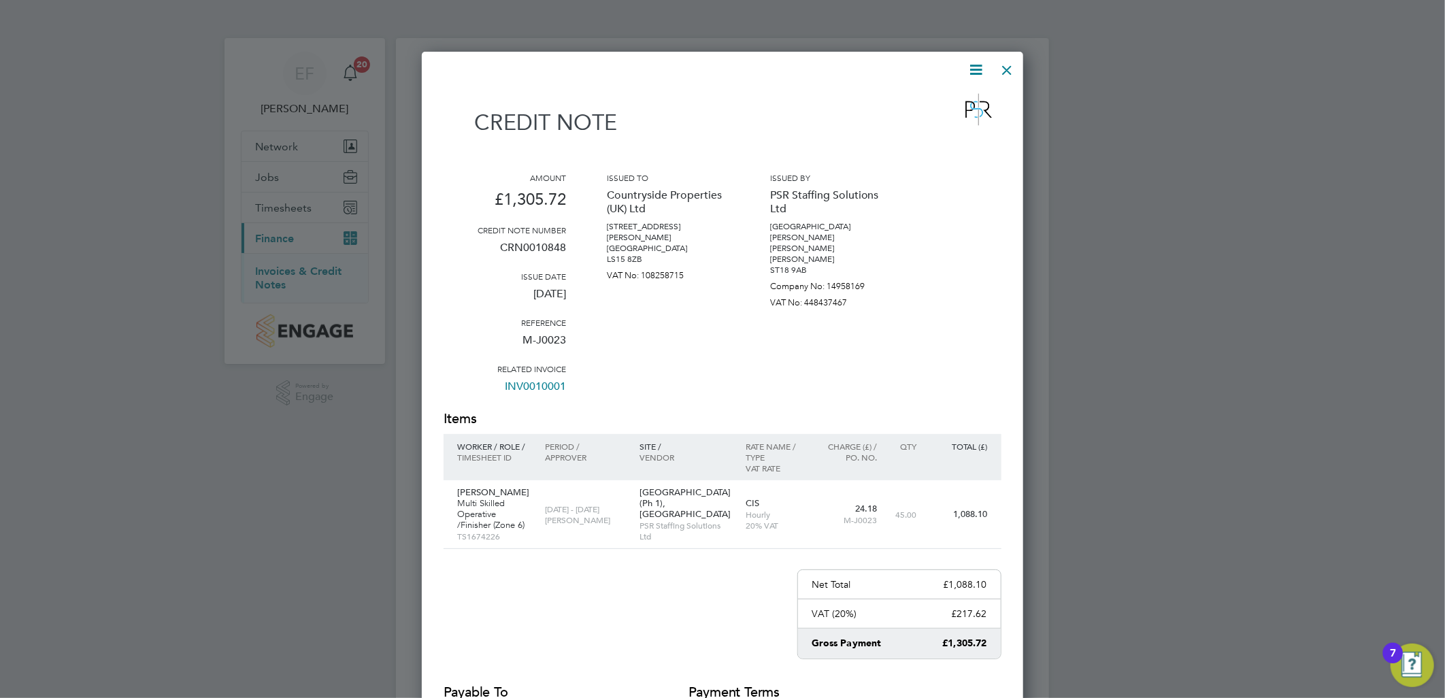
click at [980, 68] on icon at bounding box center [976, 69] width 17 height 17
click at [930, 103] on li "Download Credit Note" at bounding box center [924, 102] width 115 height 19
drag, startPoint x: 1011, startPoint y: 68, endPoint x: 971, endPoint y: 97, distance: 49.1
click at [1011, 68] on div at bounding box center [1007, 66] width 24 height 24
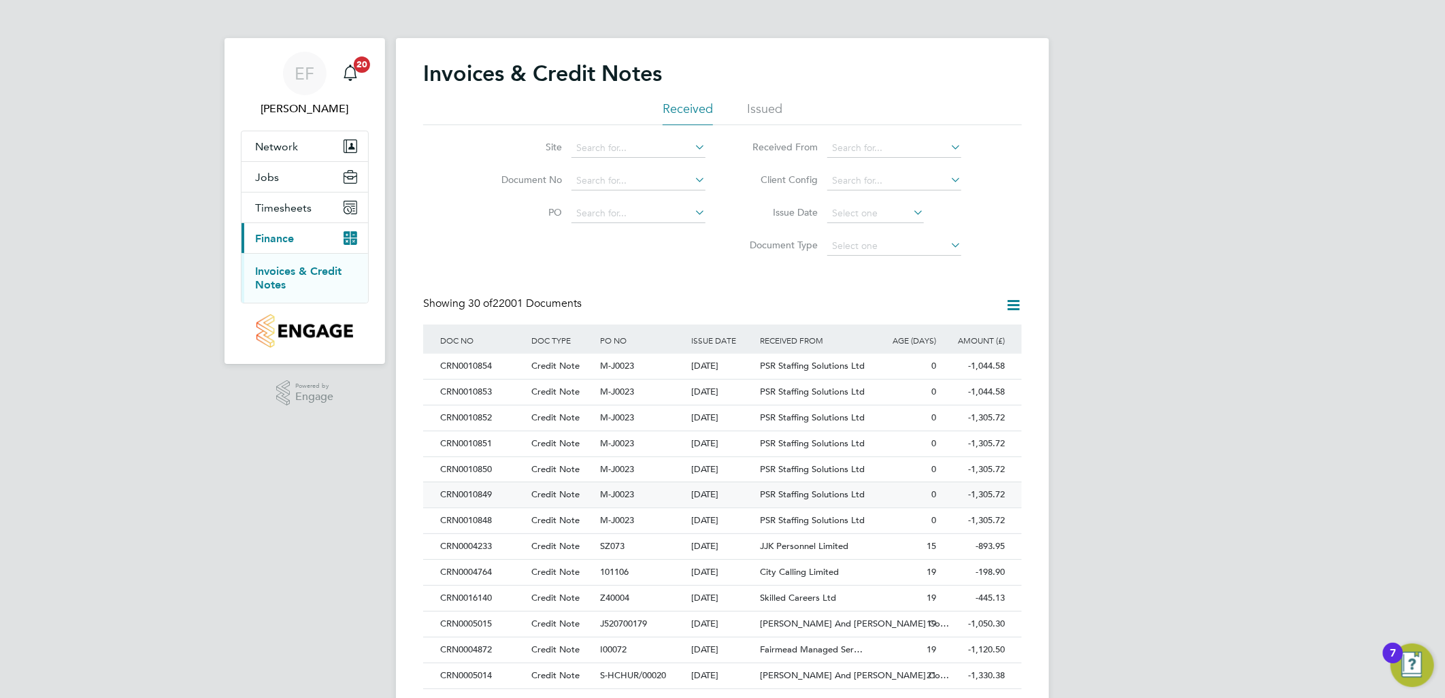
click at [480, 493] on div "CRN0010849" at bounding box center [482, 494] width 91 height 25
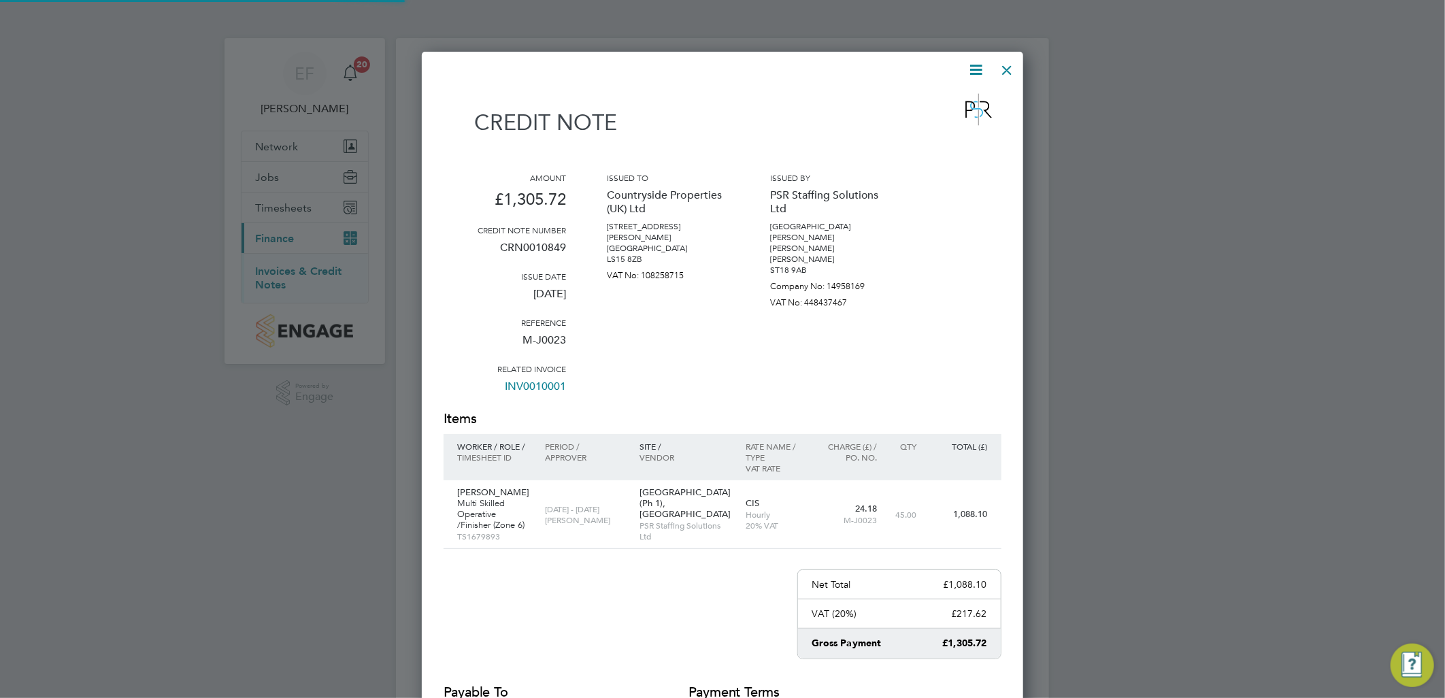
scroll to position [781, 602]
click at [973, 69] on icon at bounding box center [976, 69] width 17 height 17
click at [961, 101] on li "Download Credit Note" at bounding box center [924, 102] width 115 height 19
click at [1009, 70] on div at bounding box center [1007, 66] width 24 height 24
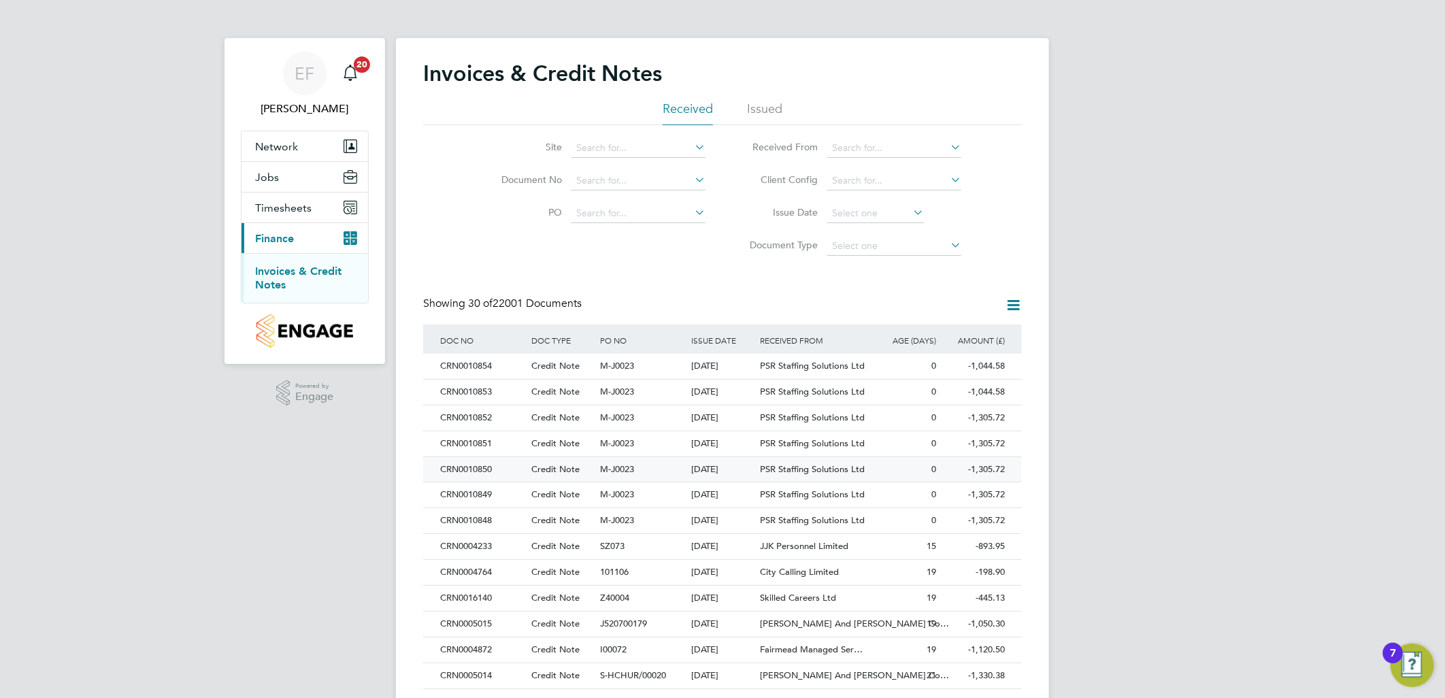
click at [478, 468] on div "CRN0010850" at bounding box center [482, 469] width 91 height 25
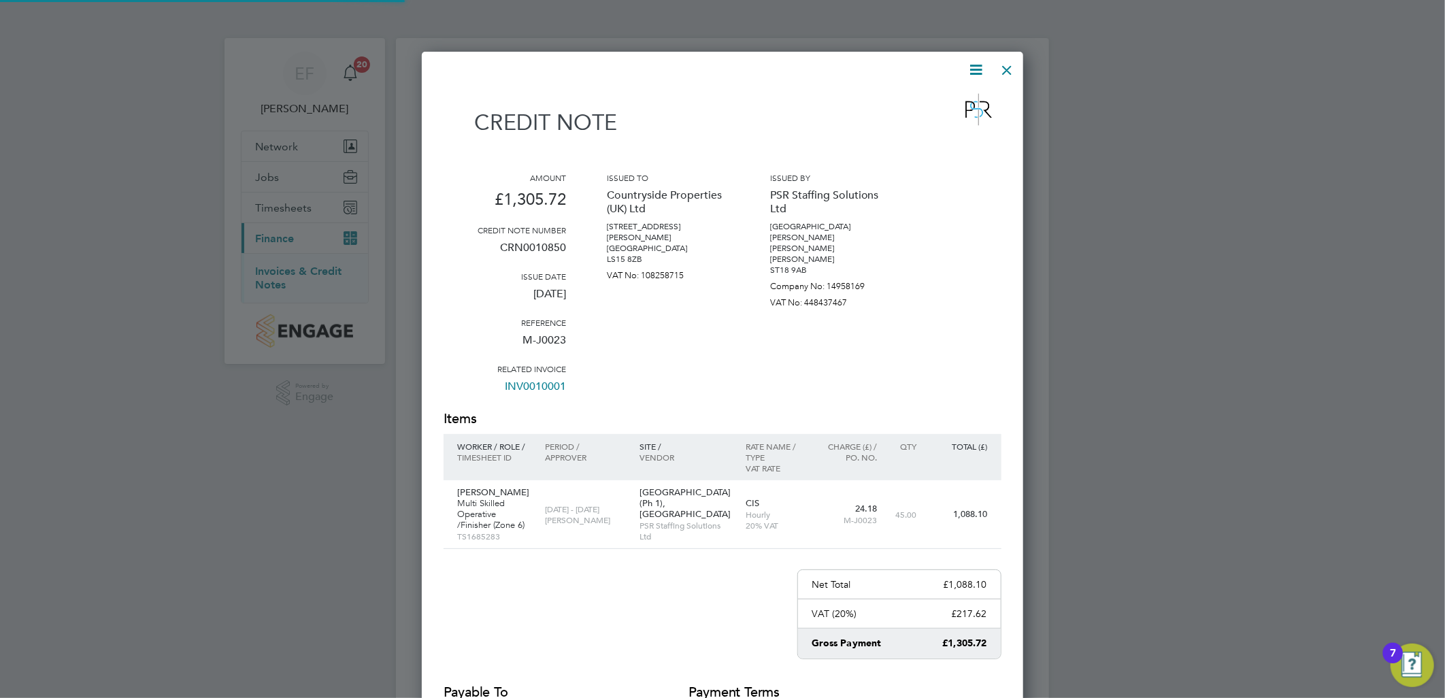
scroll to position [781, 602]
click at [981, 73] on icon at bounding box center [976, 69] width 17 height 17
click at [931, 104] on li "Download Credit Note" at bounding box center [924, 102] width 115 height 19
click at [1011, 66] on div at bounding box center [1007, 66] width 24 height 24
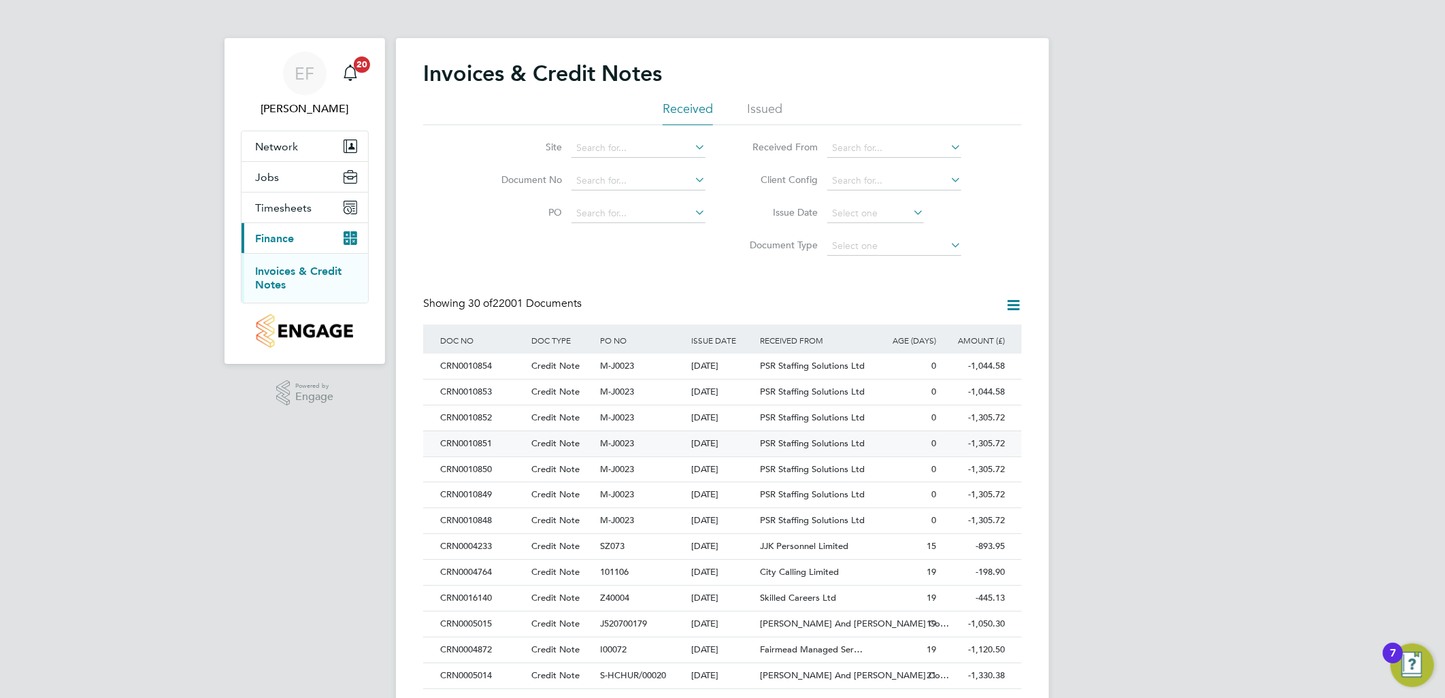
click at [473, 446] on div "CRN0010851" at bounding box center [482, 443] width 91 height 25
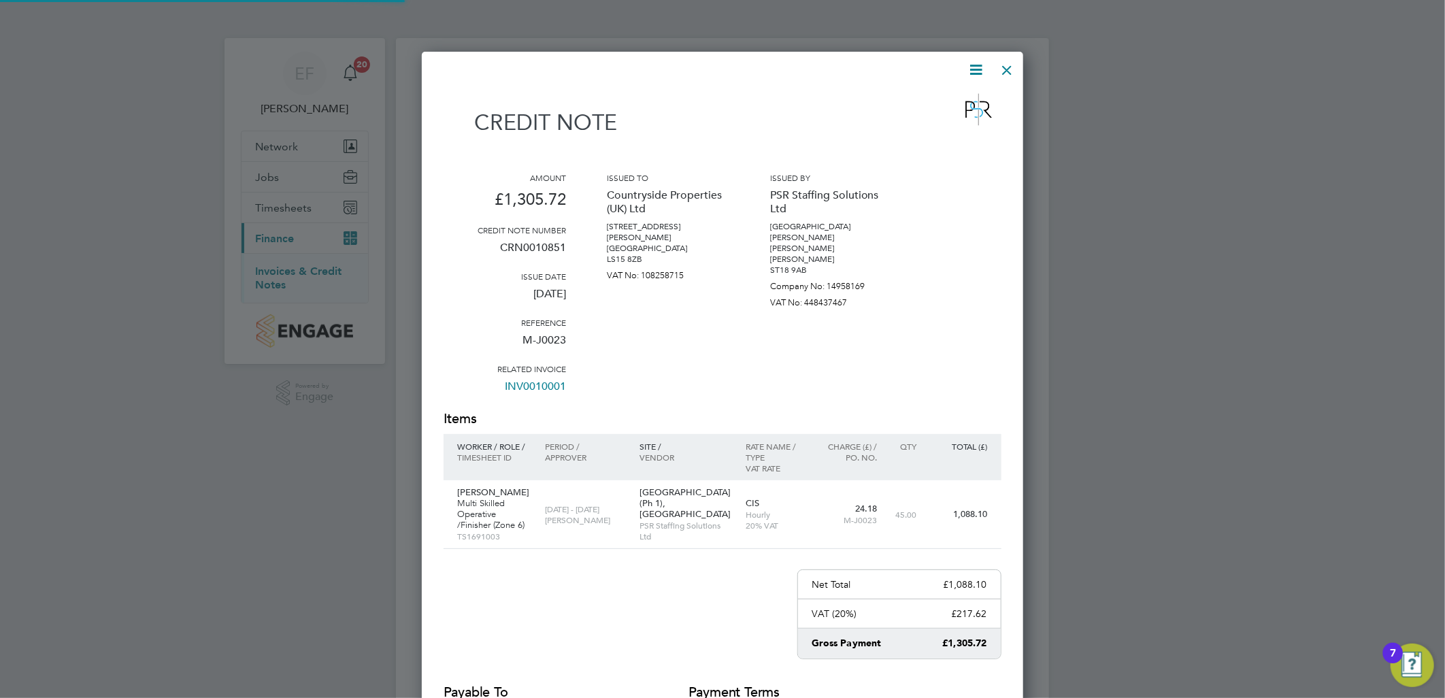
scroll to position [781, 602]
click at [974, 72] on icon at bounding box center [976, 69] width 17 height 17
click at [925, 100] on li "Download Credit Note" at bounding box center [924, 102] width 115 height 19
click at [1010, 70] on div at bounding box center [1007, 66] width 24 height 24
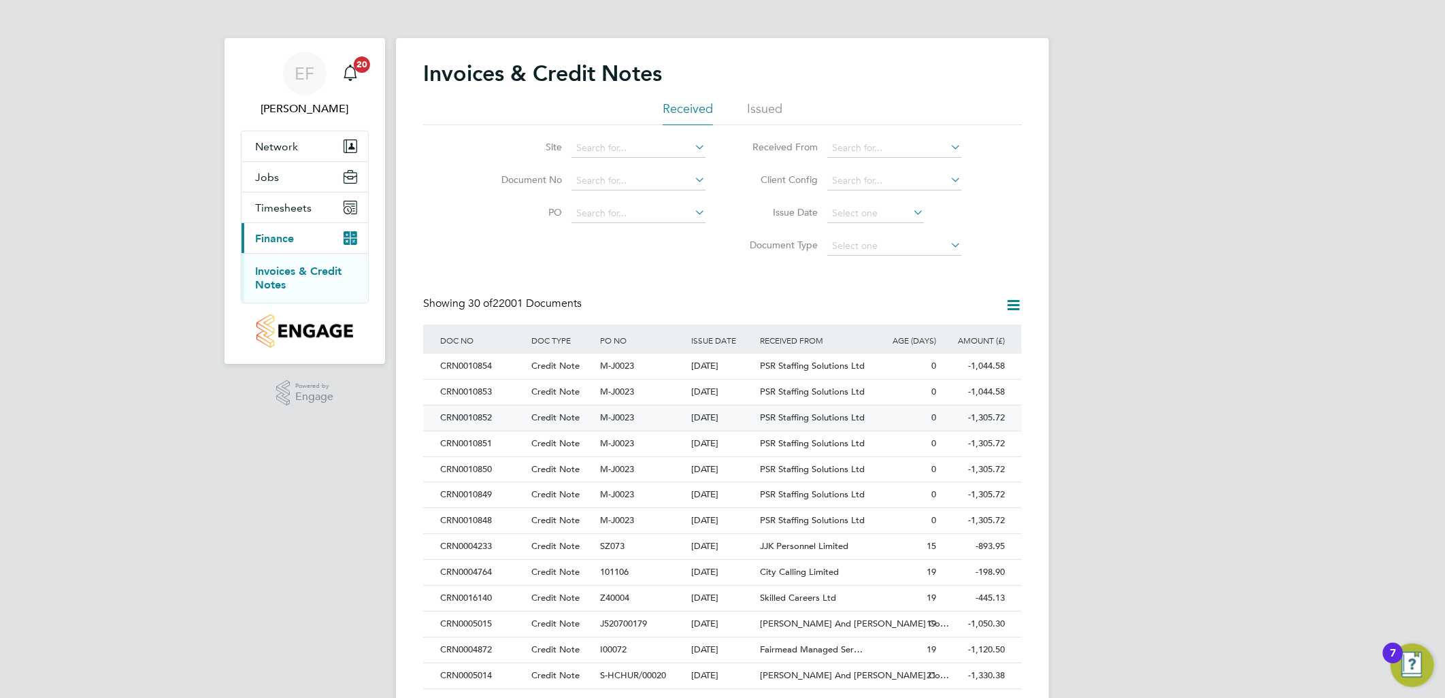
click at [478, 418] on div "CRN0010852" at bounding box center [482, 417] width 91 height 25
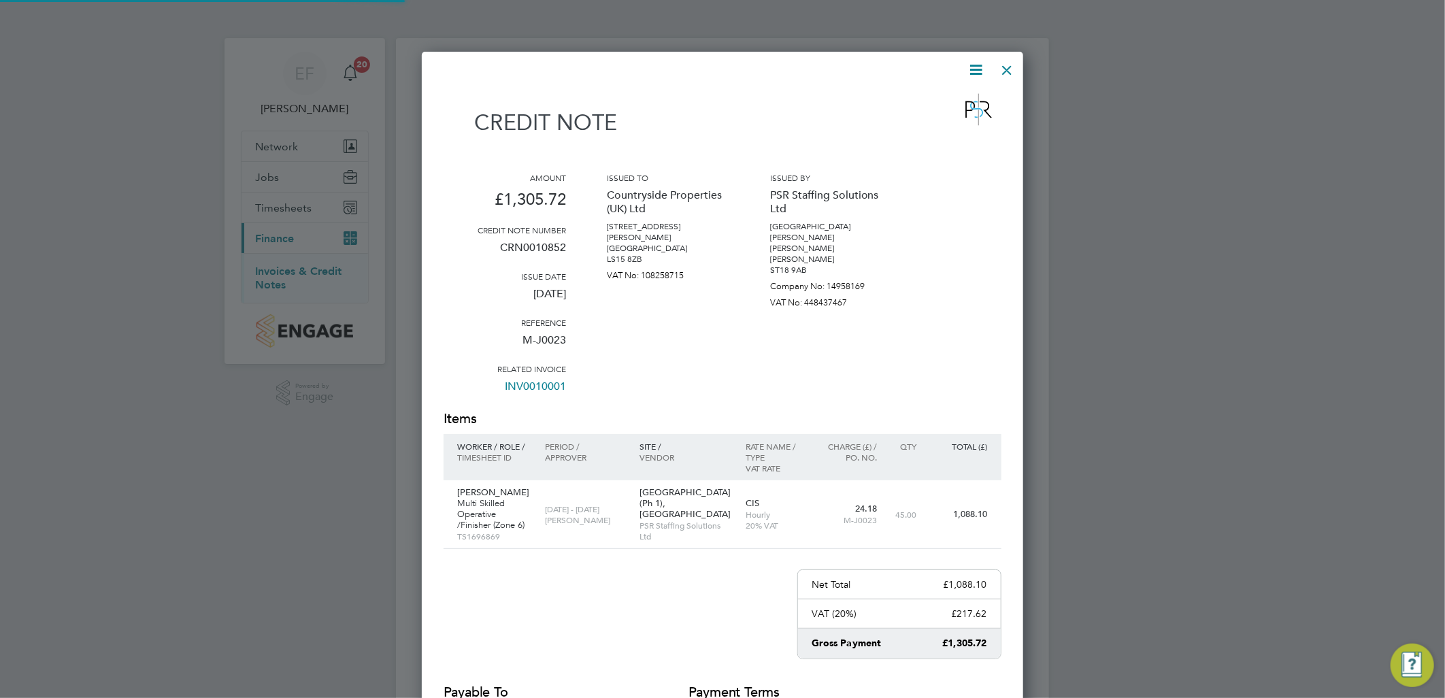
scroll to position [781, 602]
click at [974, 68] on icon at bounding box center [976, 69] width 17 height 17
click at [933, 100] on li "Download Credit Note" at bounding box center [924, 102] width 115 height 19
click at [1002, 71] on div at bounding box center [1007, 66] width 24 height 24
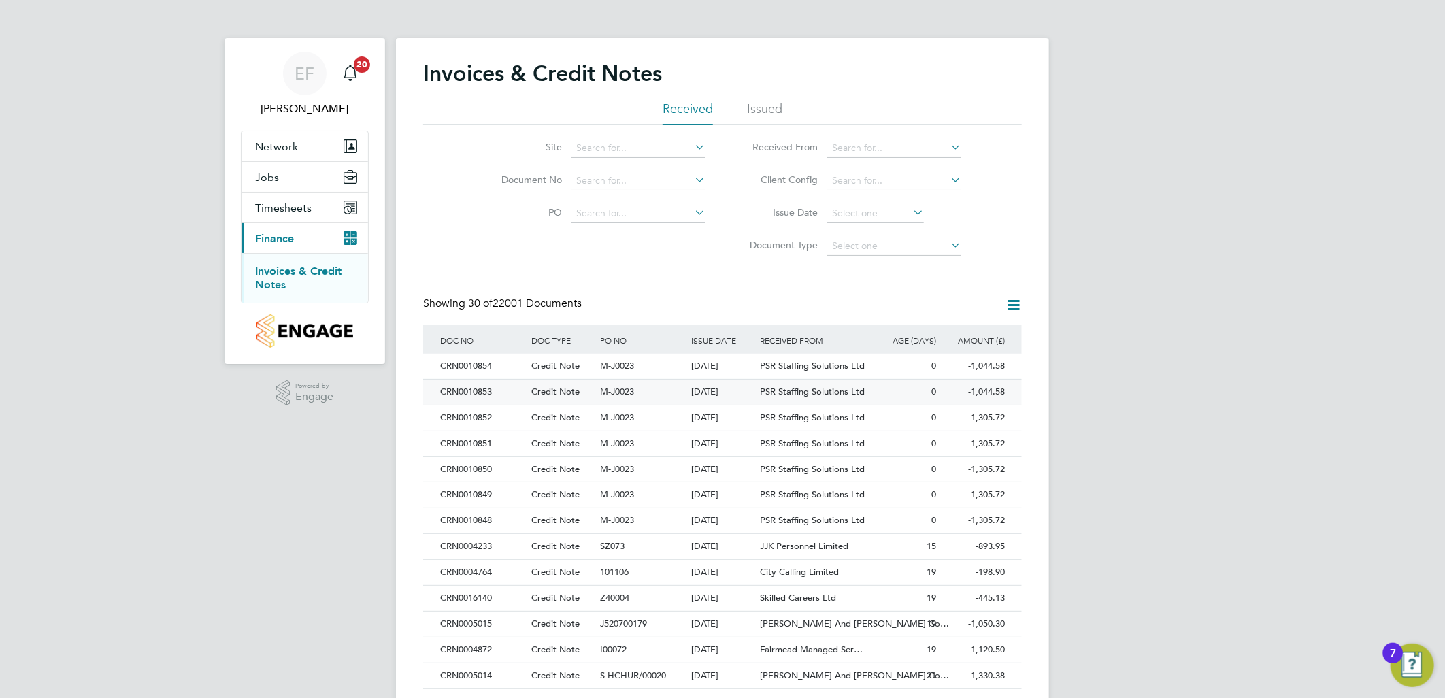
click at [477, 393] on div "CRN0010853" at bounding box center [482, 392] width 91 height 25
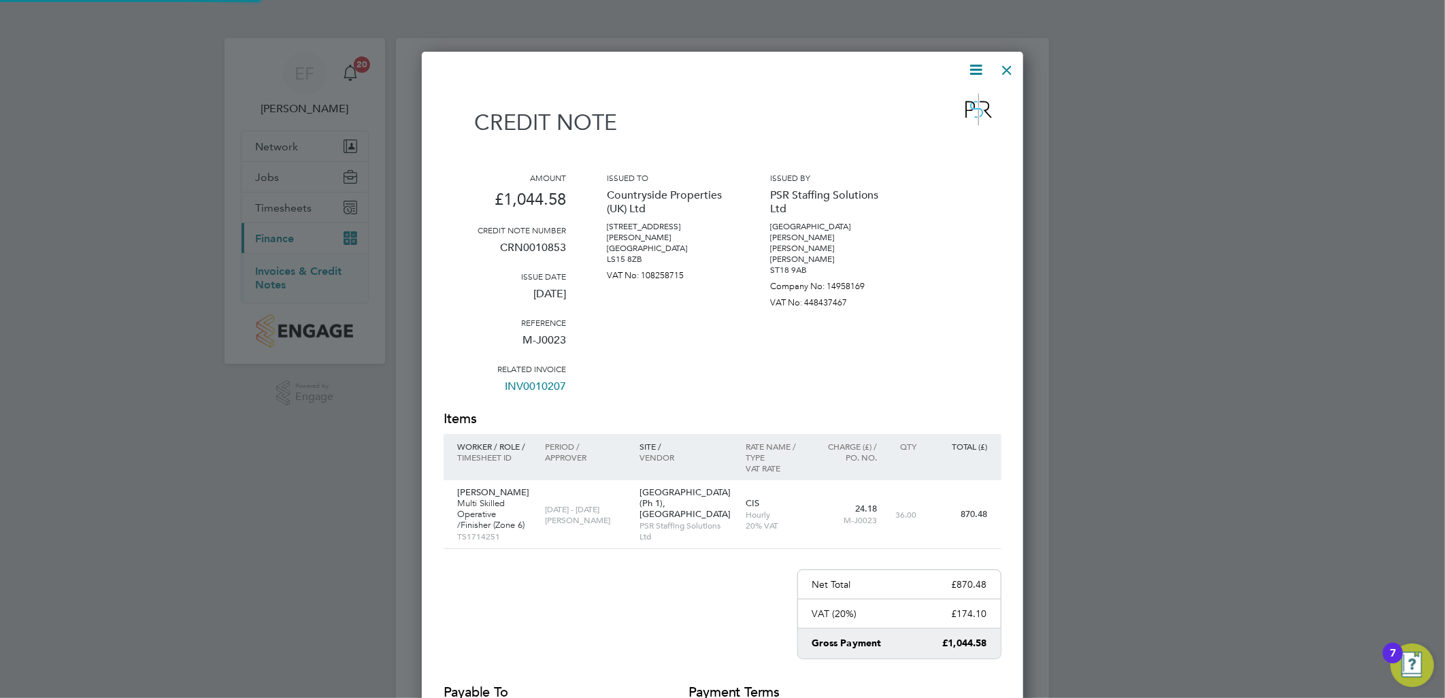
scroll to position [781, 602]
click at [976, 76] on icon at bounding box center [976, 69] width 17 height 17
click at [959, 99] on li "Download Credit Note" at bounding box center [924, 102] width 115 height 19
